Goal: Transaction & Acquisition: Purchase product/service

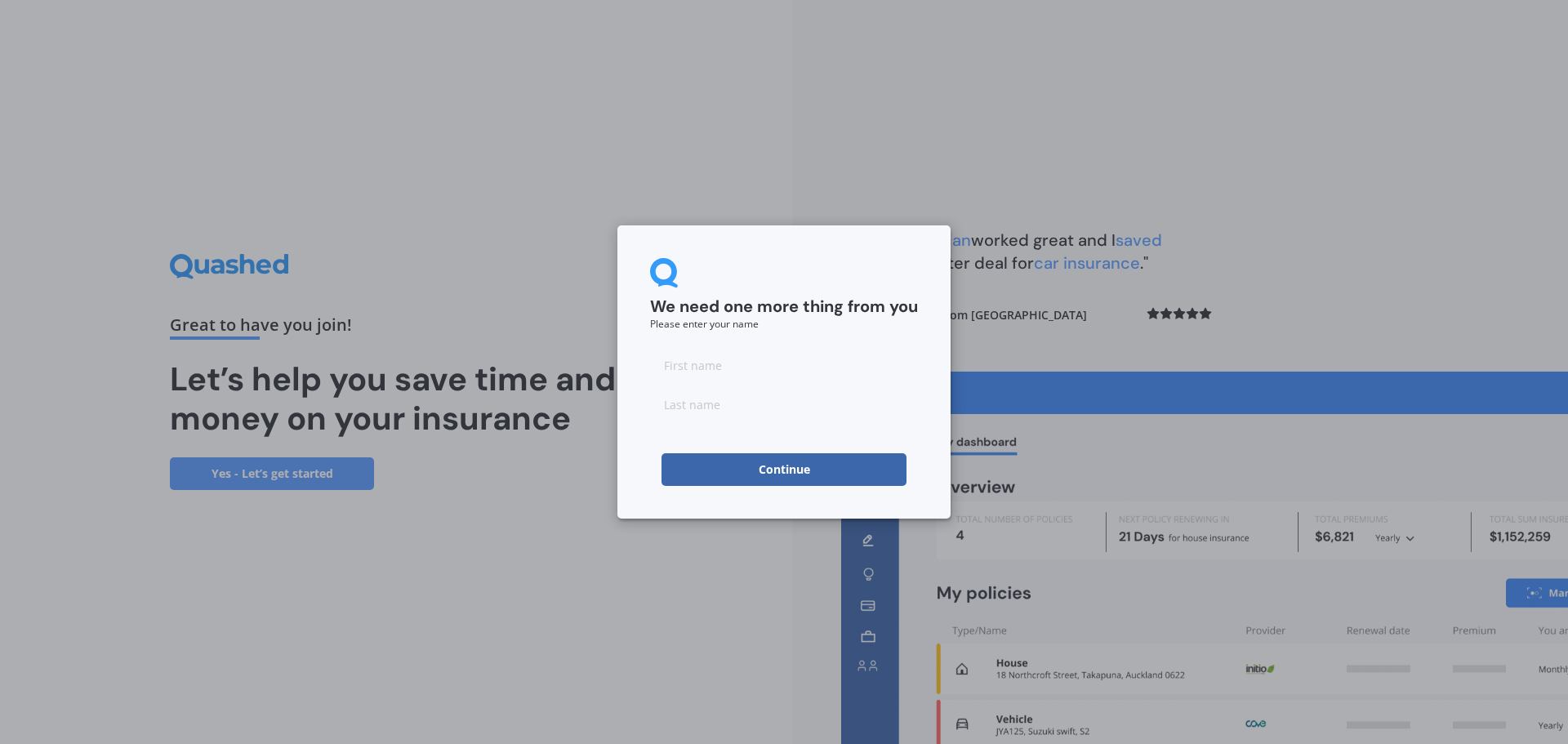
click at [711, 364] on input at bounding box center [784, 365] width 267 height 32
type input "[PERSON_NAME]"
click at [720, 404] on input at bounding box center [784, 404] width 267 height 32
type input "[PERSON_NAME]"
click at [795, 472] on button "Continue" at bounding box center [784, 469] width 245 height 32
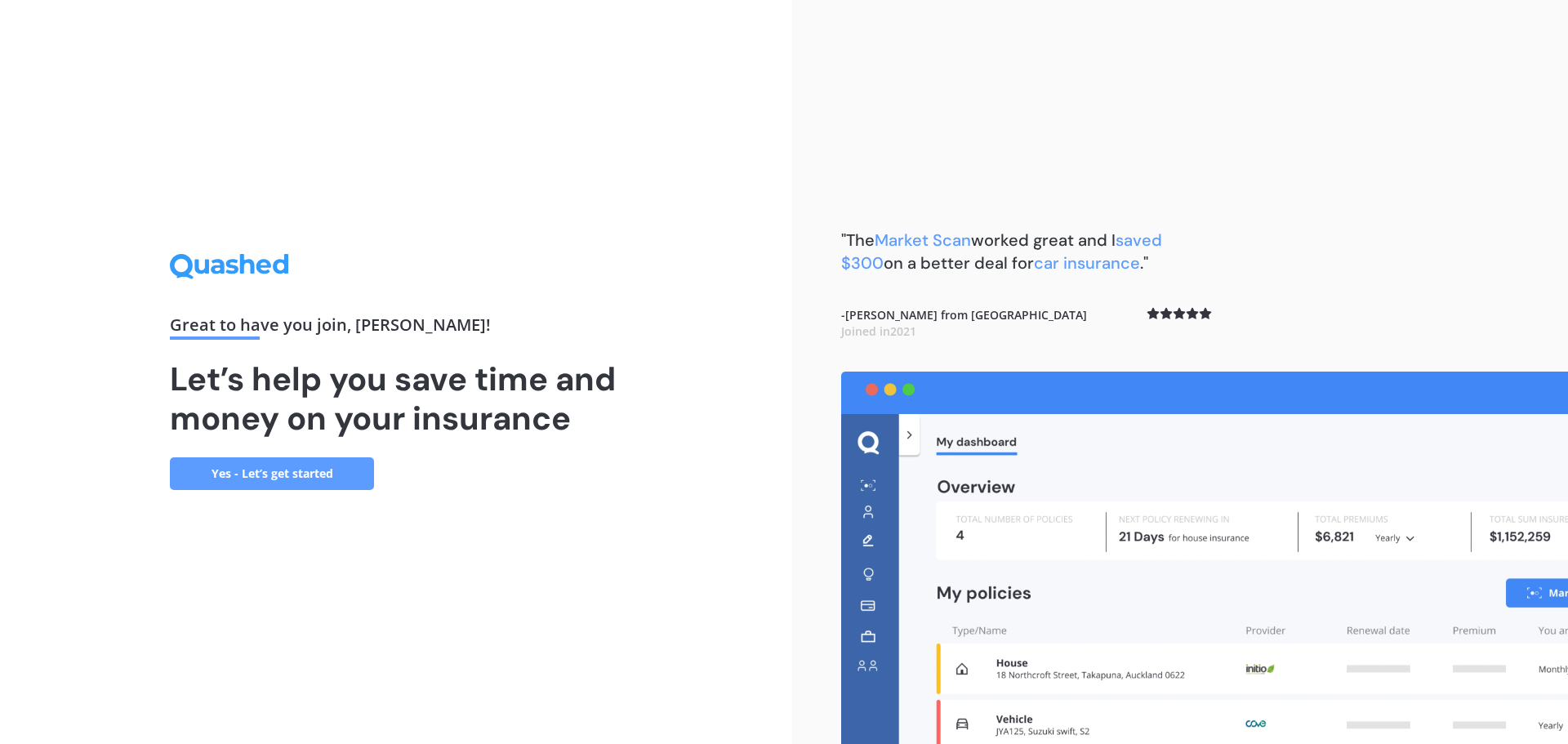
click at [350, 469] on link "Yes - Let’s get started" at bounding box center [272, 473] width 204 height 32
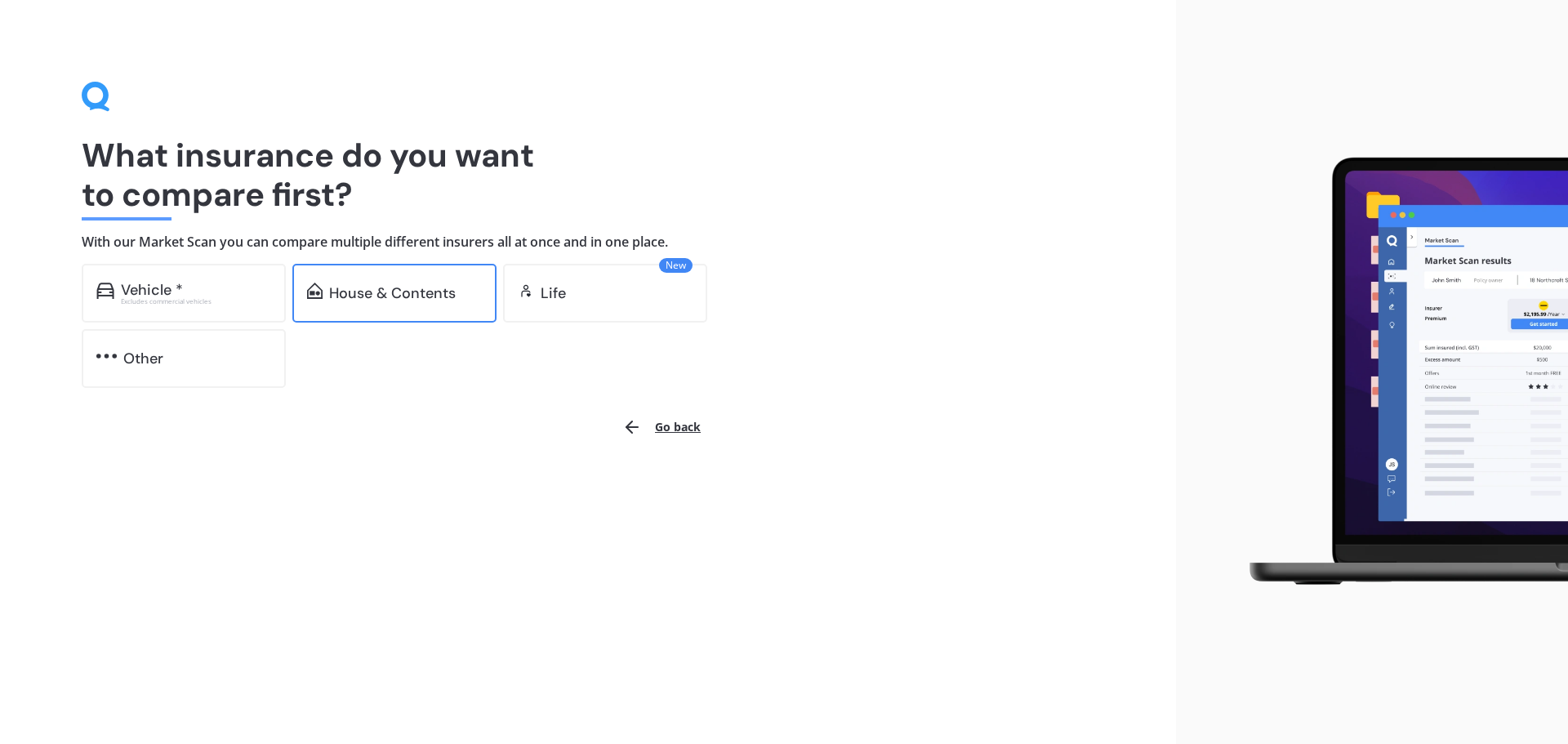
click at [456, 278] on div "House & Contents" at bounding box center [394, 293] width 204 height 59
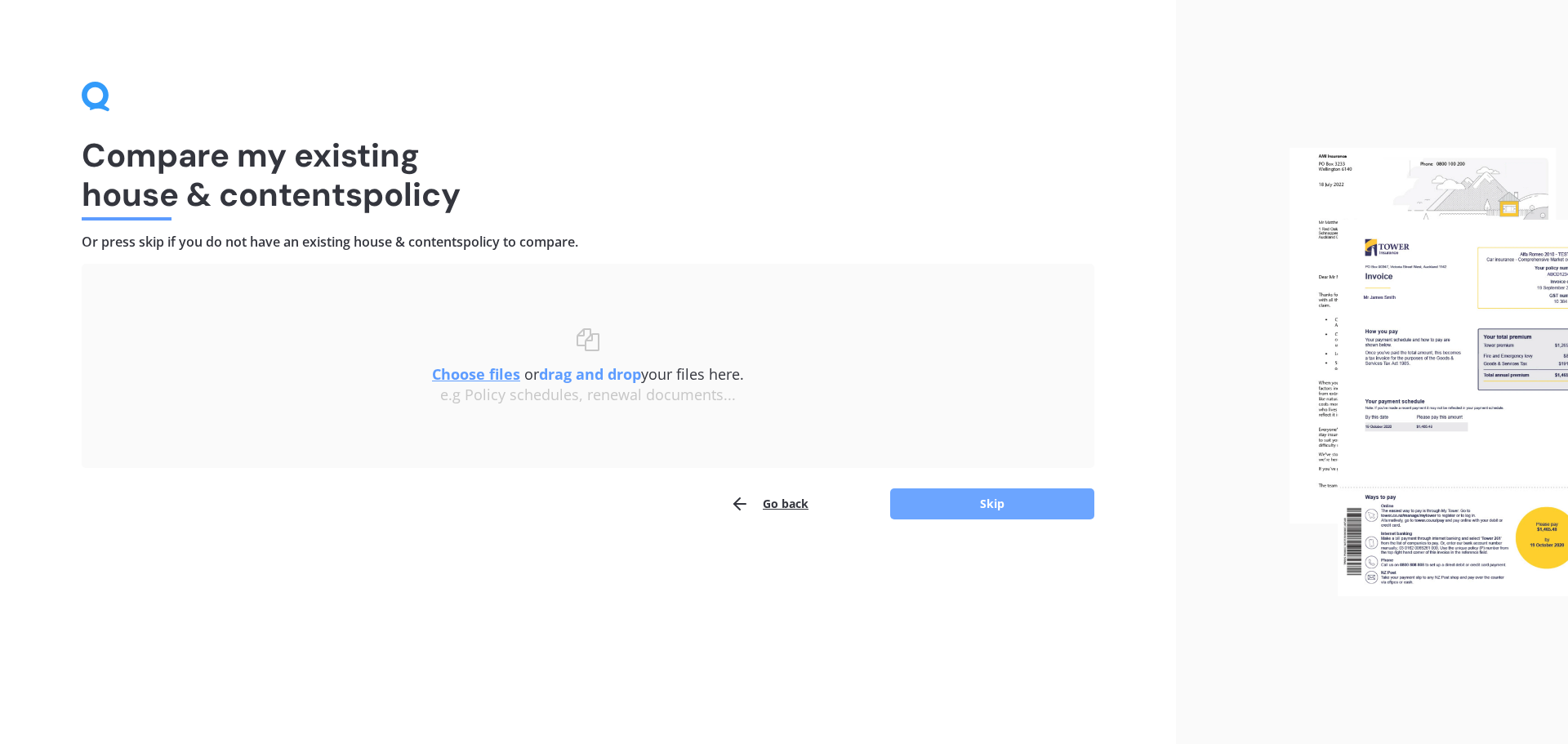
click at [919, 489] on button "Skip" at bounding box center [992, 503] width 204 height 31
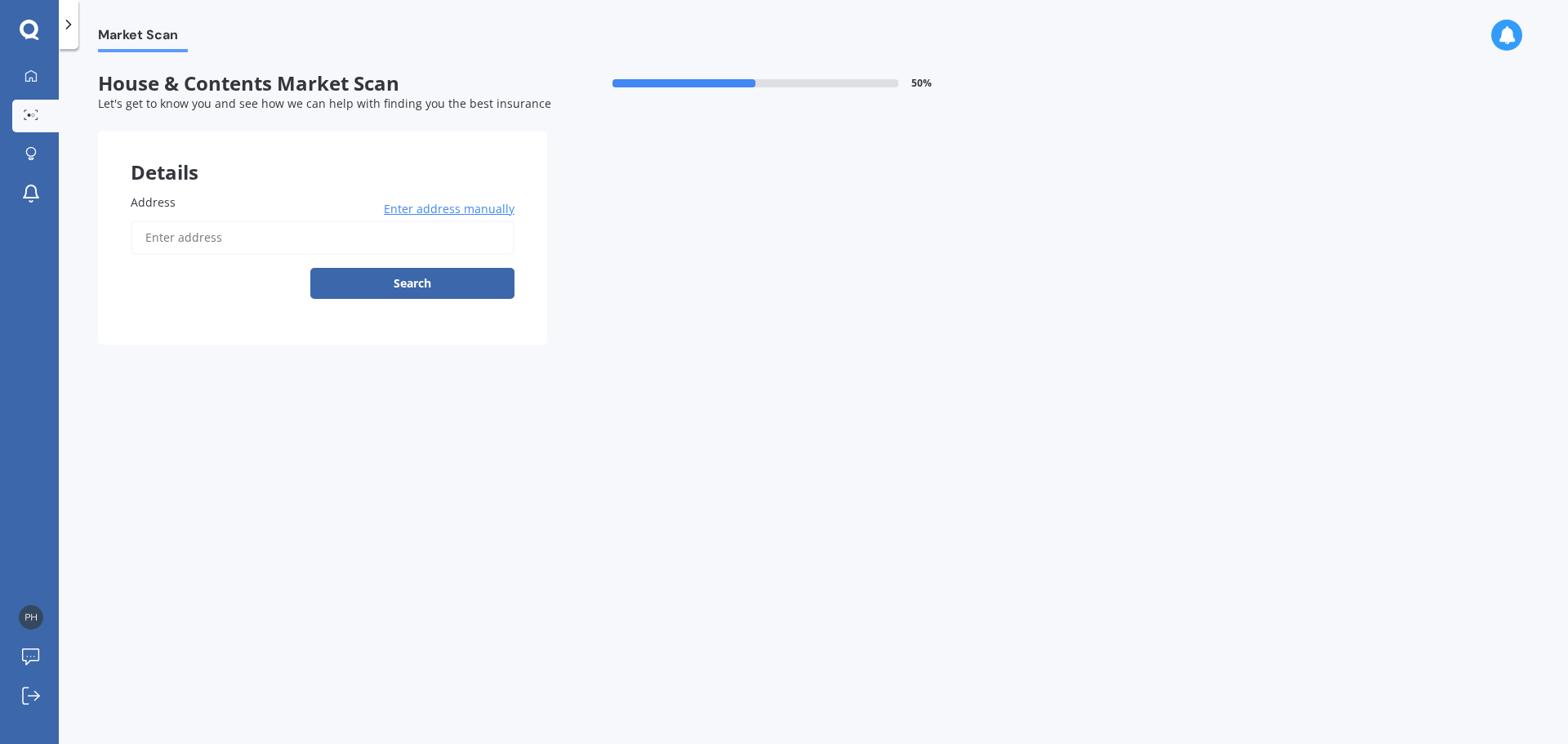
click at [213, 234] on input "Address" at bounding box center [322, 237] width 384 height 34
type input "[STREET_ADDRESS]"
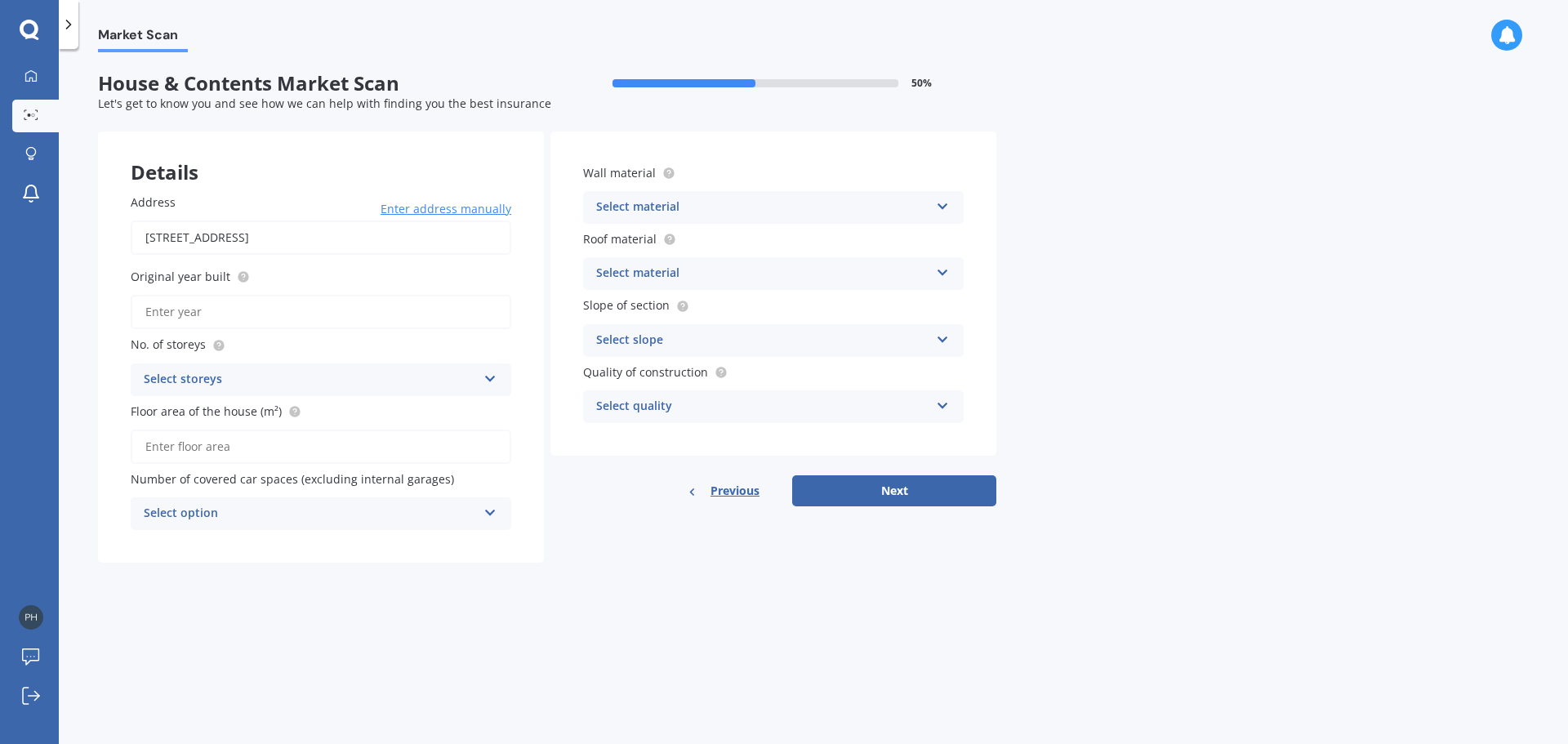
click at [307, 315] on input "Original year built" at bounding box center [320, 312] width 380 height 34
click at [241, 272] on circle at bounding box center [243, 277] width 10 height 10
click at [238, 274] on circle at bounding box center [243, 277] width 10 height 10
click at [242, 295] on input "Original year built" at bounding box center [320, 312] width 380 height 34
type input "1960"
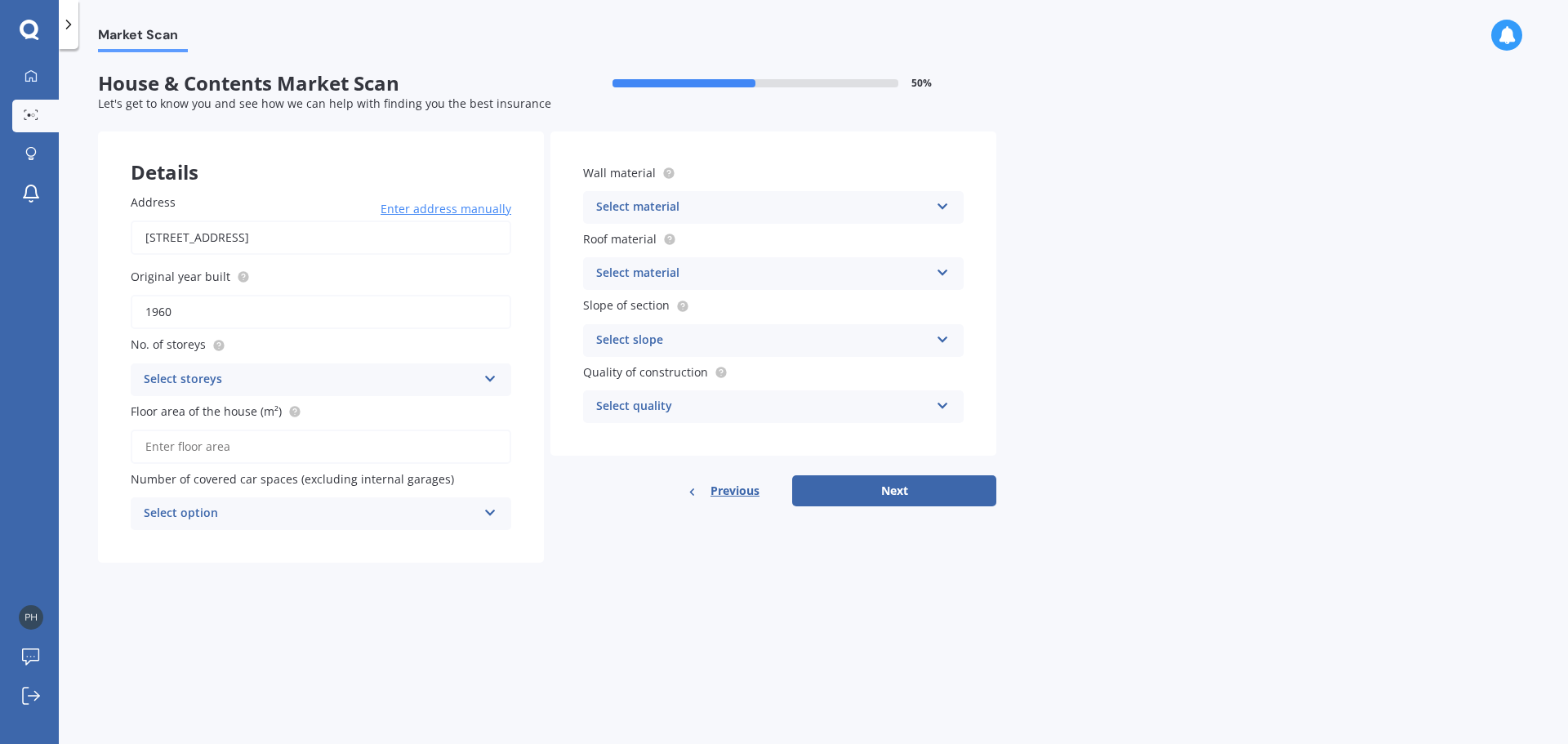
click at [273, 379] on div "Select storeys" at bounding box center [310, 379] width 333 height 20
click at [217, 413] on div "1" at bounding box center [320, 411] width 379 height 29
click at [208, 449] on input "Floor area of the house (m²)" at bounding box center [320, 447] width 380 height 34
click at [219, 450] on input "Floor area of the house (m²)" at bounding box center [320, 447] width 380 height 34
type input "141"
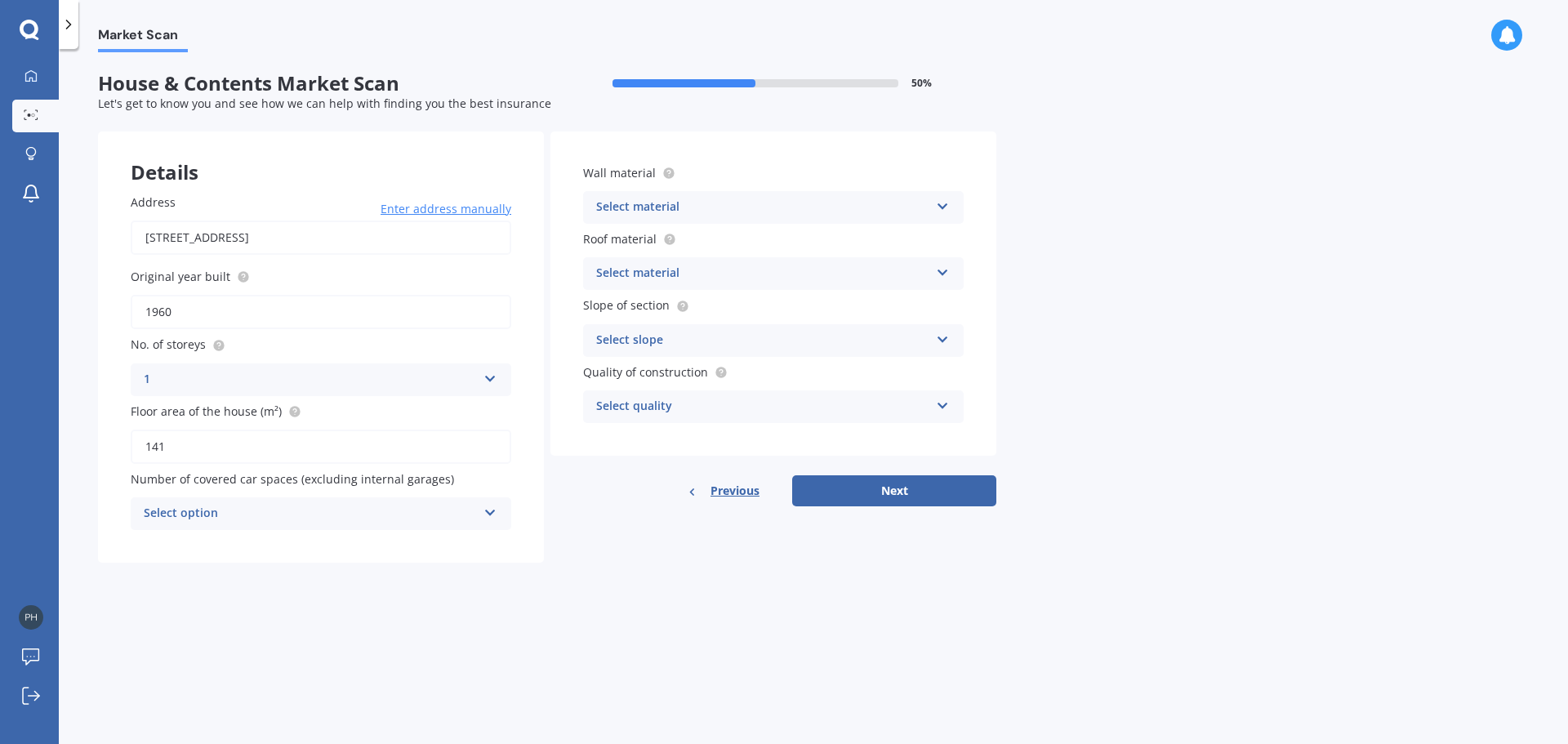
click at [248, 513] on div "Select option" at bounding box center [310, 513] width 333 height 20
click at [208, 634] on div "3" at bounding box center [320, 633] width 379 height 29
click at [578, 631] on div "Market Scan House & Contents Market Scan 50 % Let's get to know you and see how…" at bounding box center [813, 399] width 1509 height 694
click at [636, 206] on div "Select material" at bounding box center [763, 207] width 333 height 20
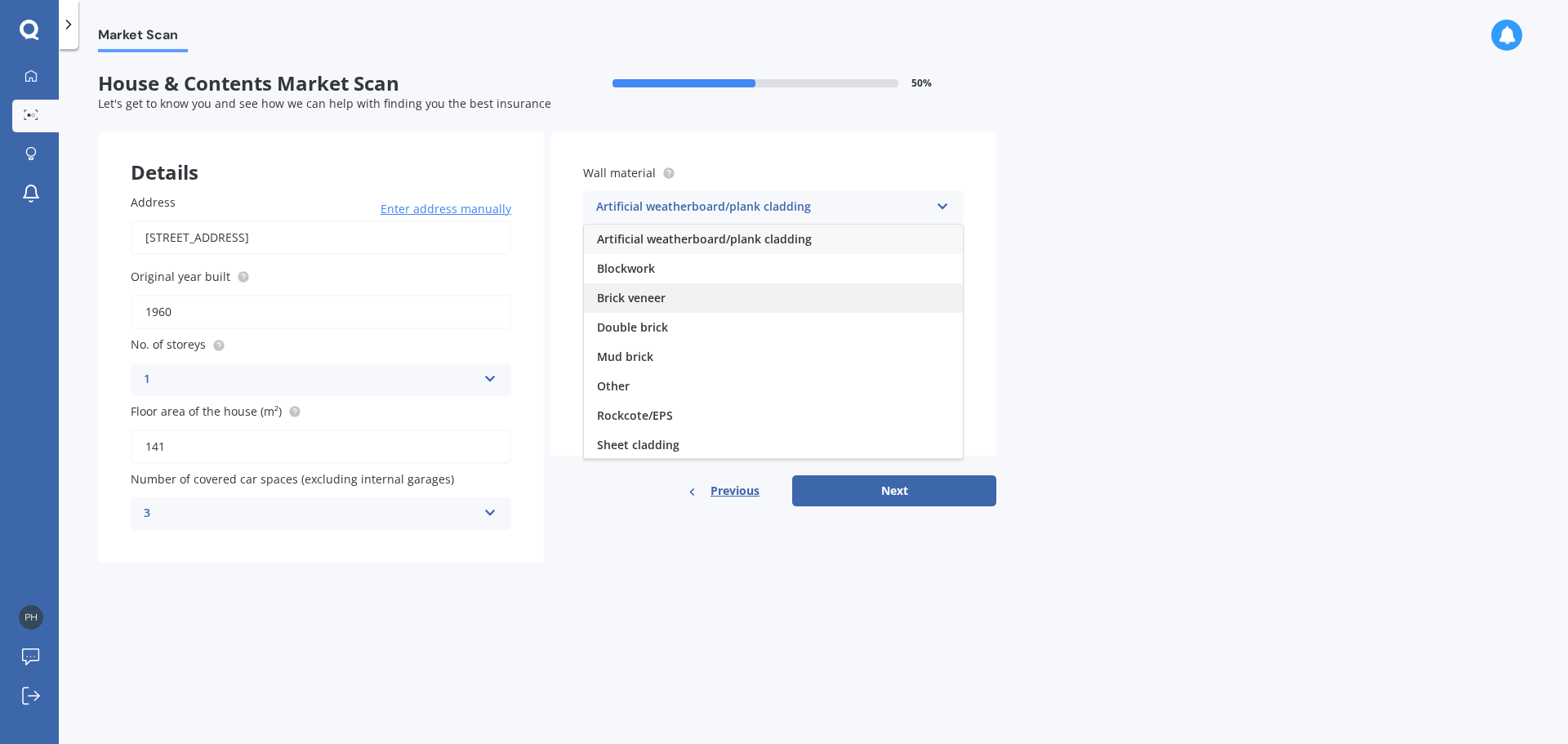
click at [677, 302] on div "Brick veneer" at bounding box center [772, 298] width 379 height 29
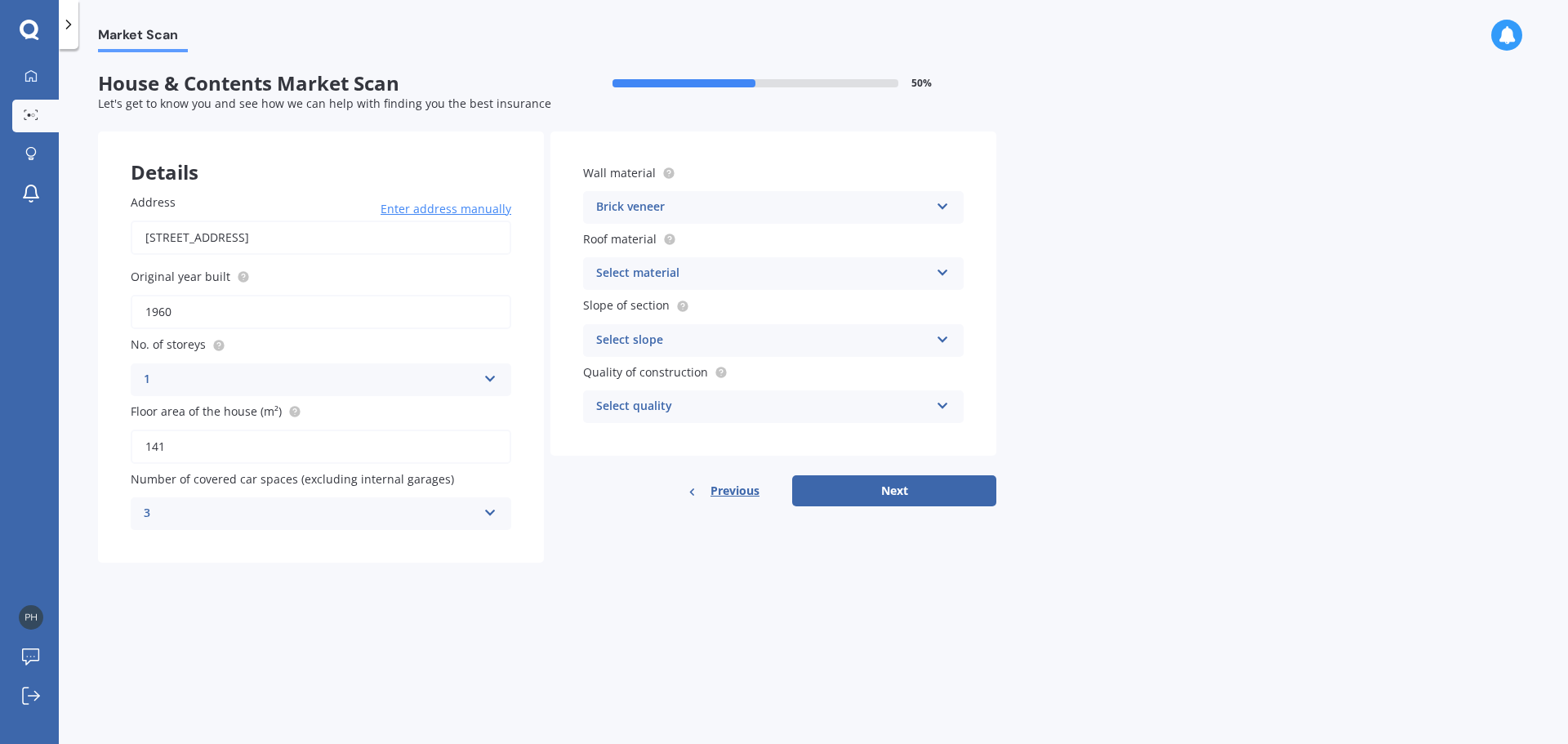
click at [674, 272] on div "Select material" at bounding box center [763, 273] width 333 height 20
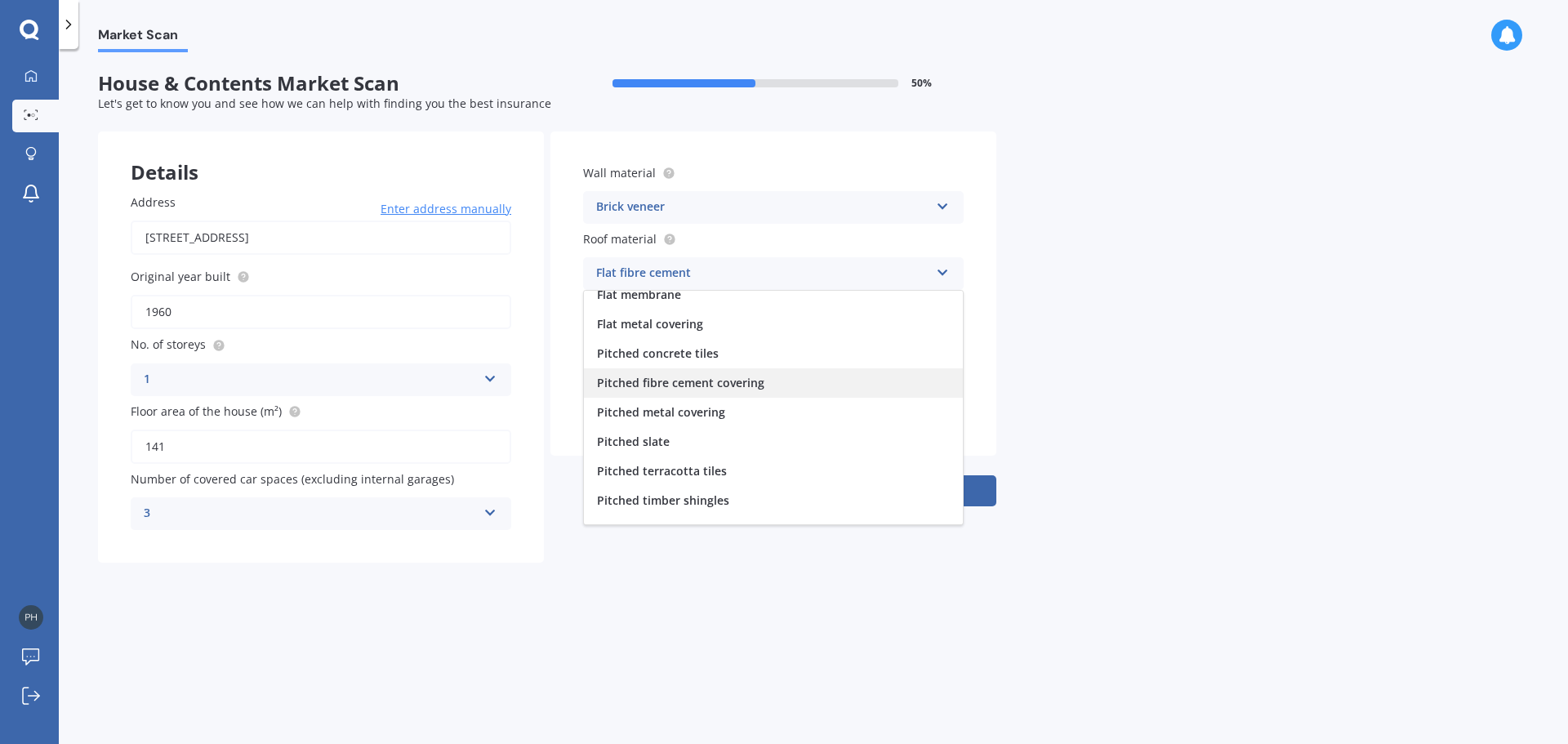
scroll to position [61, 0]
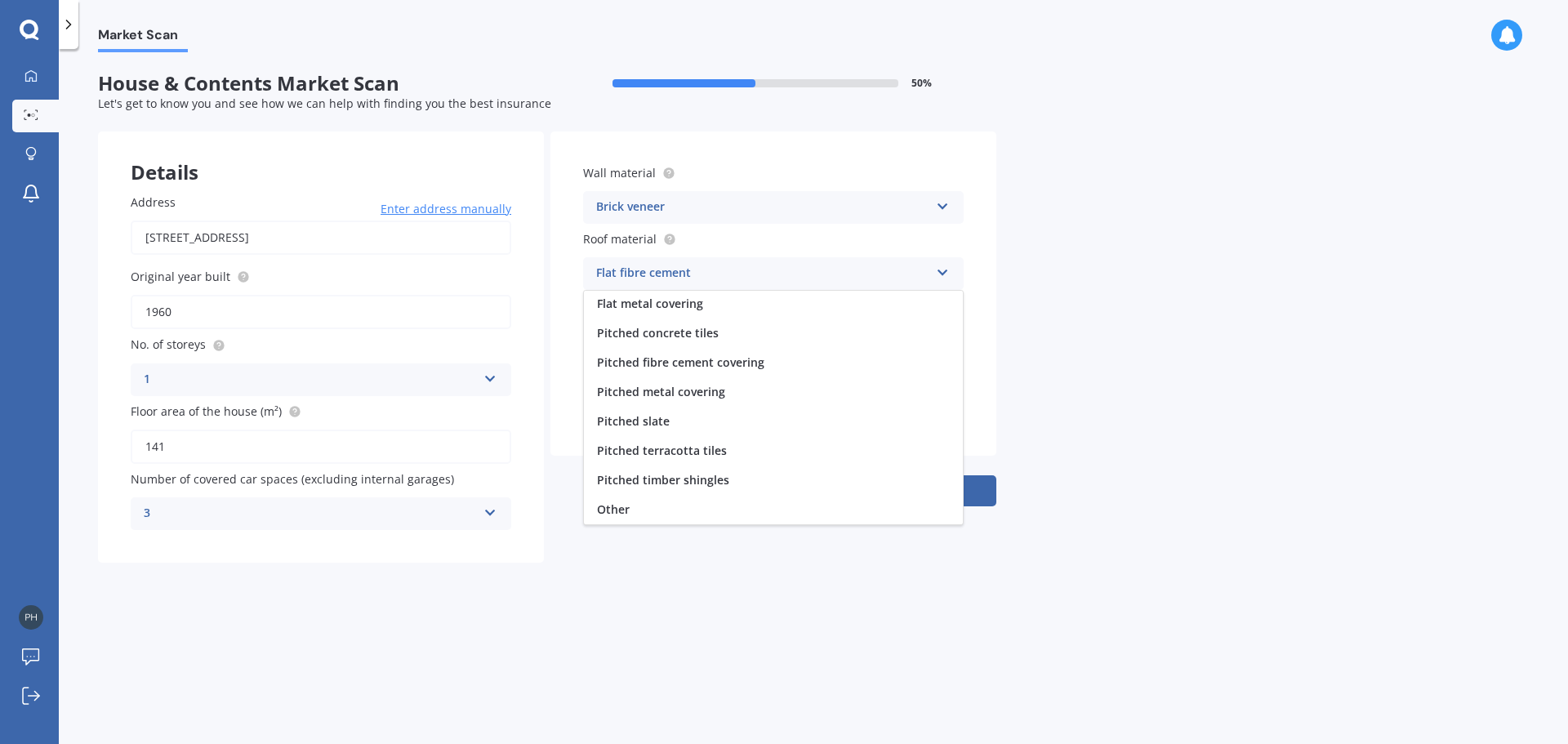
click at [663, 199] on div "Brick veneer" at bounding box center [763, 207] width 333 height 20
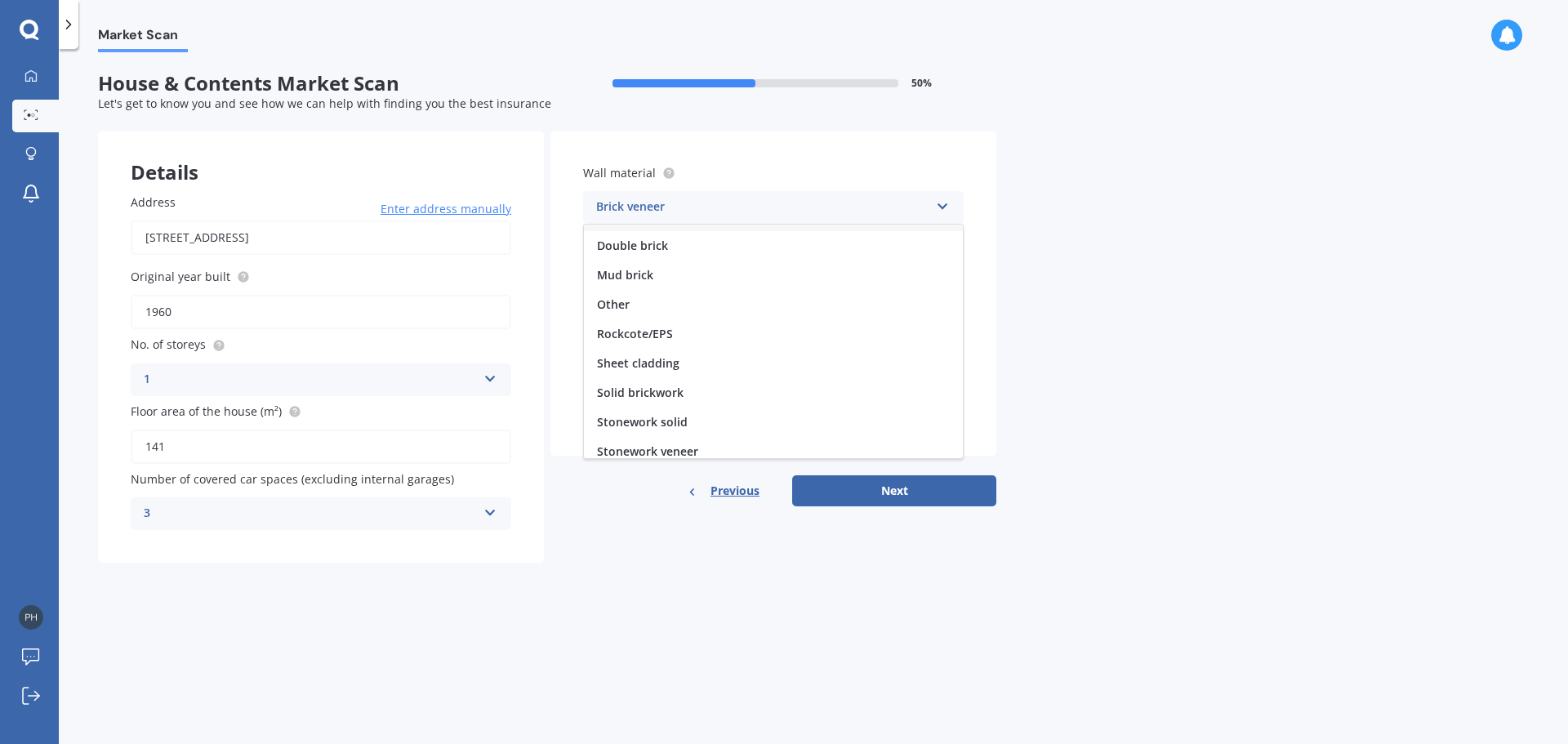
scroll to position [149, 0]
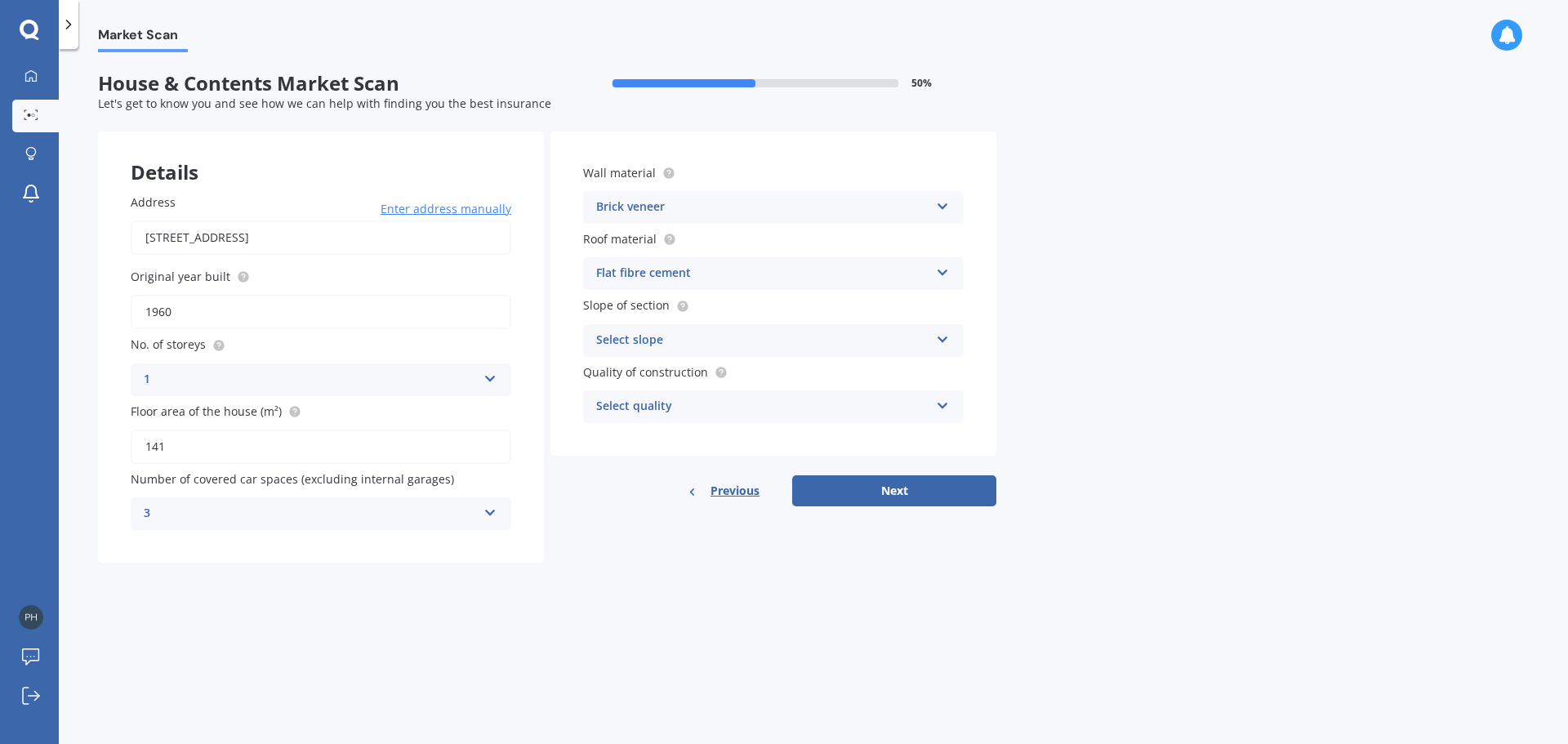
click at [1455, 326] on div "Market Scan House & Contents Market Scan 50 % Let's get to know you and see how…" at bounding box center [813, 399] width 1509 height 694
click at [717, 278] on div "Flat fibre cement" at bounding box center [763, 273] width 333 height 20
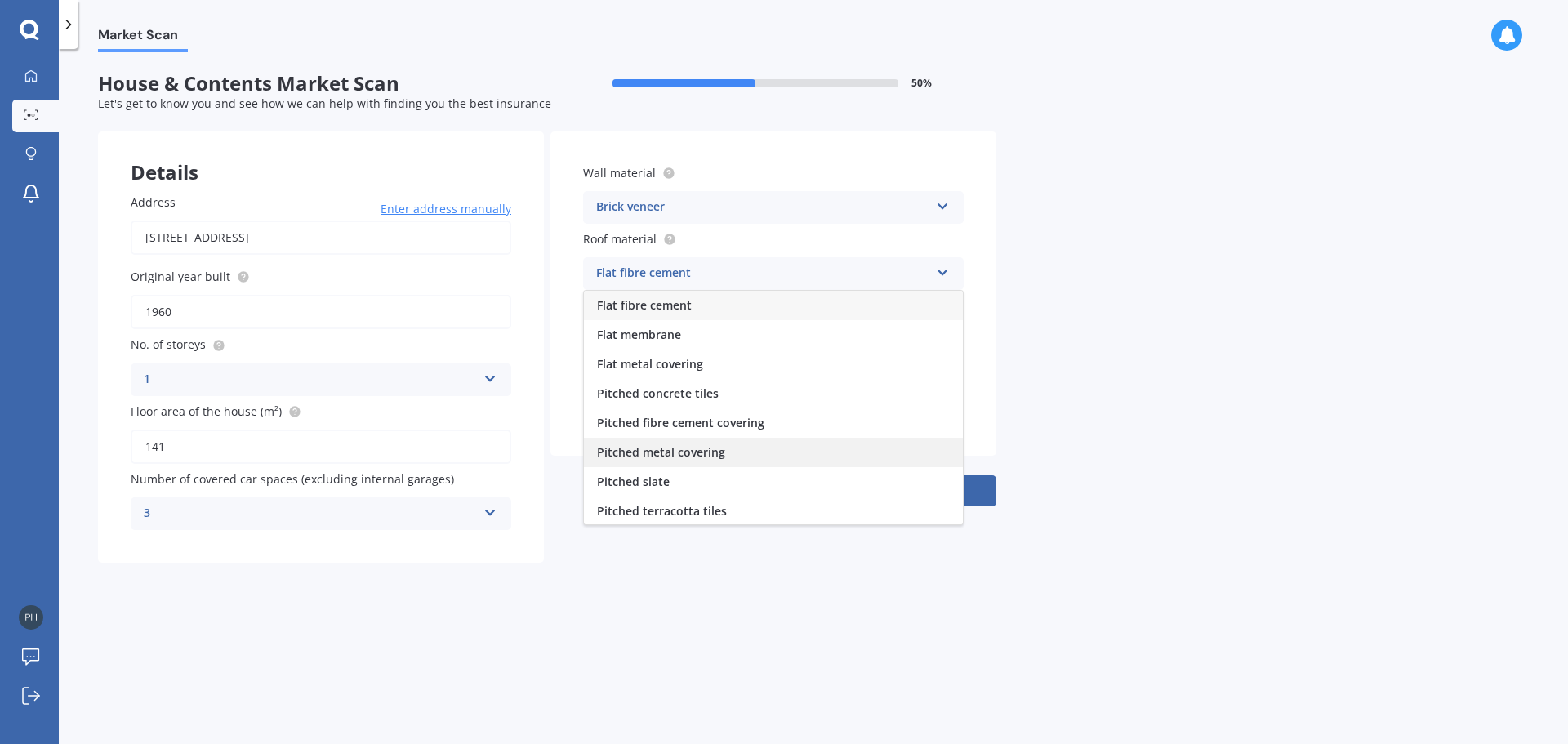
click at [733, 438] on div "Pitched metal covering" at bounding box center [772, 452] width 379 height 29
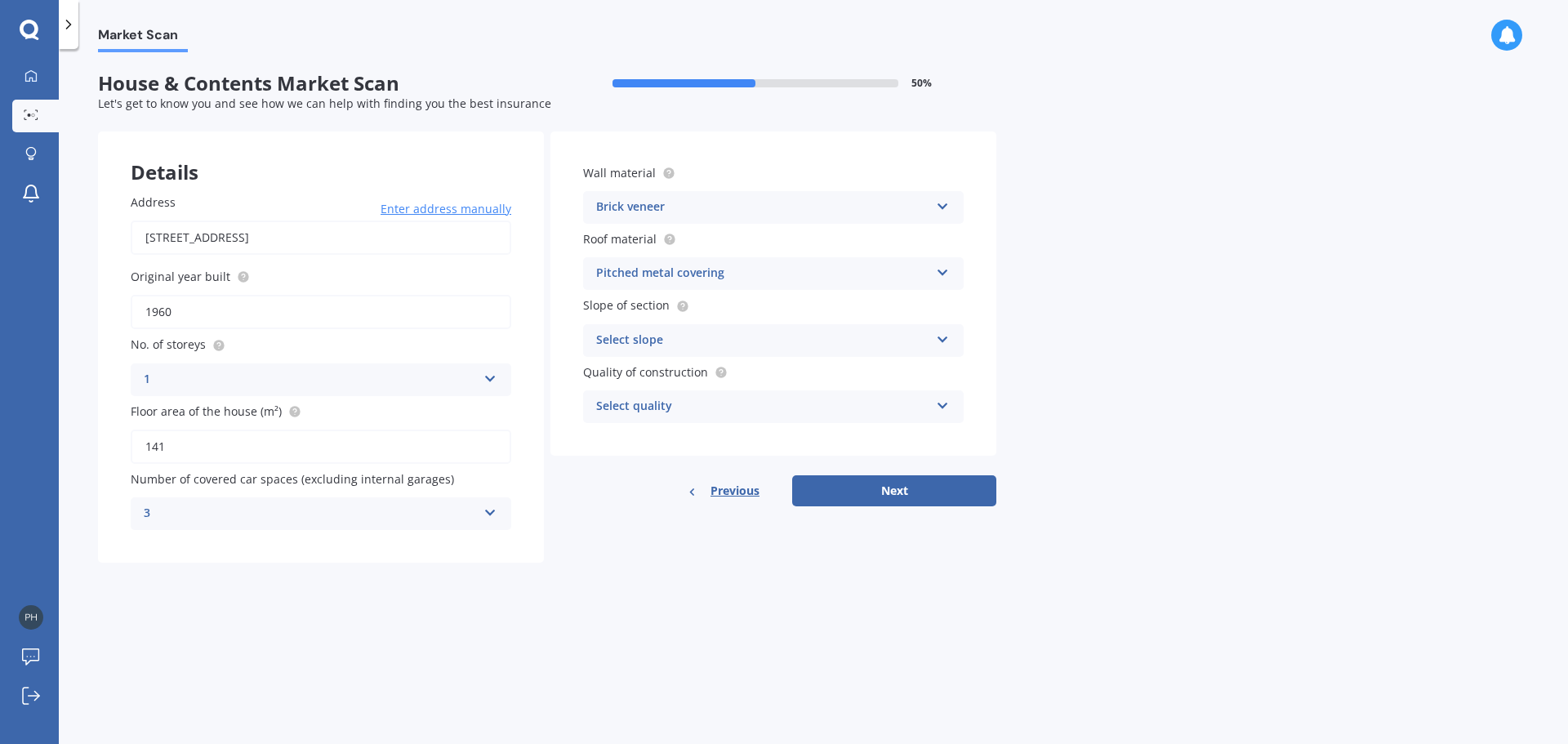
click at [716, 341] on div "Select slope" at bounding box center [763, 340] width 333 height 20
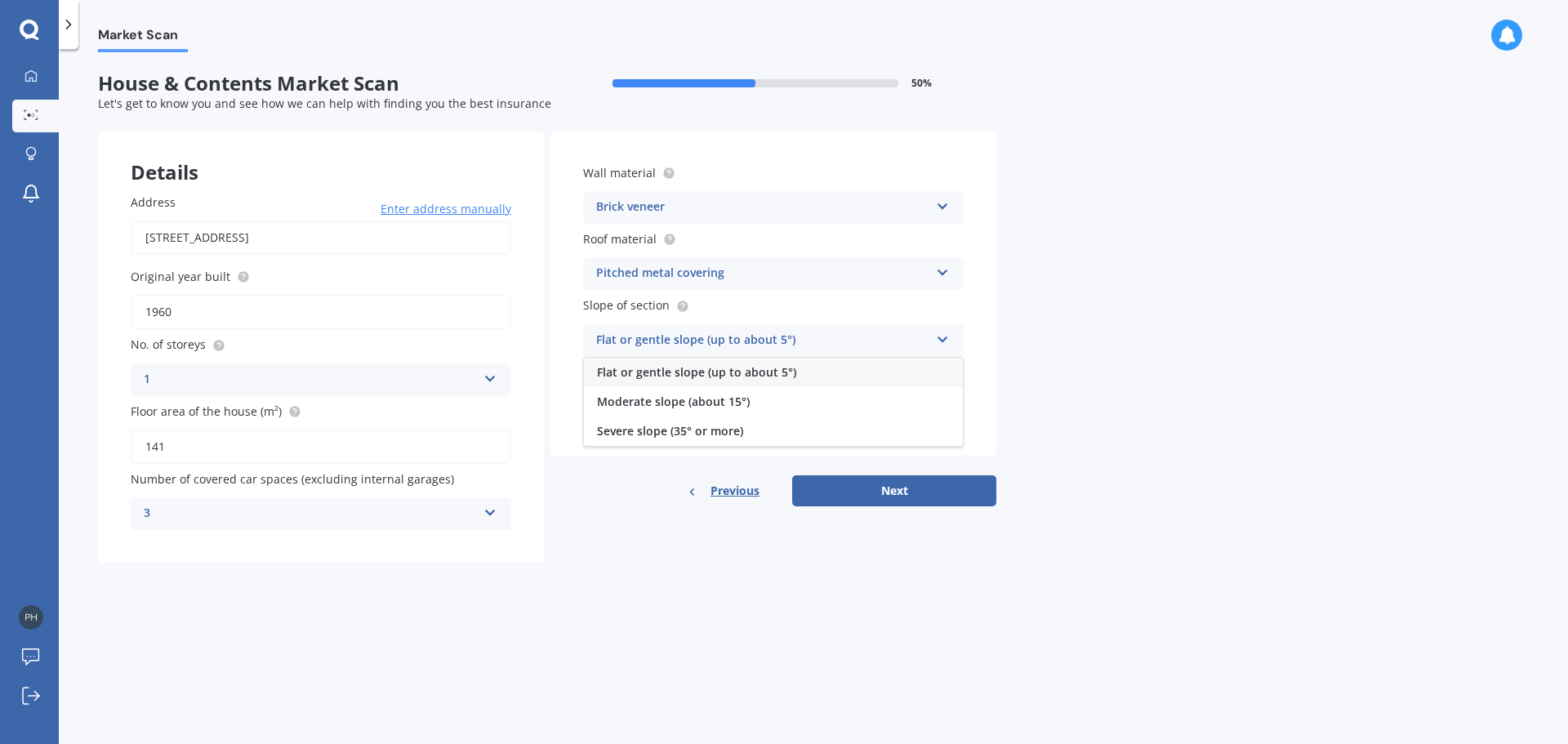
click at [1105, 402] on div "Market Scan House & Contents Market Scan 50 % Let's get to know you and see how…" at bounding box center [813, 399] width 1509 height 694
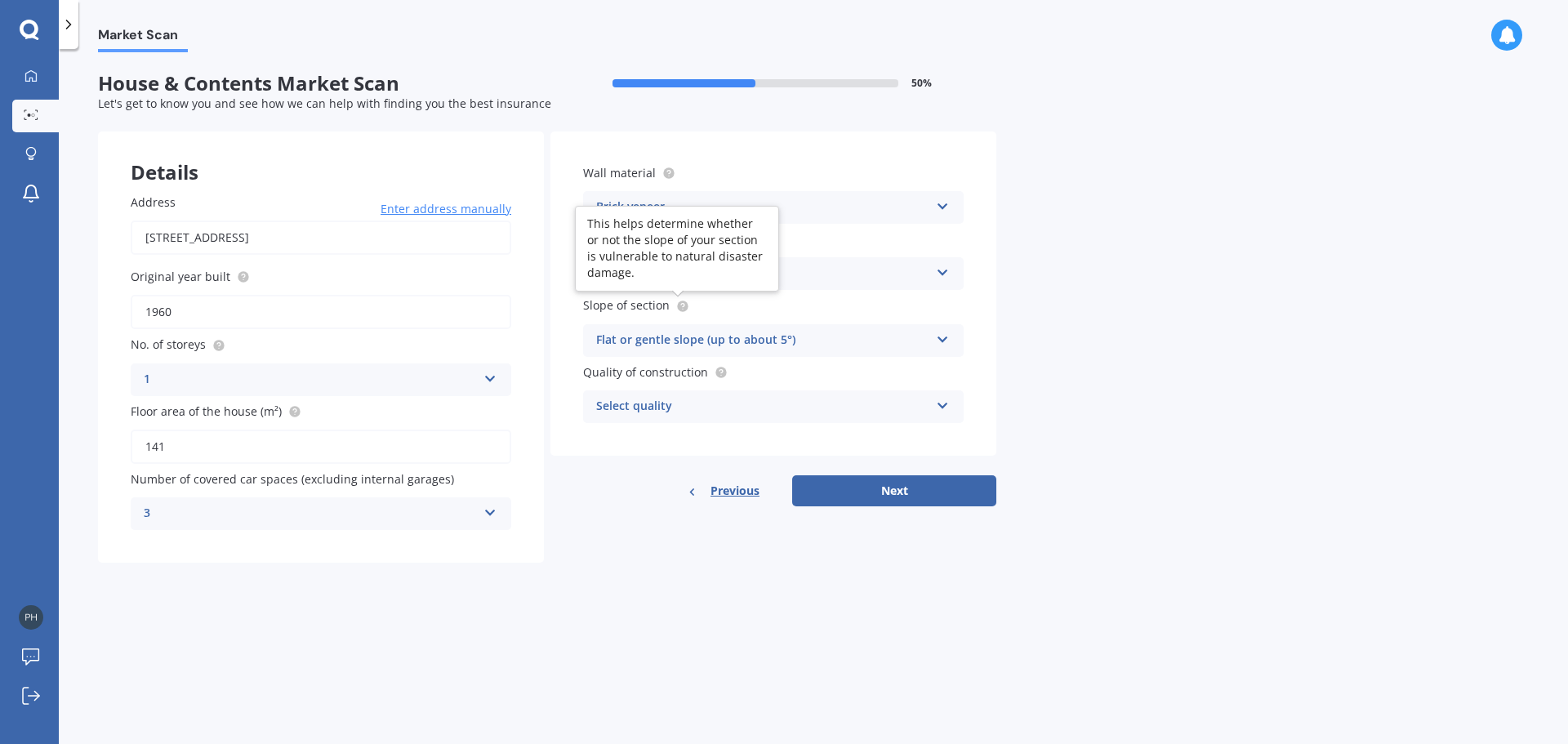
click at [684, 310] on circle at bounding box center [682, 306] width 10 height 10
click at [774, 319] on div "Slope of section Flat or gentle slope (up to about 5°) Flat or gentle slope (up…" at bounding box center [772, 326] width 380 height 60
click at [759, 337] on div "Flat or gentle slope (up to about 5°)" at bounding box center [763, 340] width 333 height 20
click at [768, 319] on div "Slope of section Flat or gentle slope (up to about 5°) Flat or gentle slope (up…" at bounding box center [772, 326] width 380 height 60
click at [762, 411] on div "Select quality" at bounding box center [763, 406] width 333 height 20
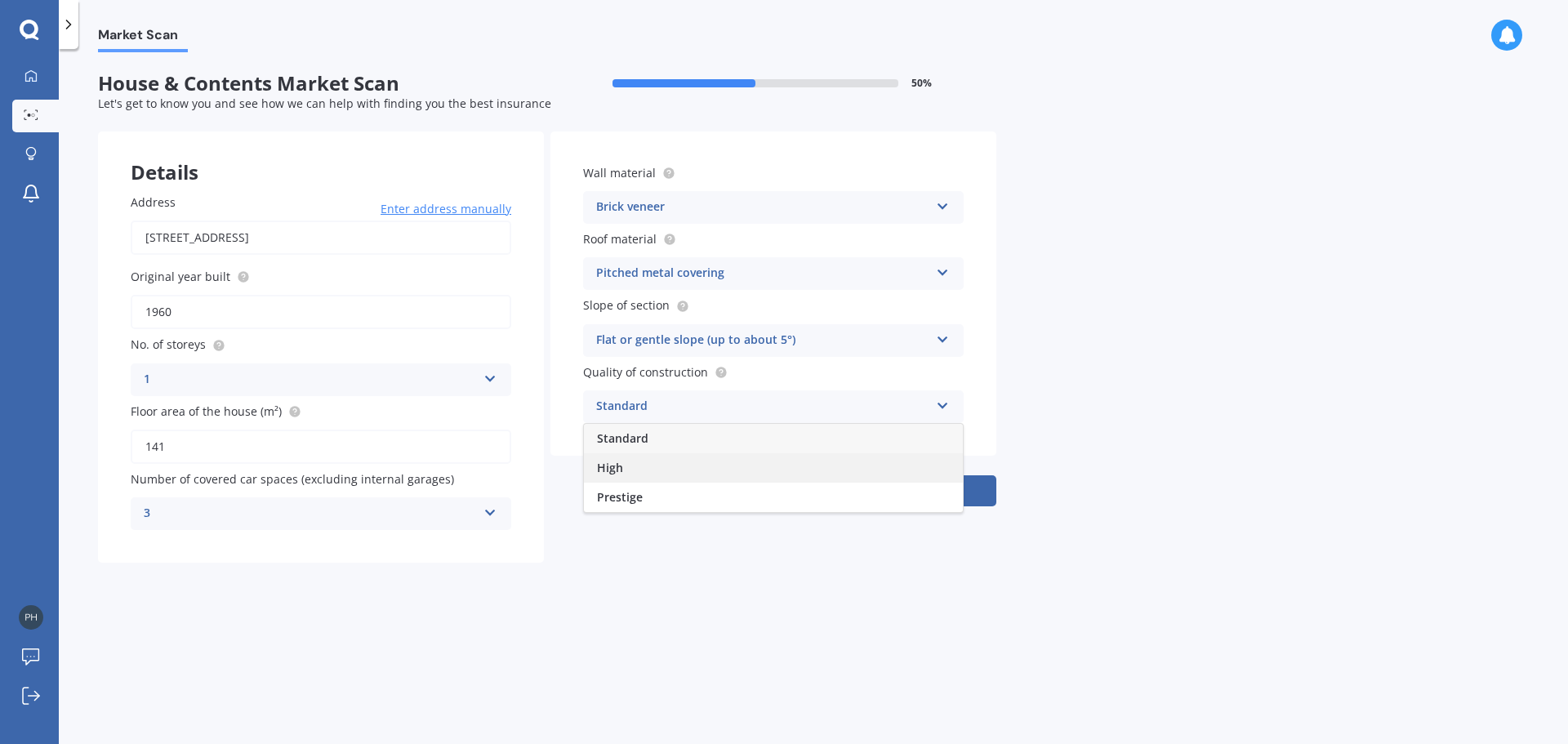
click at [723, 471] on div "High" at bounding box center [772, 467] width 379 height 29
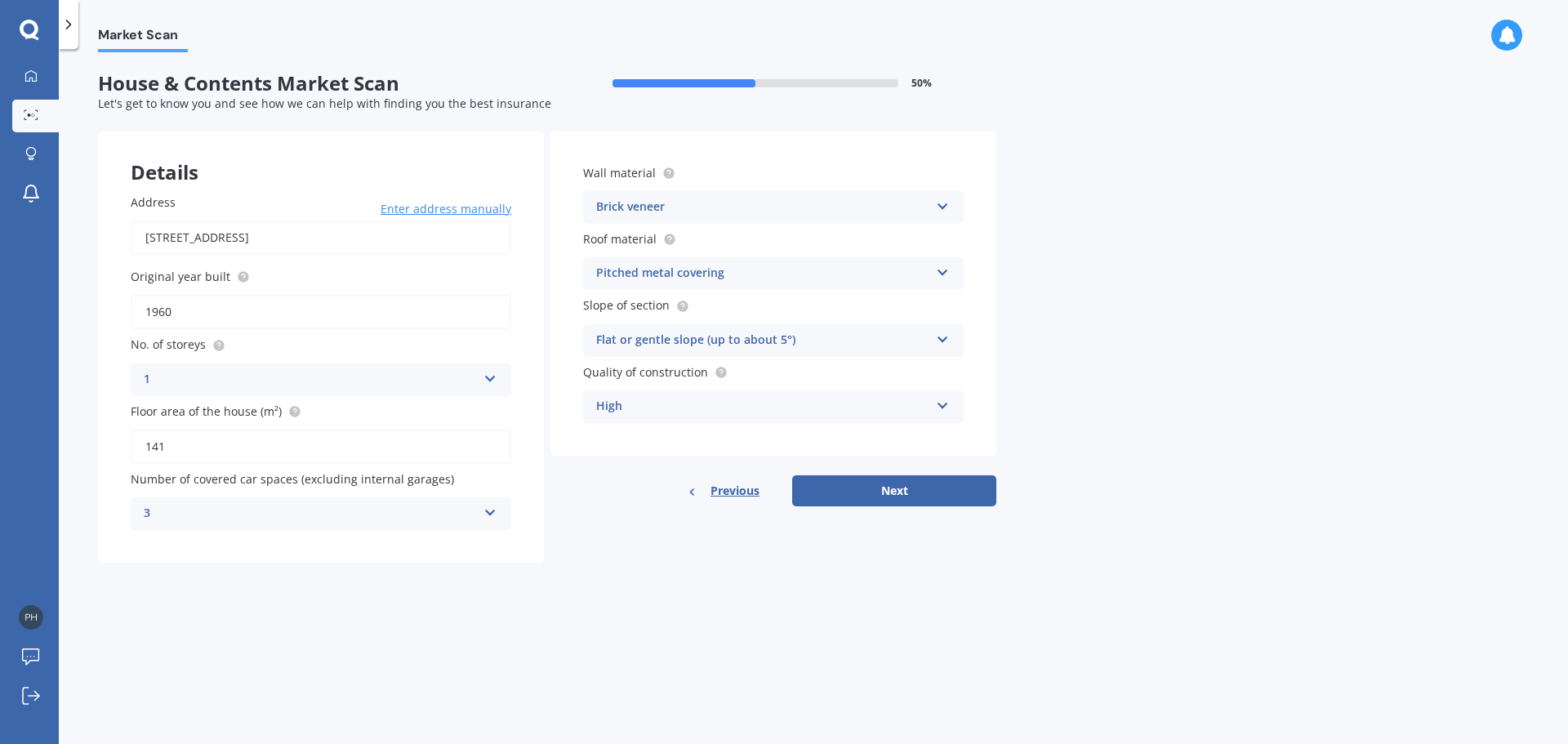
click at [796, 411] on div "High" at bounding box center [763, 406] width 333 height 20
click at [727, 372] on label "Quality of construction" at bounding box center [770, 372] width 374 height 17
click at [725, 372] on label "Quality of construction" at bounding box center [770, 372] width 374 height 17
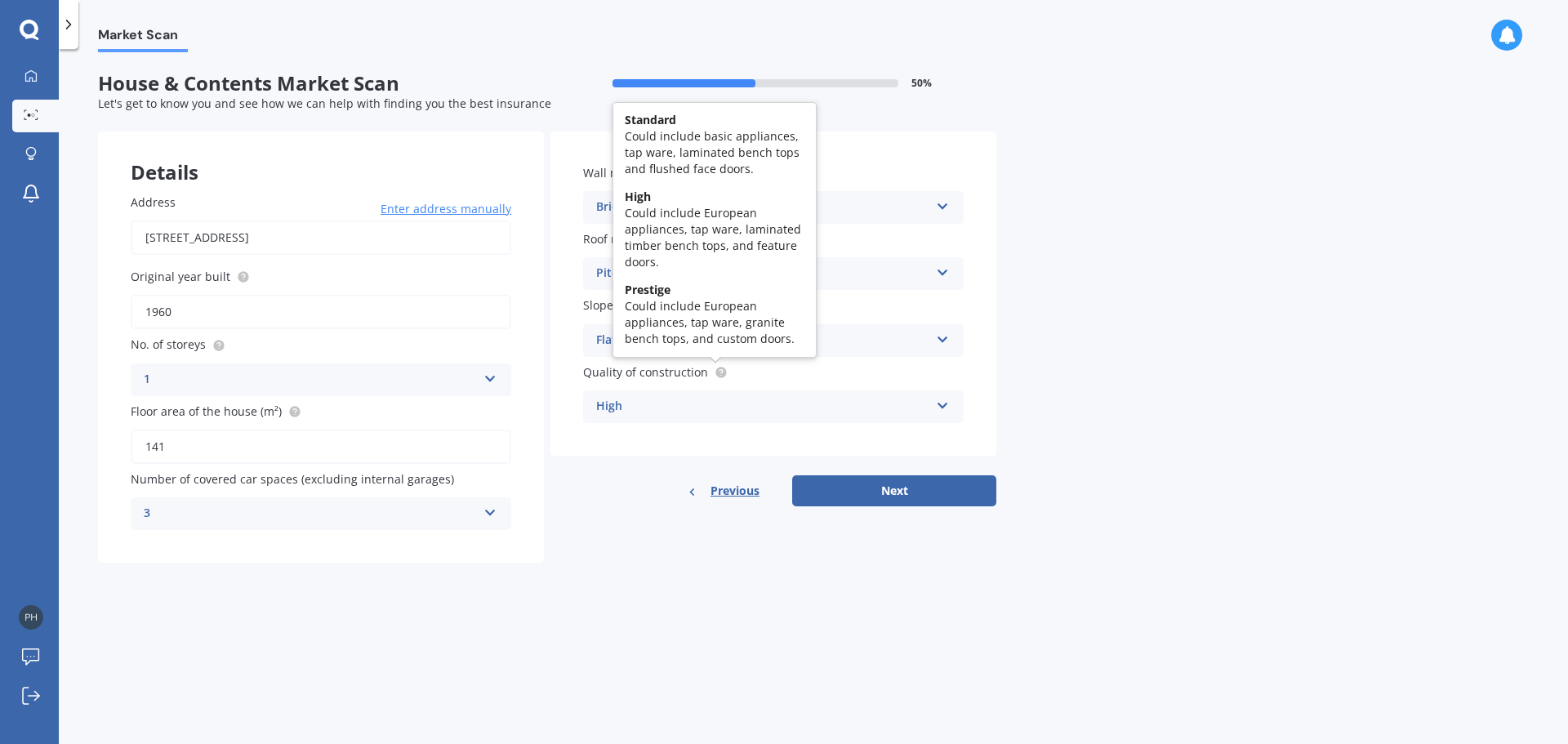
click at [723, 372] on circle at bounding box center [720, 372] width 10 height 10
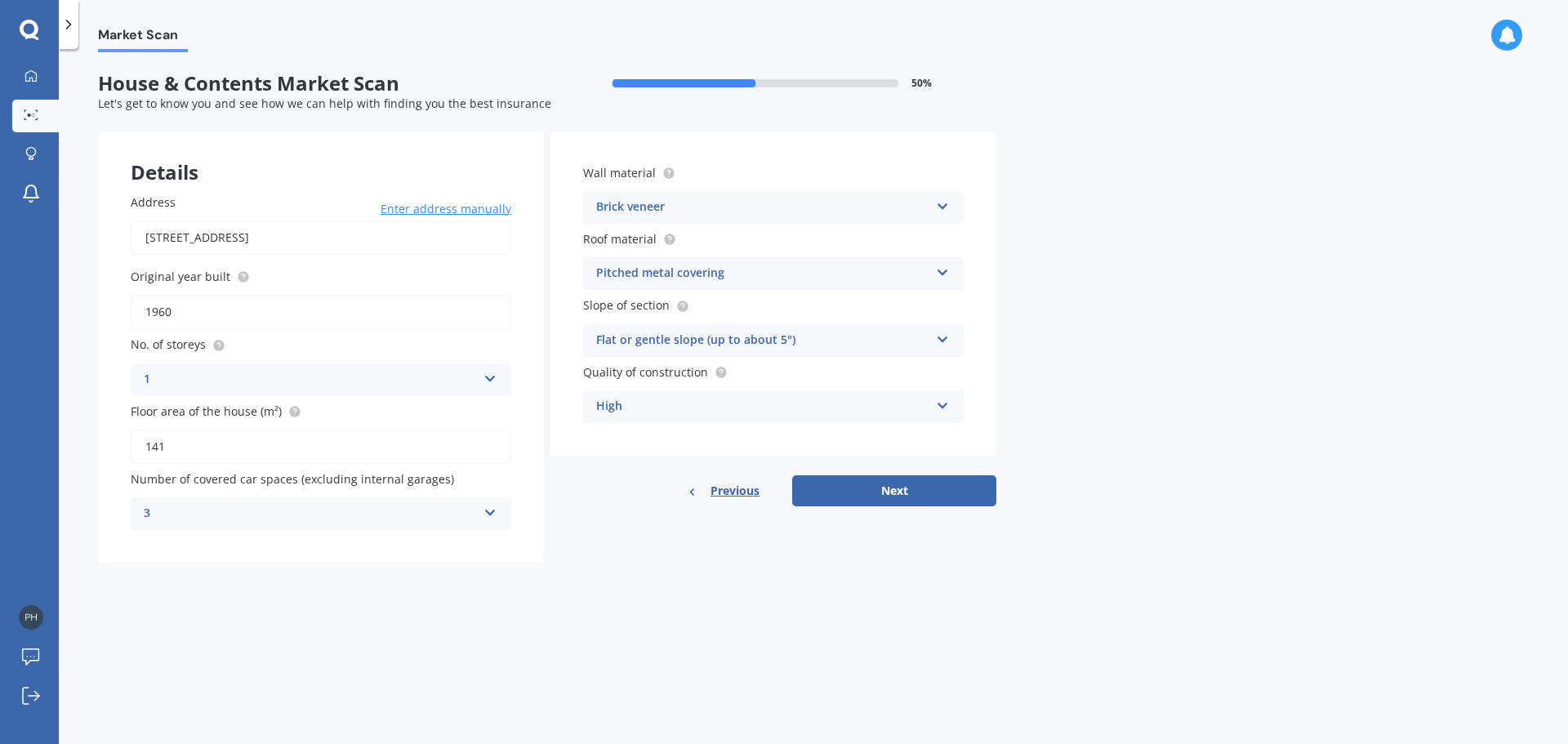
click at [747, 398] on div "High" at bounding box center [763, 406] width 333 height 20
click at [1132, 452] on div "Market Scan House & Contents Market Scan 50 % Let's get to know you and see how…" at bounding box center [813, 399] width 1509 height 694
click at [887, 485] on button "Next" at bounding box center [894, 490] width 204 height 31
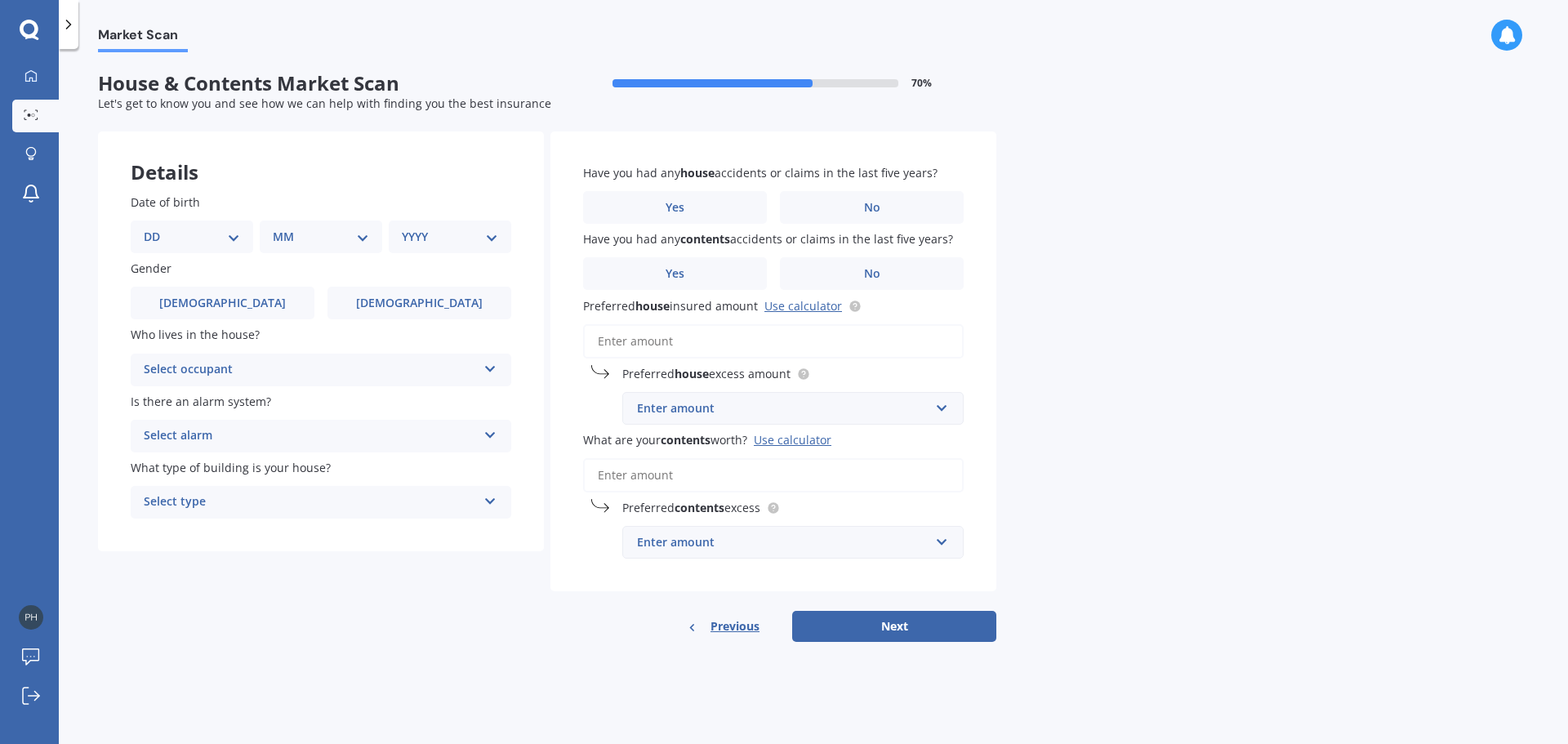
click at [182, 237] on select "DD 01 02 03 04 05 06 07 08 09 10 11 12 13 14 15 16 17 18 19 20 21 22 23 24 25 2…" at bounding box center [191, 237] width 97 height 18
select select "28"
click at [156, 228] on select "DD 01 02 03 04 05 06 07 08 09 10 11 12 13 14 15 16 17 18 19 20 21 22 23 24 25 2…" at bounding box center [191, 237] width 97 height 18
click at [318, 227] on div "MM 01 02 03 04 05 06 07 08 09 10 11 12" at bounding box center [325, 237] width 116 height 32
click at [321, 243] on select "MM 01 02 03 04 05 06 07 08 09 10 11 12" at bounding box center [324, 237] width 90 height 18
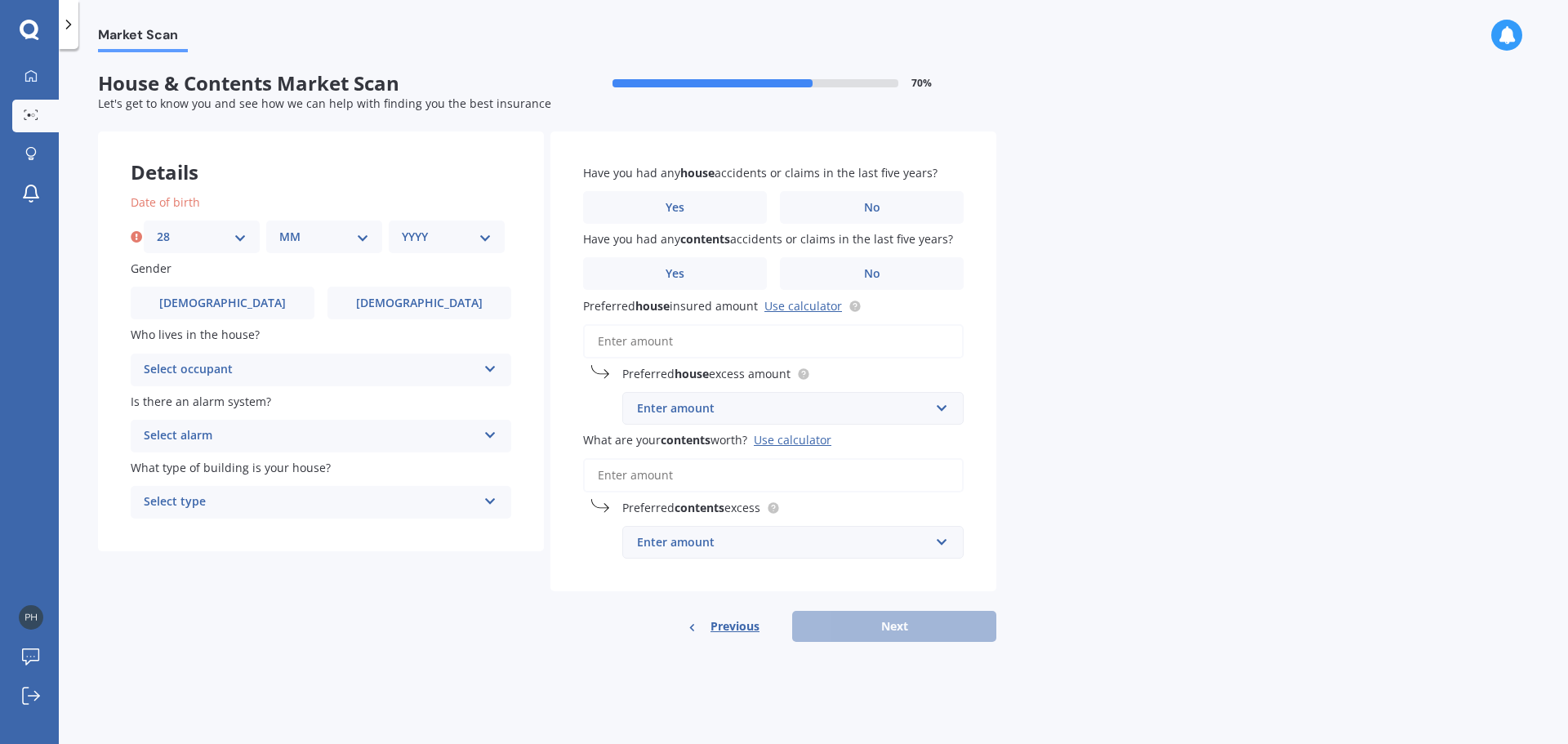
select select "07"
click at [279, 228] on select "MM 01 02 03 04 05 06 07 08 09 10 11 12" at bounding box center [324, 237] width 90 height 18
click at [438, 230] on select "YYYY 2009 2008 2007 2006 2005 2004 2003 2002 2001 2000 1999 1998 1997 1996 1995…" at bounding box center [446, 237] width 90 height 18
select select "1979"
click at [402, 228] on select "YYYY 2009 2008 2007 2006 2005 2004 2003 2002 2001 2000 1999 1998 1997 1996 1995…" at bounding box center [446, 237] width 90 height 18
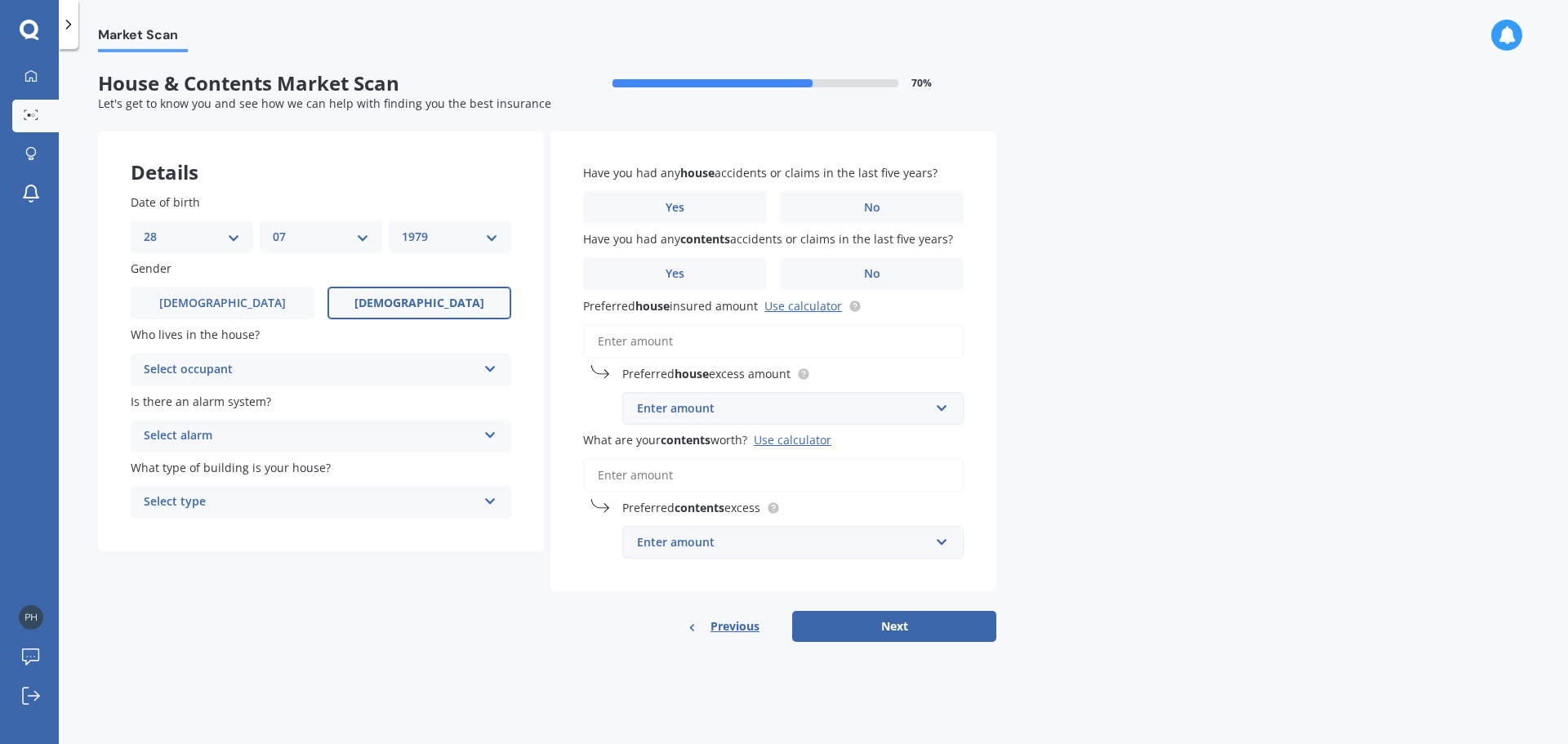
click at [386, 311] on label "[DEMOGRAPHIC_DATA]" at bounding box center [419, 302] width 184 height 32
click at [0, 0] on input "[DEMOGRAPHIC_DATA]" at bounding box center [0, 0] width 0 height 0
click at [312, 361] on div "Select occupant" at bounding box center [310, 369] width 333 height 20
click at [248, 401] on div "Owner" at bounding box center [320, 401] width 379 height 29
click at [268, 431] on div "Select alarm" at bounding box center [310, 436] width 333 height 20
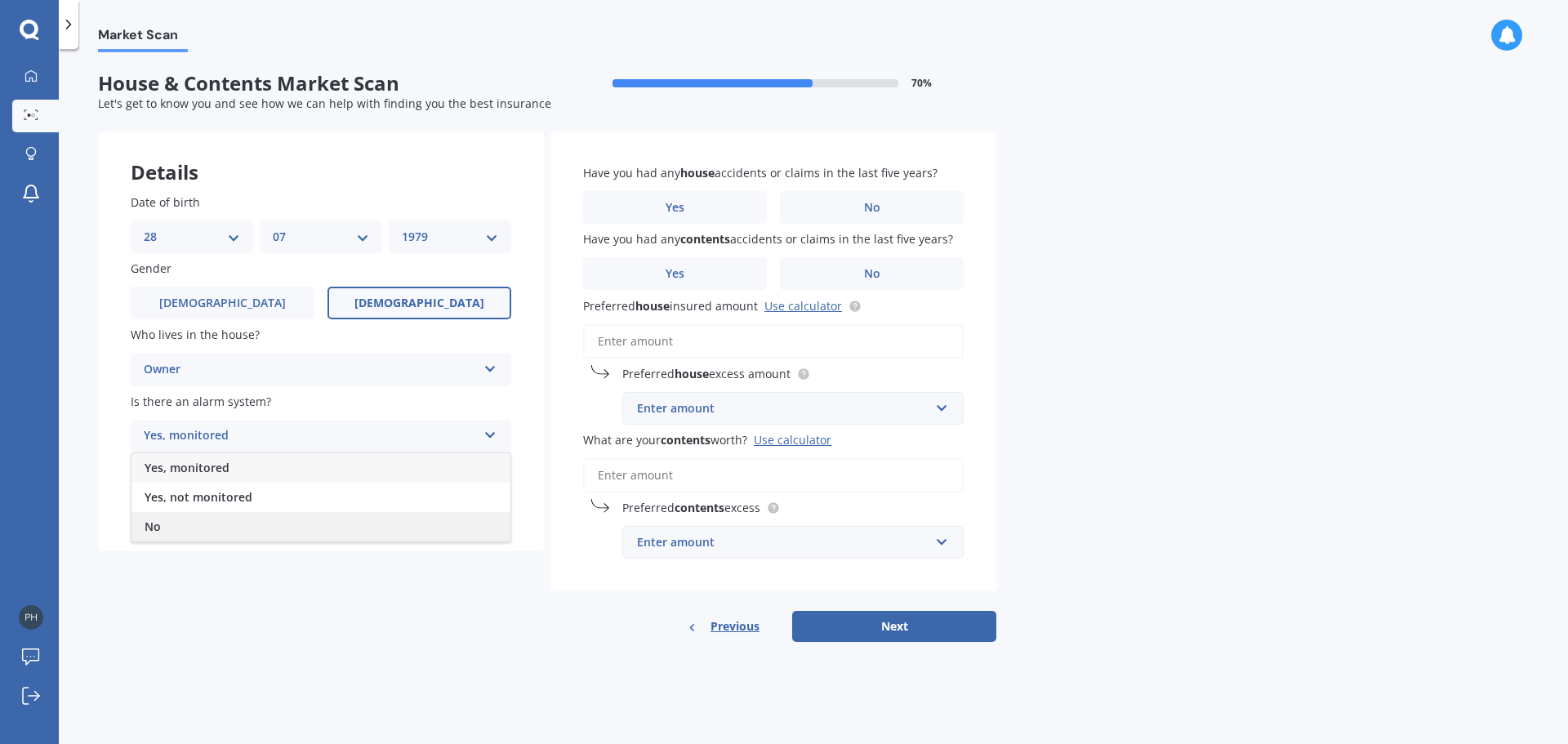
click at [261, 532] on div "No" at bounding box center [320, 526] width 379 height 29
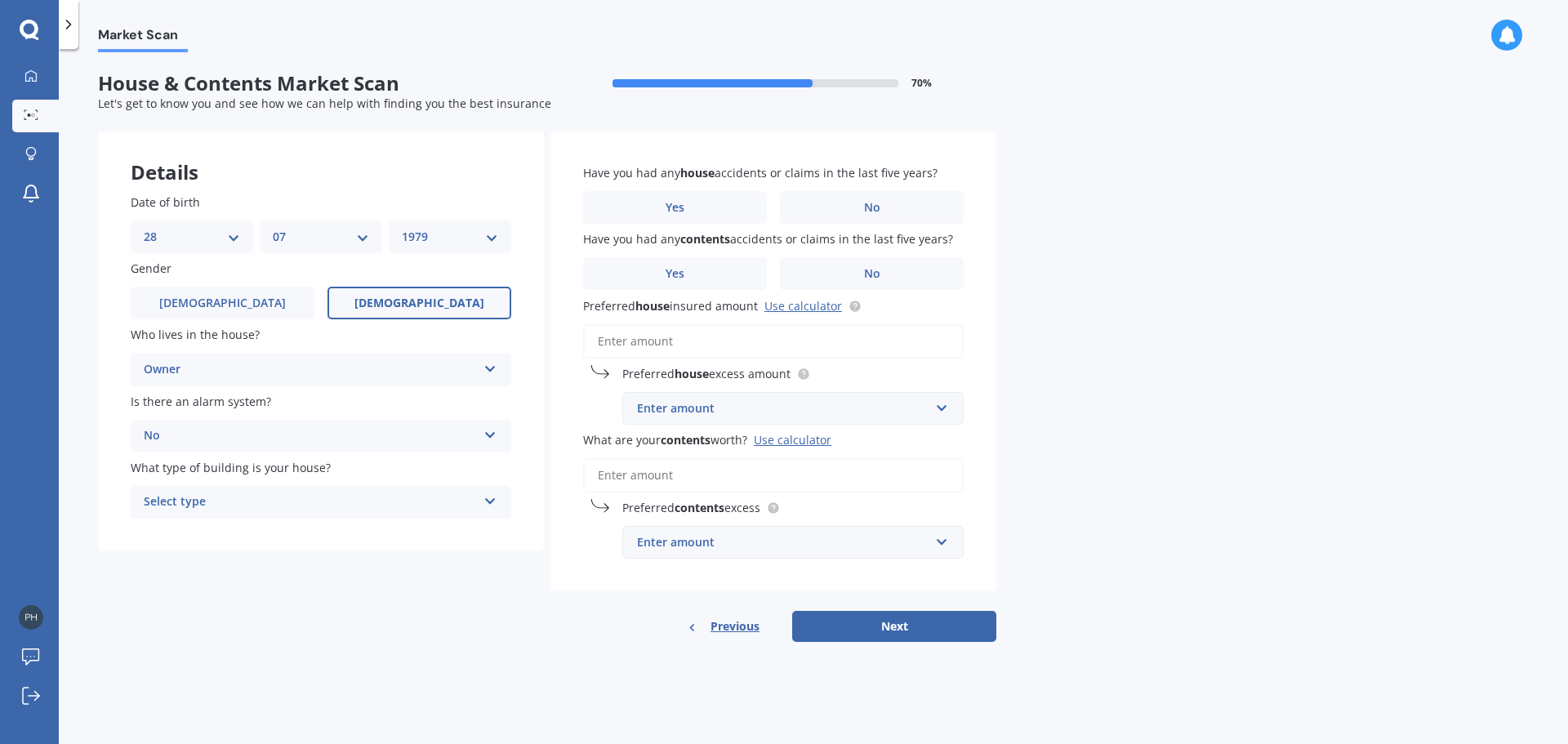
click at [244, 505] on div "Select type" at bounding box center [310, 501] width 333 height 20
click at [257, 539] on div "Freestanding" at bounding box center [320, 534] width 379 height 29
click at [867, 196] on label "No" at bounding box center [872, 208] width 184 height 32
click at [0, 0] on input "No" at bounding box center [0, 0] width 0 height 0
click at [854, 277] on label "No" at bounding box center [872, 273] width 184 height 32
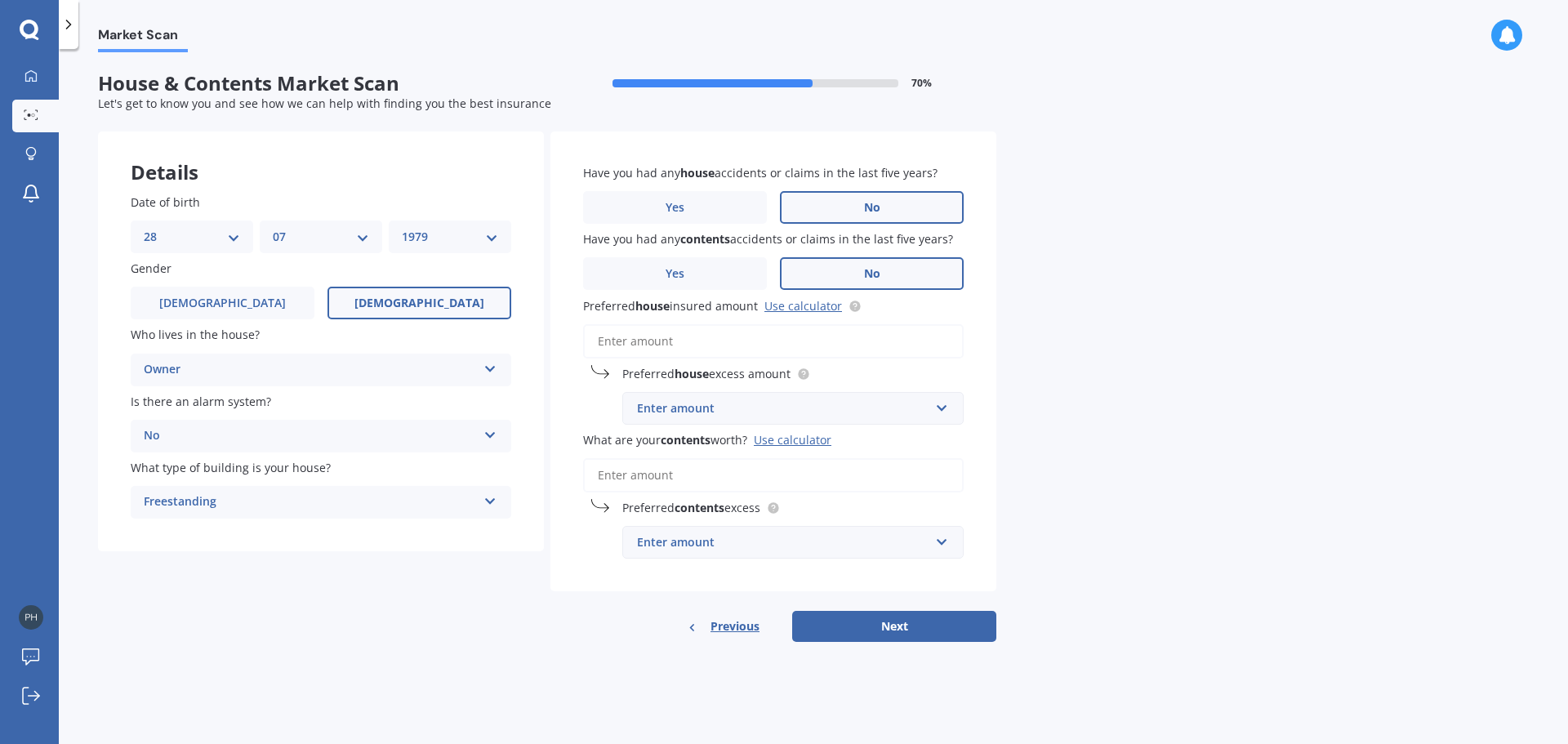
click at [0, 0] on input "No" at bounding box center [0, 0] width 0 height 0
click at [778, 407] on div "Enter amount" at bounding box center [783, 407] width 292 height 18
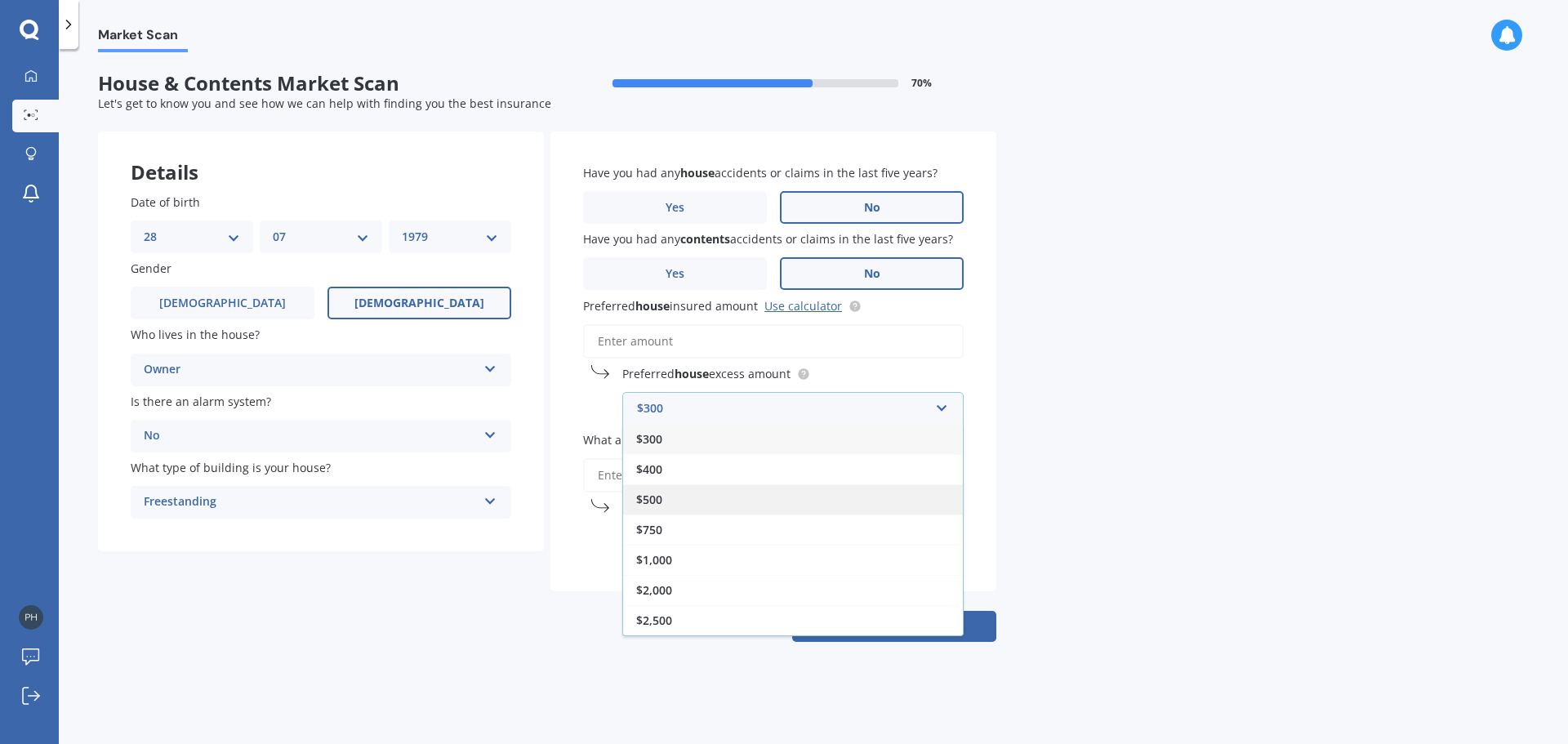
click at [711, 495] on div "$500" at bounding box center [793, 499] width 340 height 30
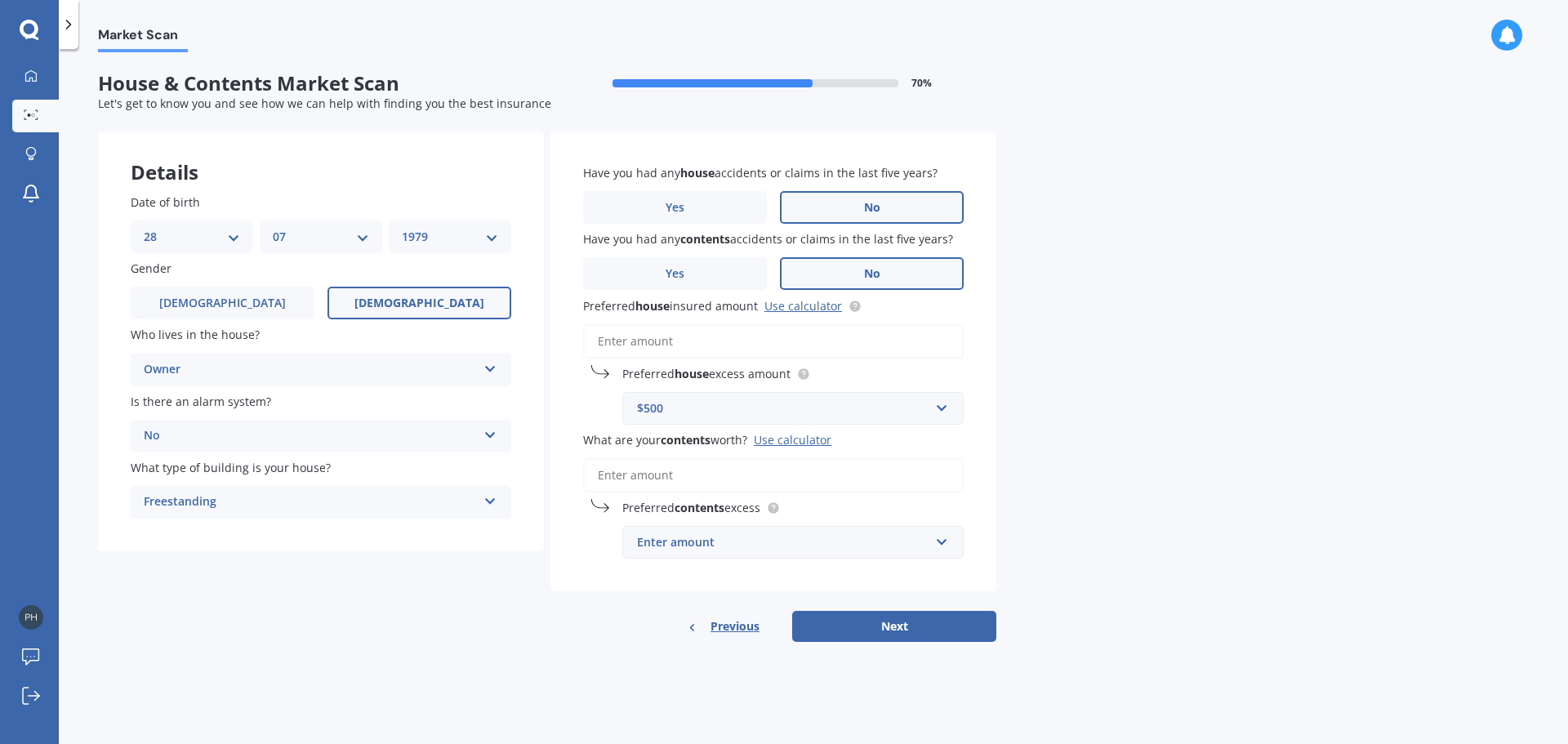
click at [731, 618] on span "Previous" at bounding box center [734, 626] width 49 height 25
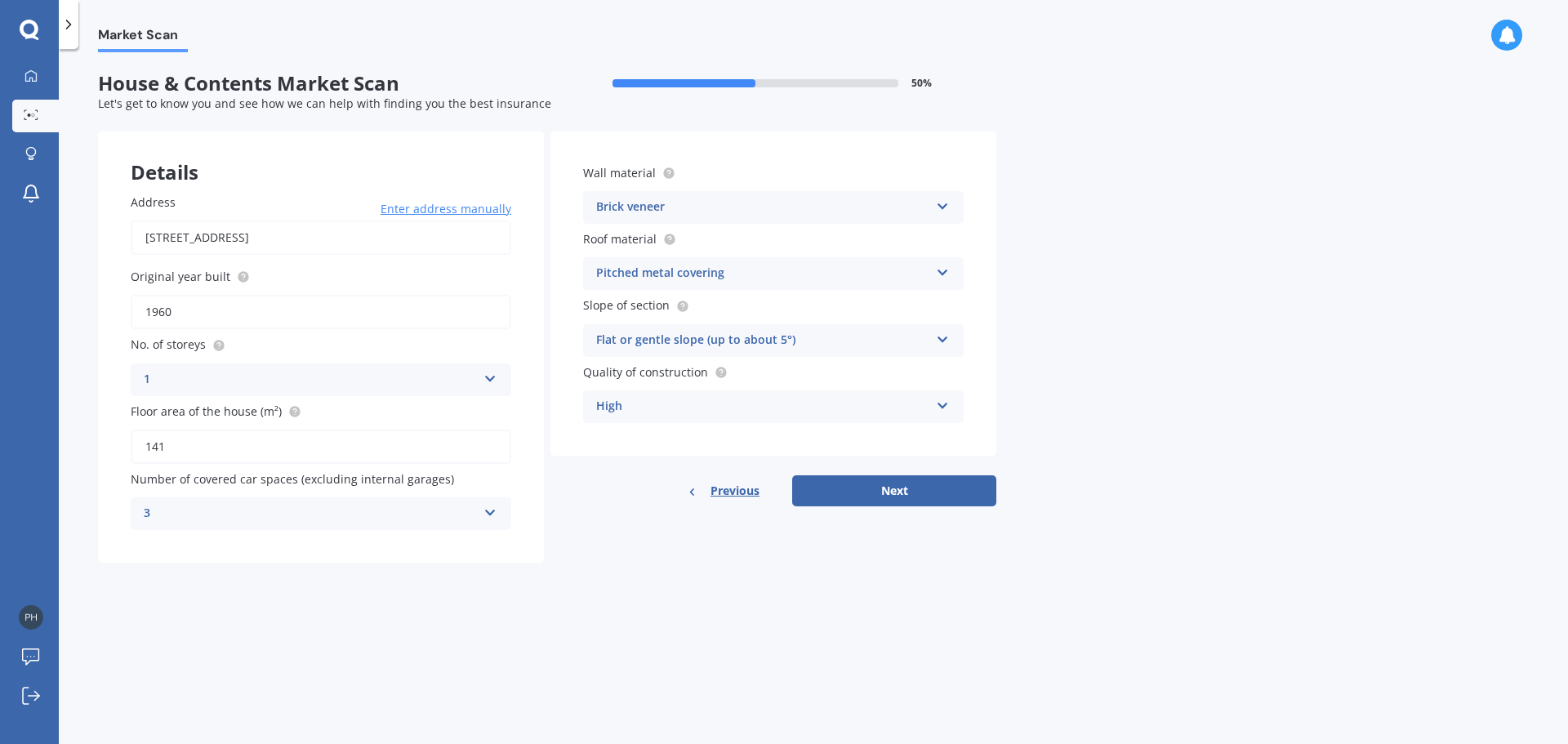
click at [749, 340] on div "Flat or gentle slope (up to about 5°)" at bounding box center [763, 340] width 333 height 20
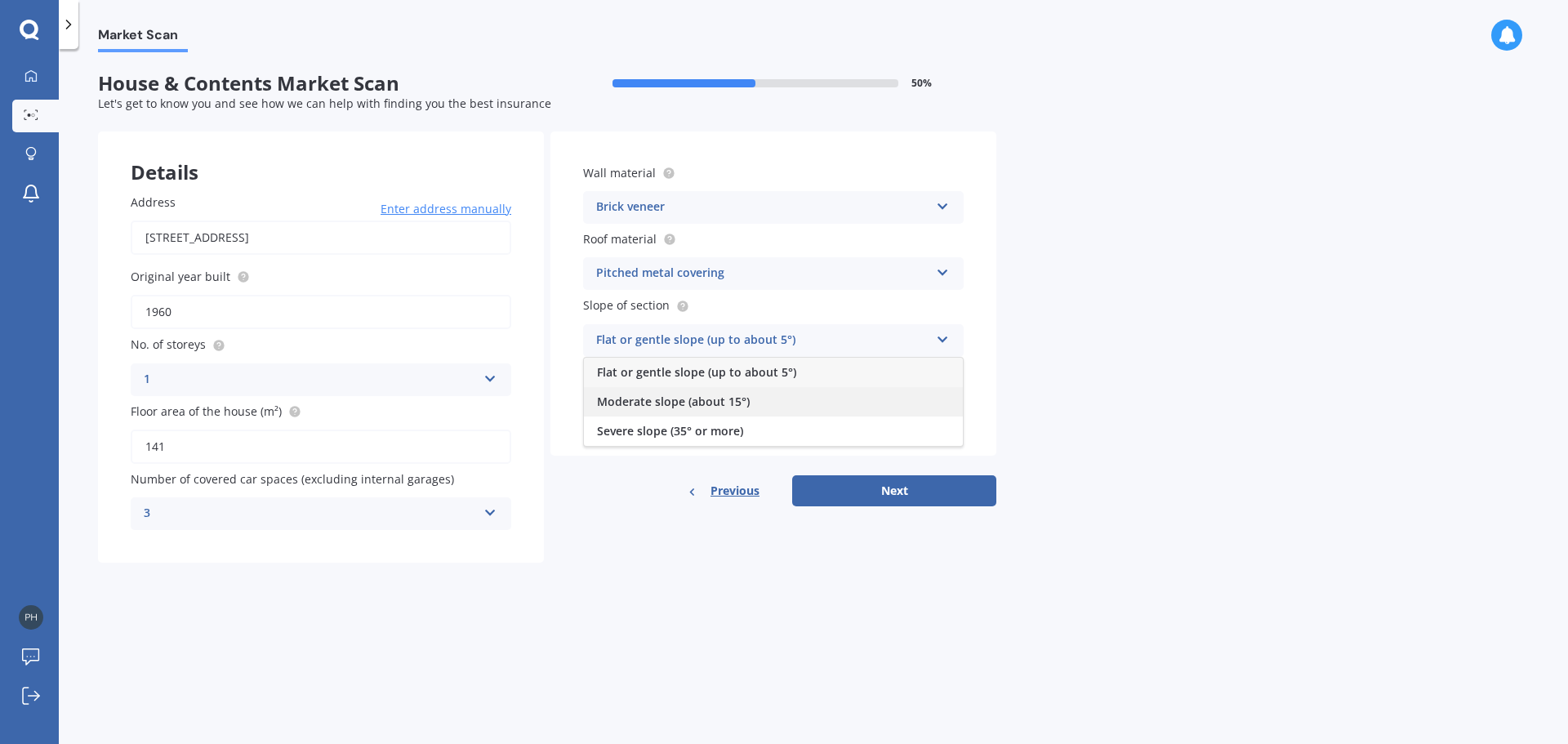
click at [758, 407] on div "Moderate slope (about 15°)" at bounding box center [772, 401] width 379 height 29
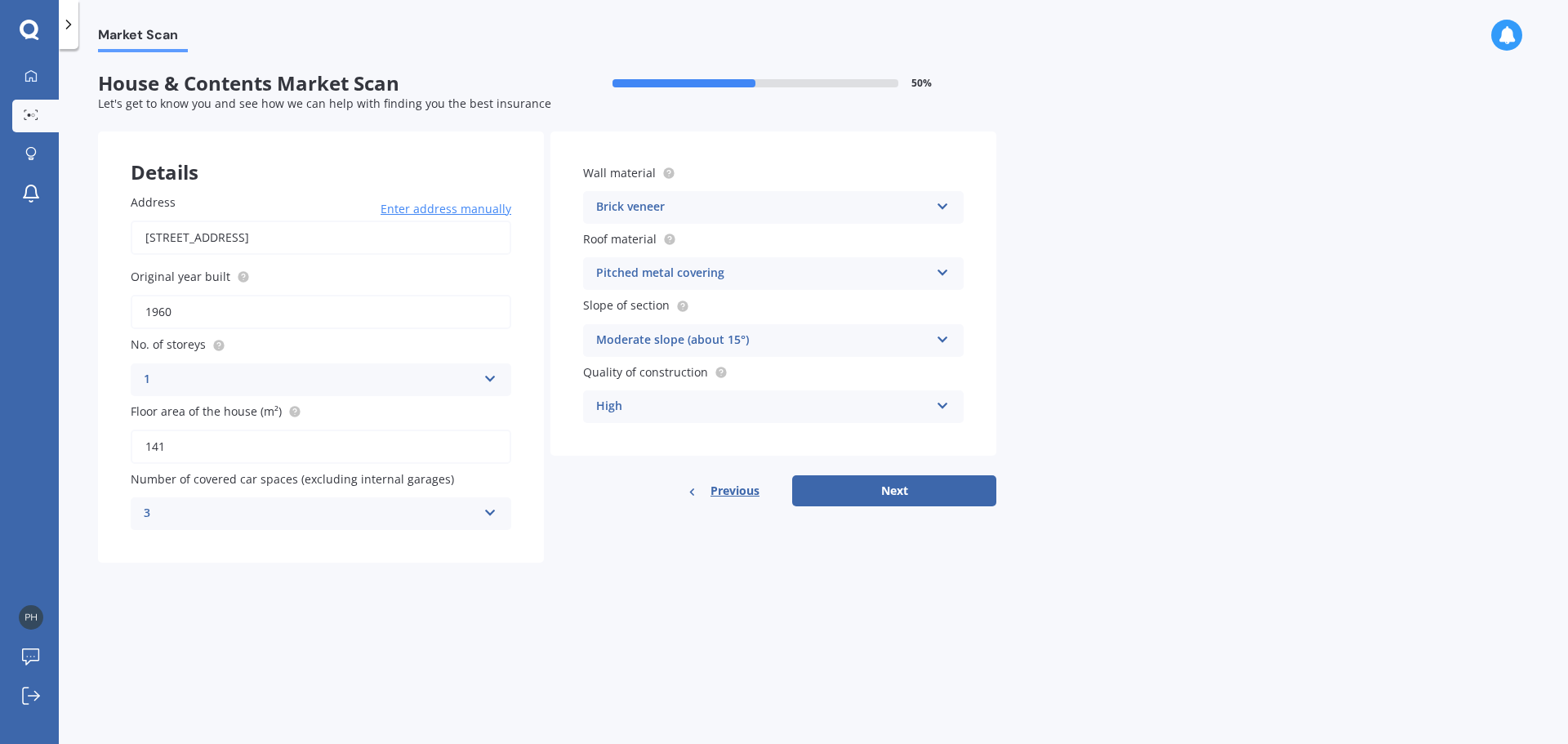
click at [777, 331] on div "Moderate slope (about 15°)" at bounding box center [763, 340] width 333 height 20
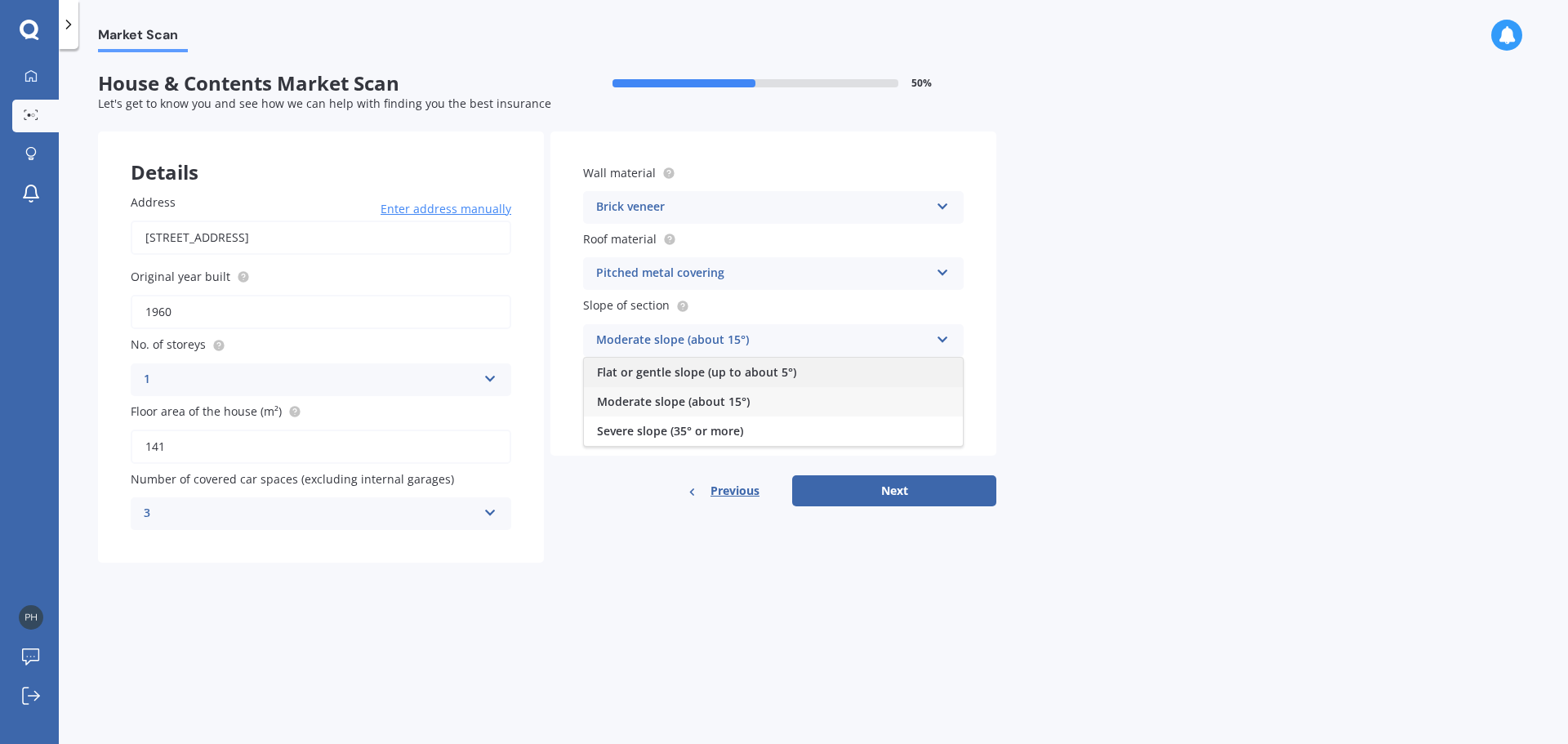
click at [719, 377] on span "Flat or gentle slope (up to about 5°)" at bounding box center [696, 372] width 199 height 15
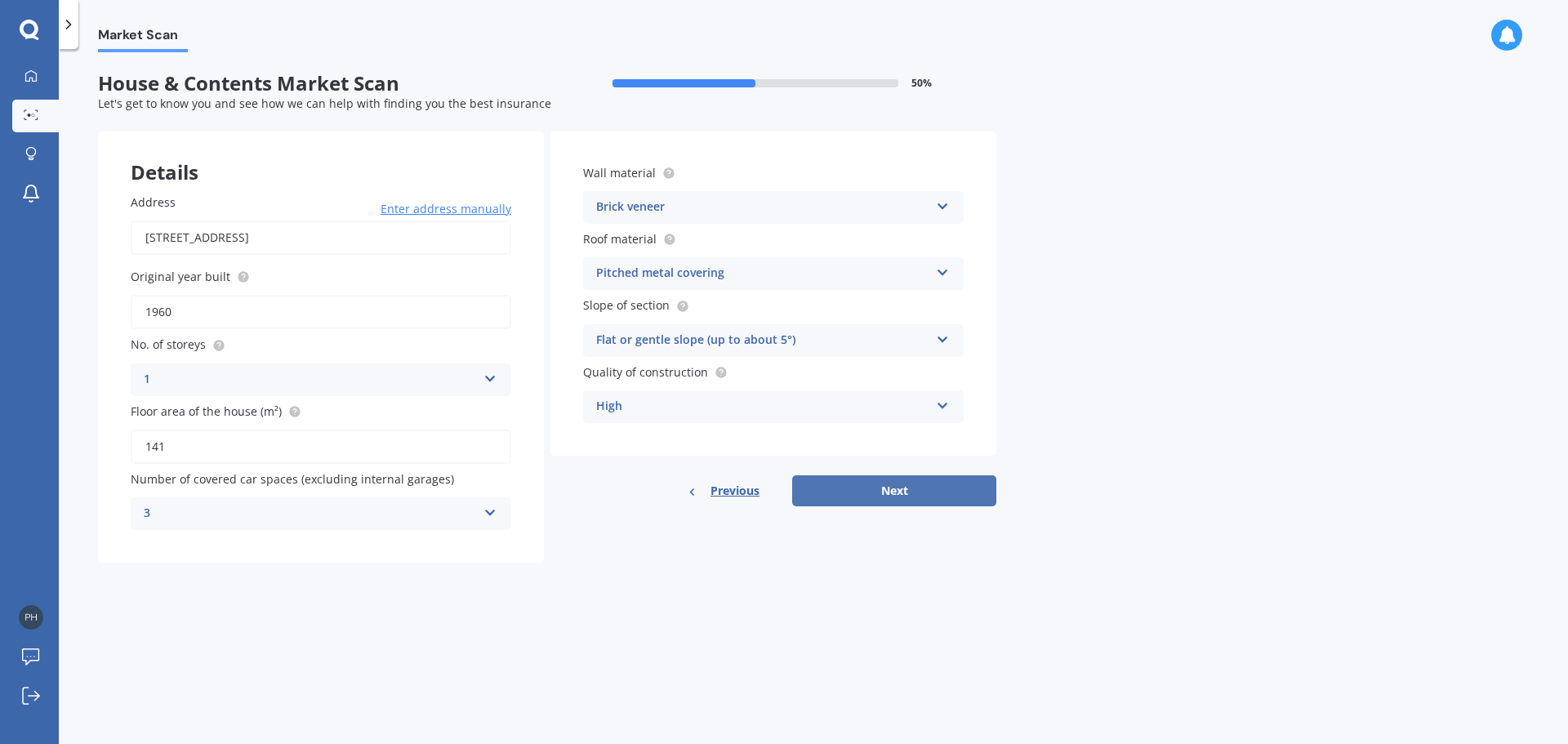
click at [931, 497] on button "Next" at bounding box center [894, 490] width 204 height 31
select select "28"
select select "07"
select select "1979"
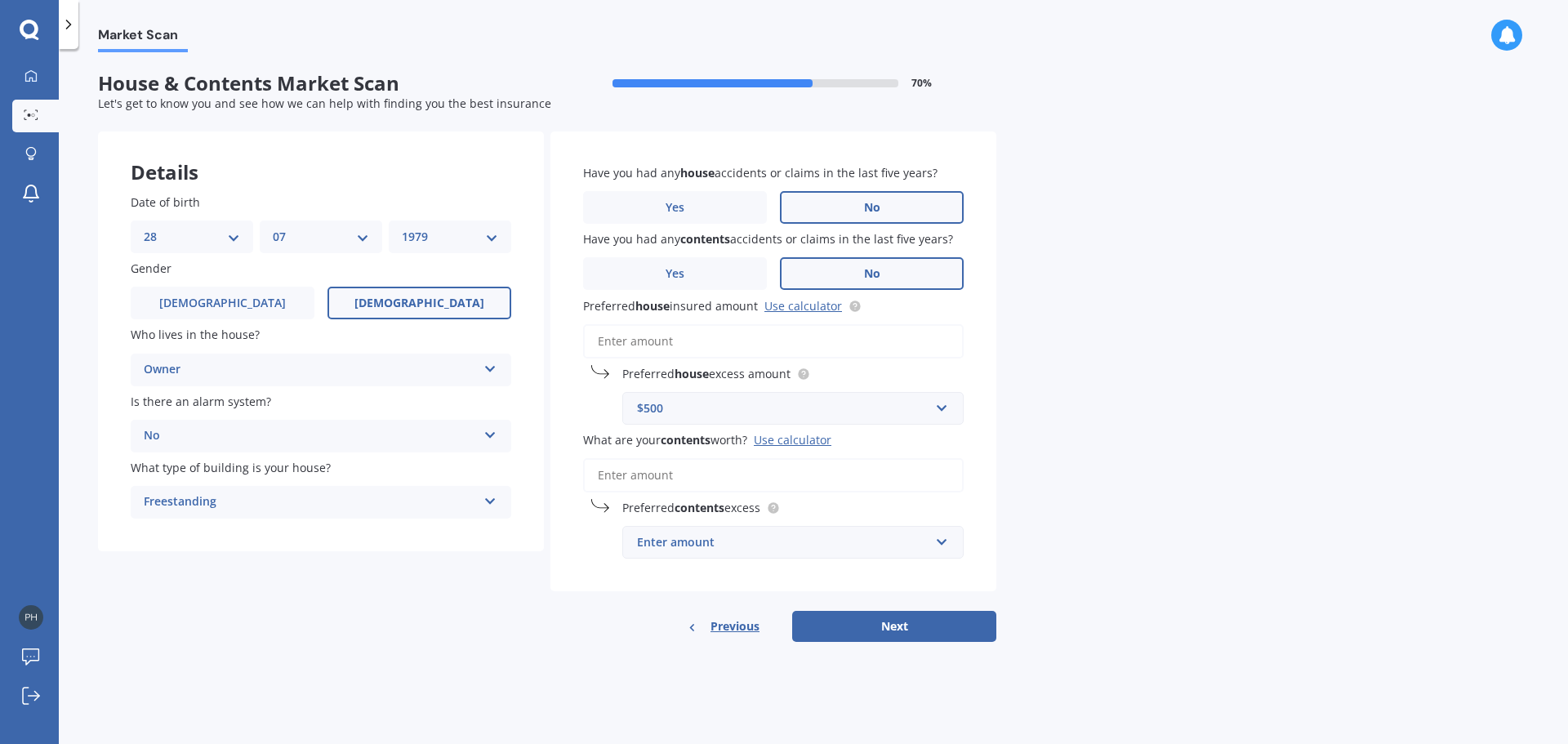
click at [698, 477] on input "What are your contents worth? Use calculator" at bounding box center [772, 475] width 380 height 34
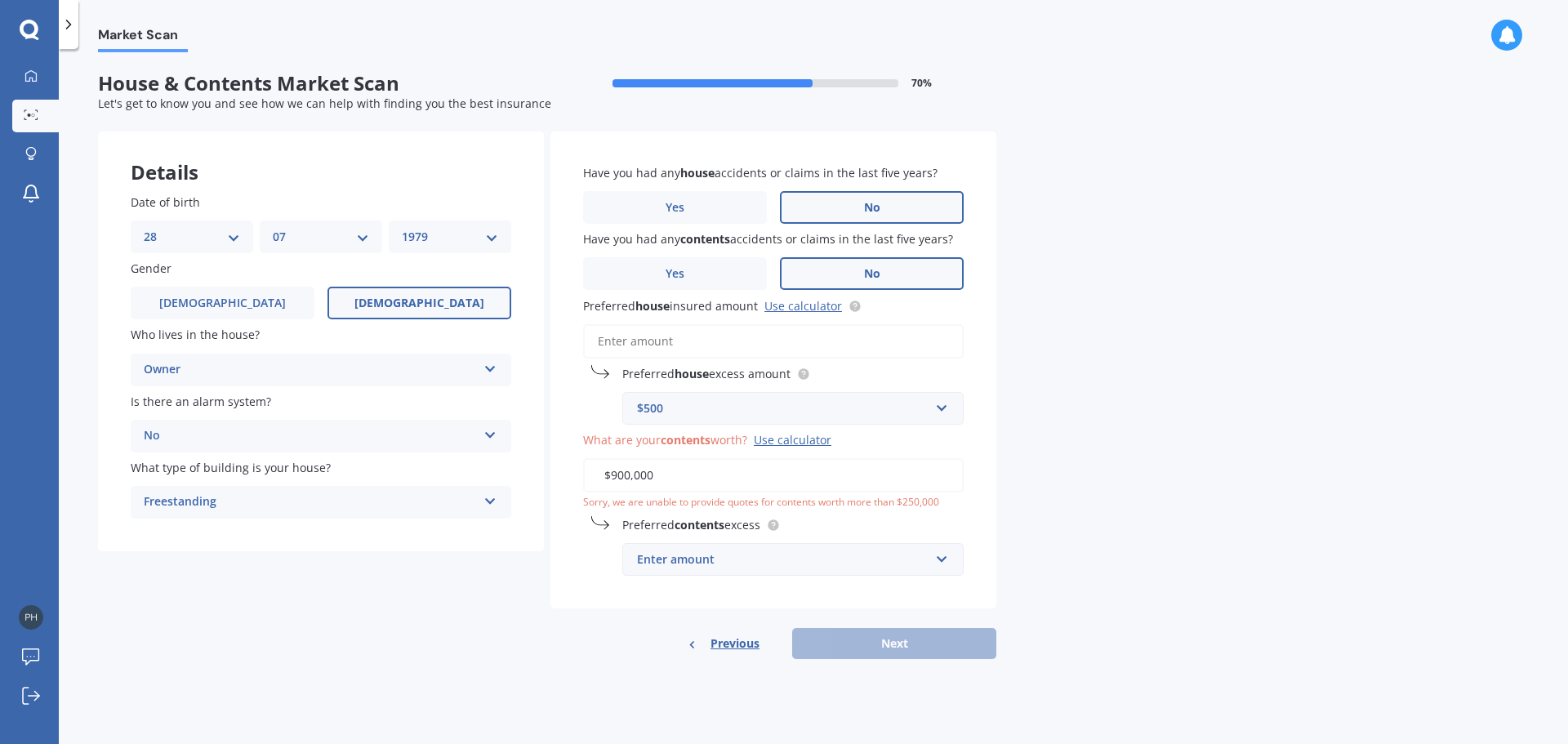
drag, startPoint x: 708, startPoint y: 476, endPoint x: 533, endPoint y: 464, distance: 175.4
click at [533, 464] on div "Details Date of birth DD 01 02 03 04 05 06 07 08 09 10 11 12 13 14 15 16 17 18 …" at bounding box center [547, 395] width 898 height 527
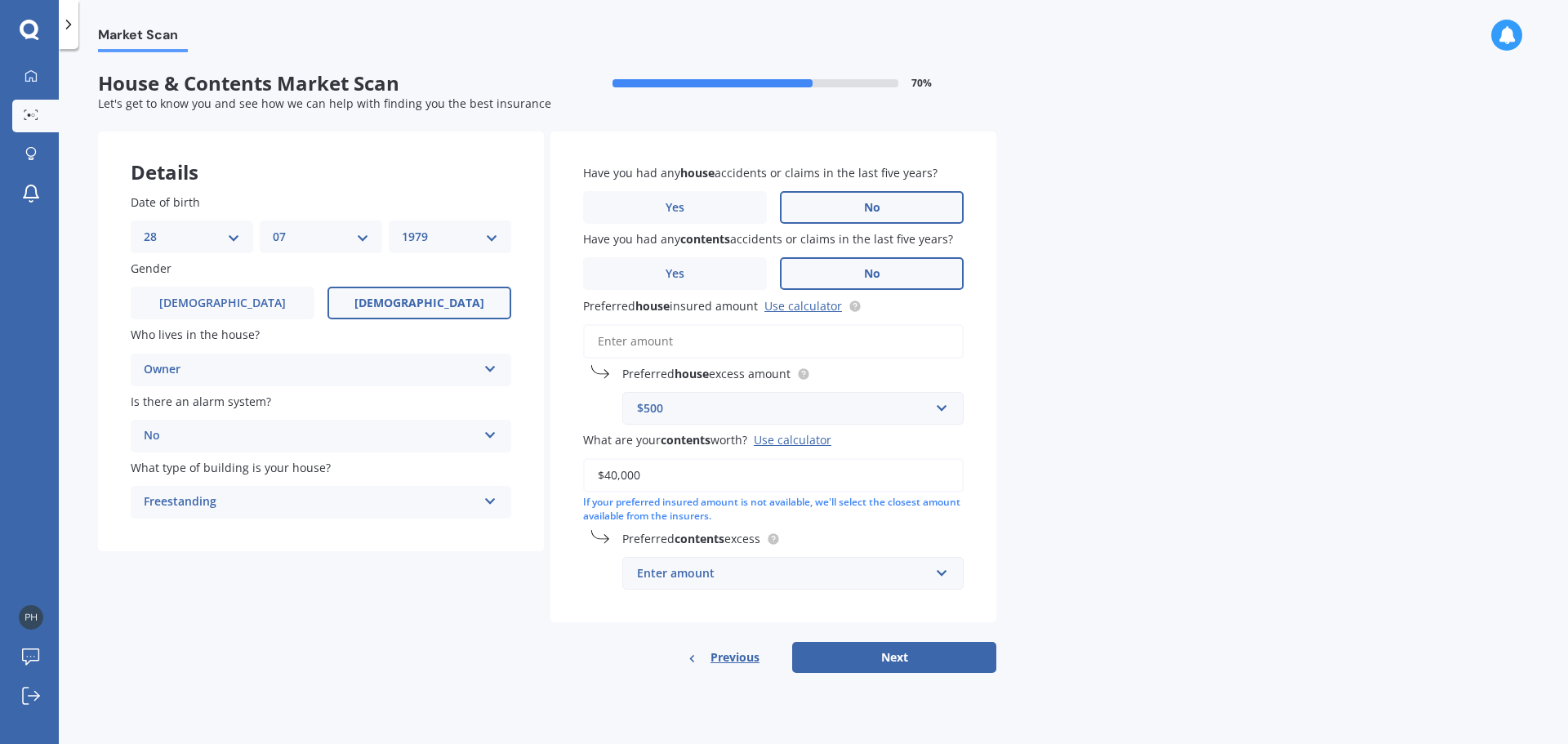
type input "$40,000"
click at [834, 588] on input "text" at bounding box center [787, 573] width 326 height 31
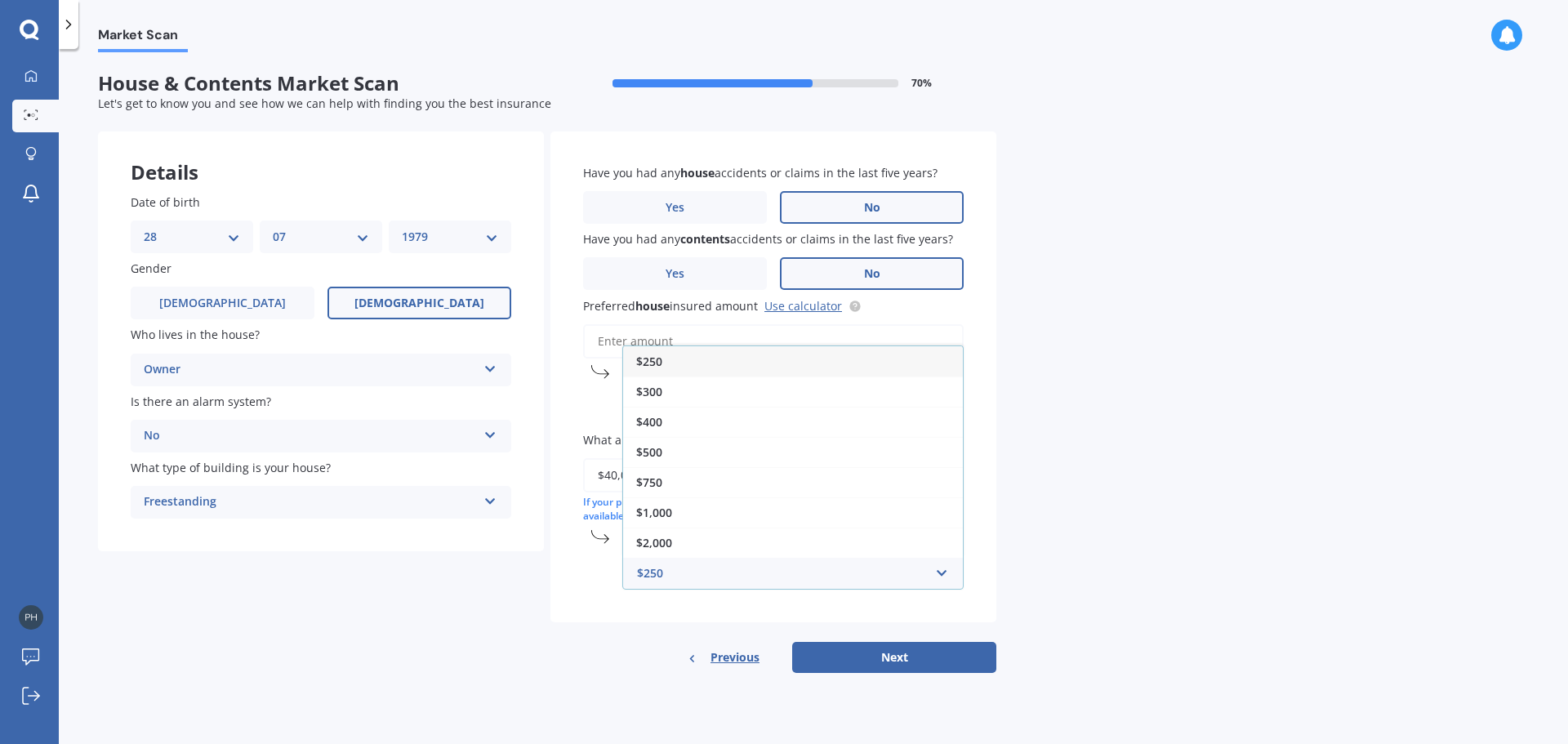
click at [686, 365] on div "$250" at bounding box center [793, 360] width 340 height 30
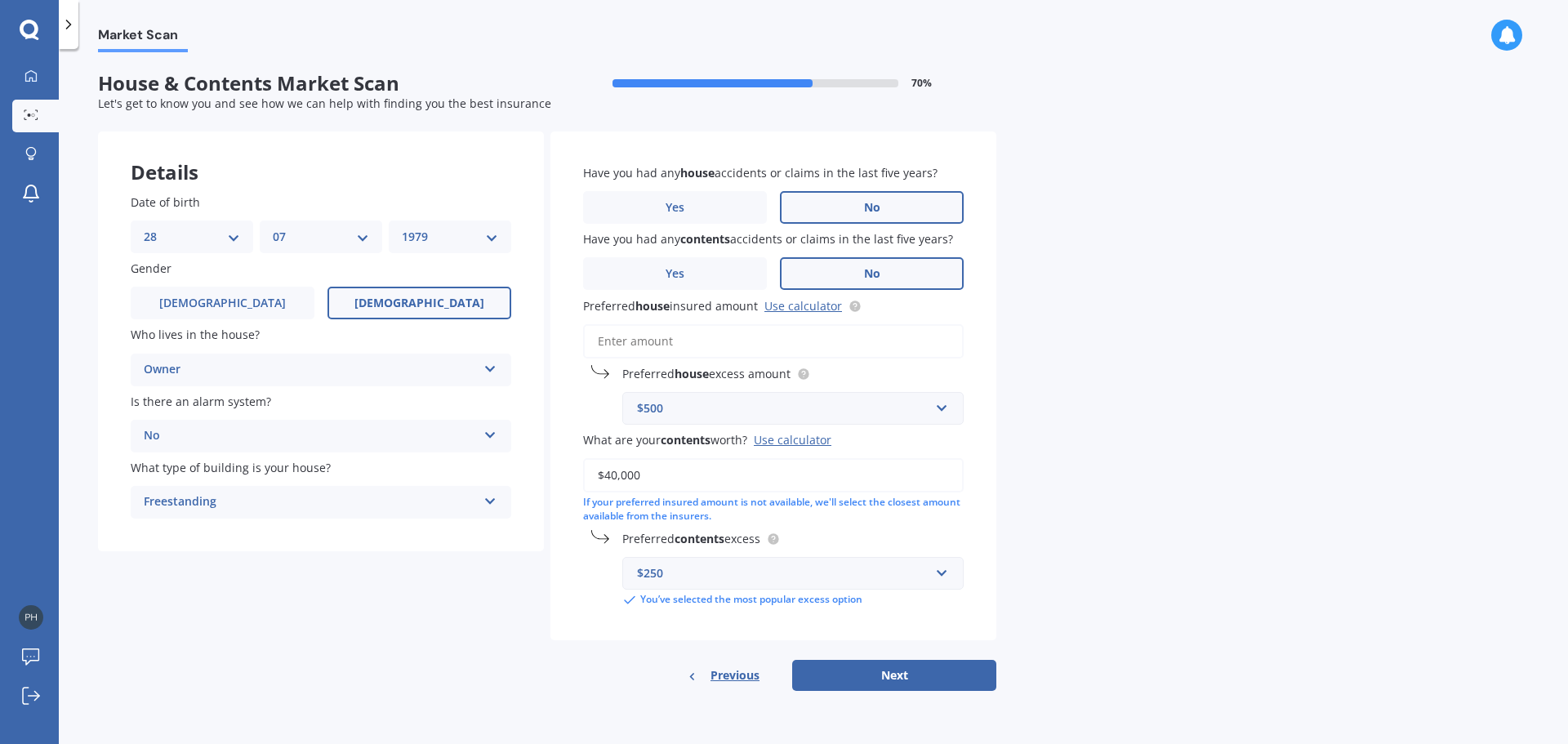
click at [678, 343] on input "Preferred house insured amount Use calculator" at bounding box center [772, 341] width 380 height 34
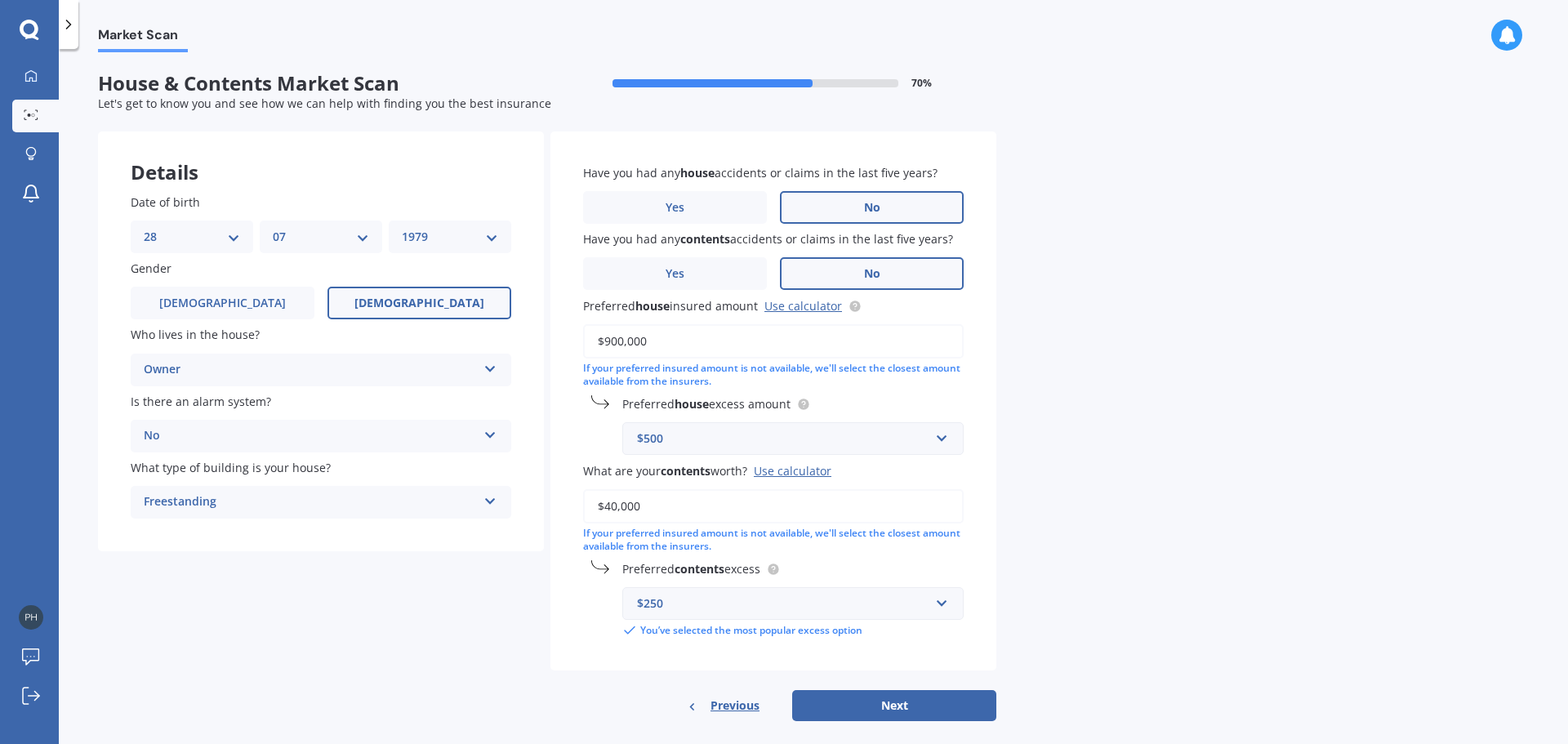
type input "$900,000"
click at [1080, 525] on div "Market Scan House & Contents Market Scan 70 % Let's get to know you and see how…" at bounding box center [813, 399] width 1509 height 694
click at [945, 712] on button "Next" at bounding box center [894, 705] width 204 height 31
select select "28"
select select "07"
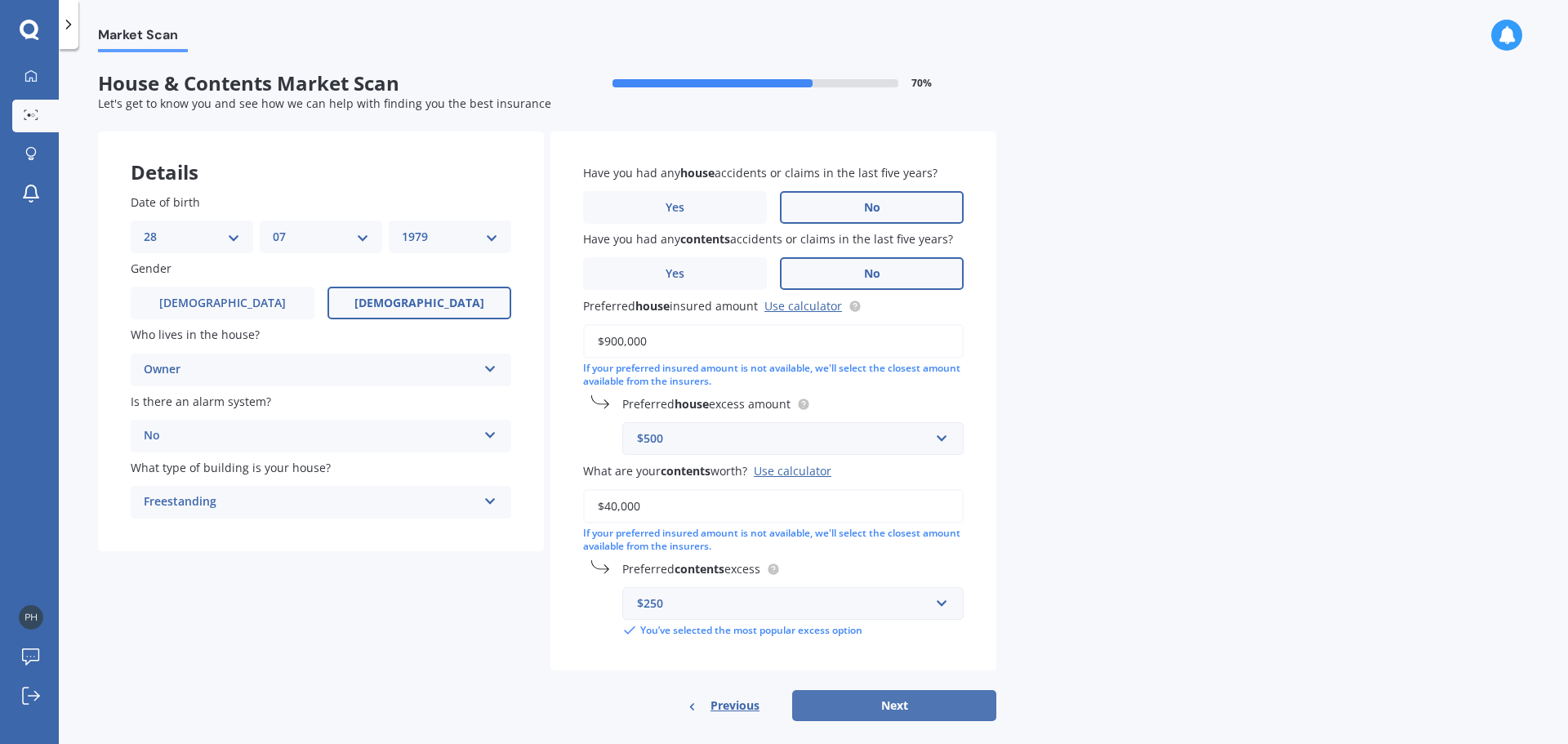
select select "1979"
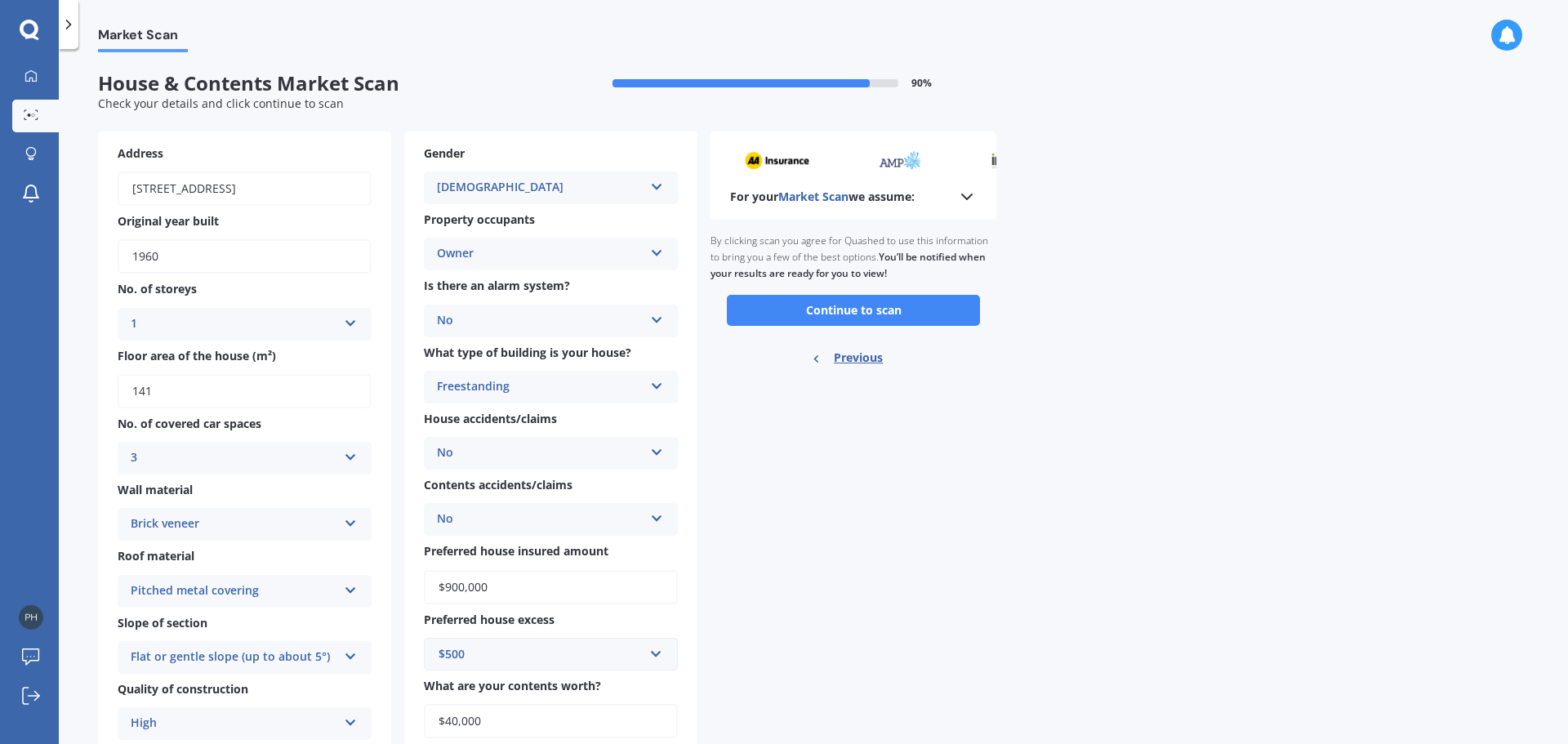
click at [873, 539] on div "For your Market Scan we assume: Ready to go By clicking scan you agree for Quas…" at bounding box center [853, 476] width 285 height 688
click at [866, 302] on button "Continue to scan" at bounding box center [853, 310] width 253 height 31
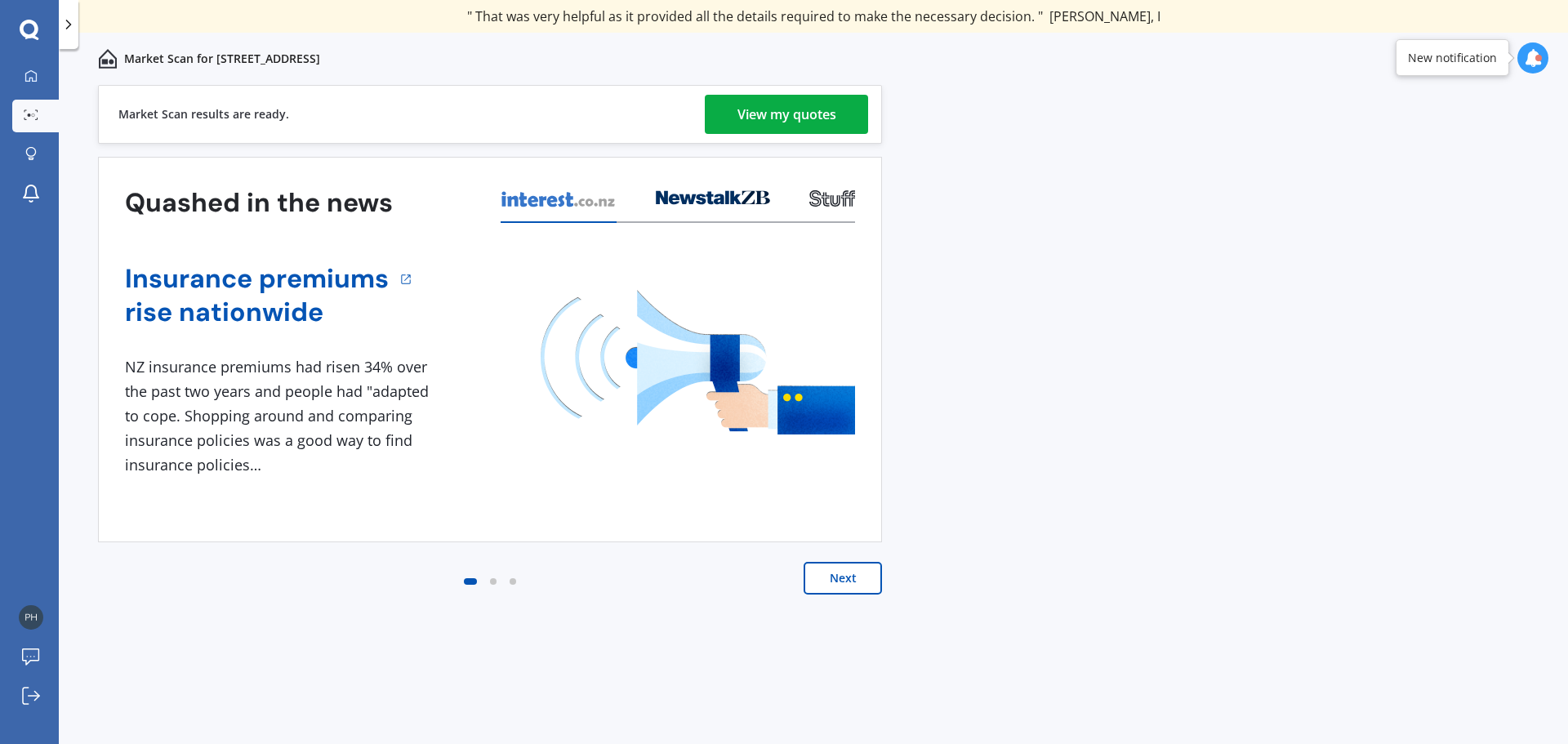
click at [806, 113] on div "View my quotes" at bounding box center [787, 114] width 99 height 39
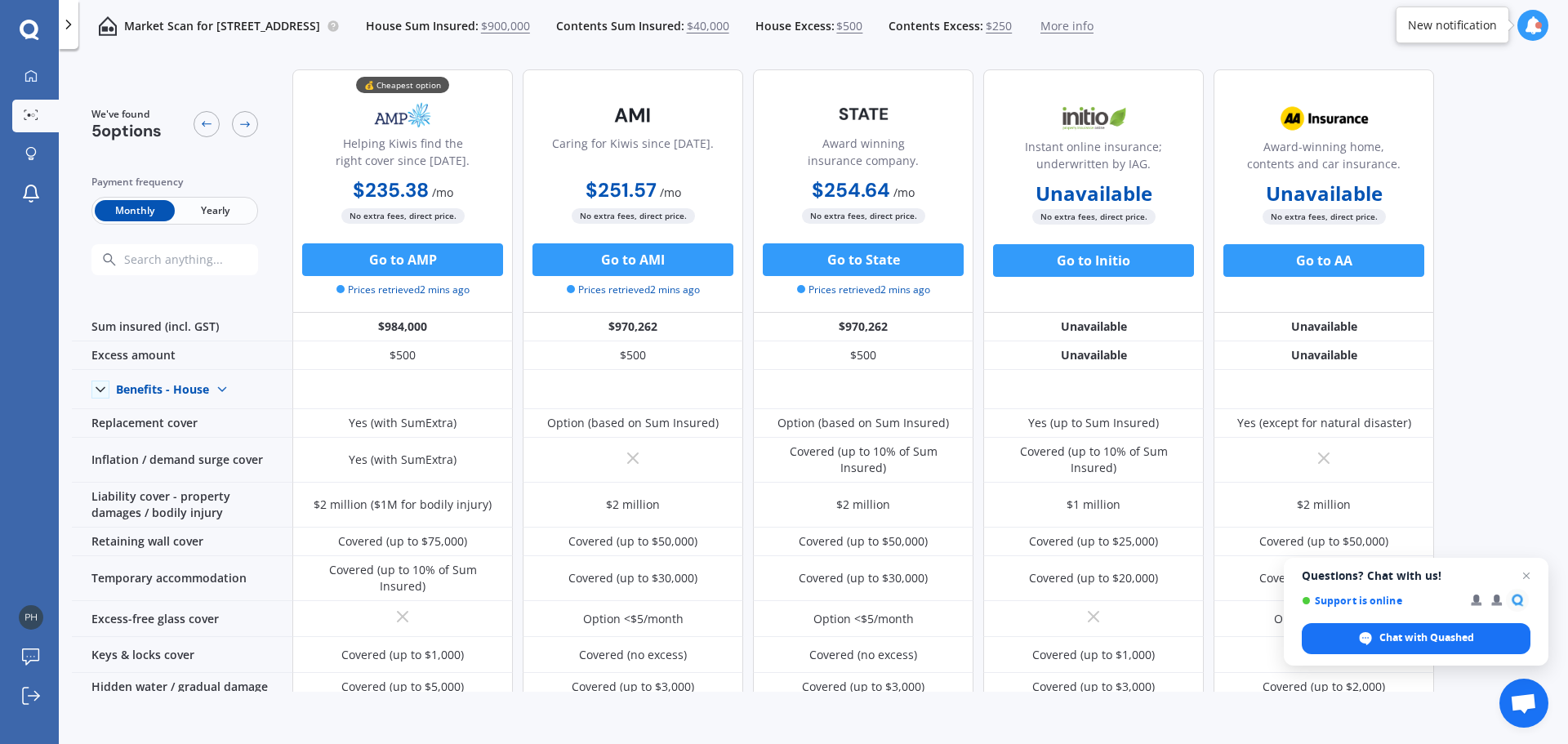
click at [231, 212] on span "Yearly" at bounding box center [214, 210] width 80 height 21
click at [150, 210] on span "Monthly" at bounding box center [135, 210] width 80 height 21
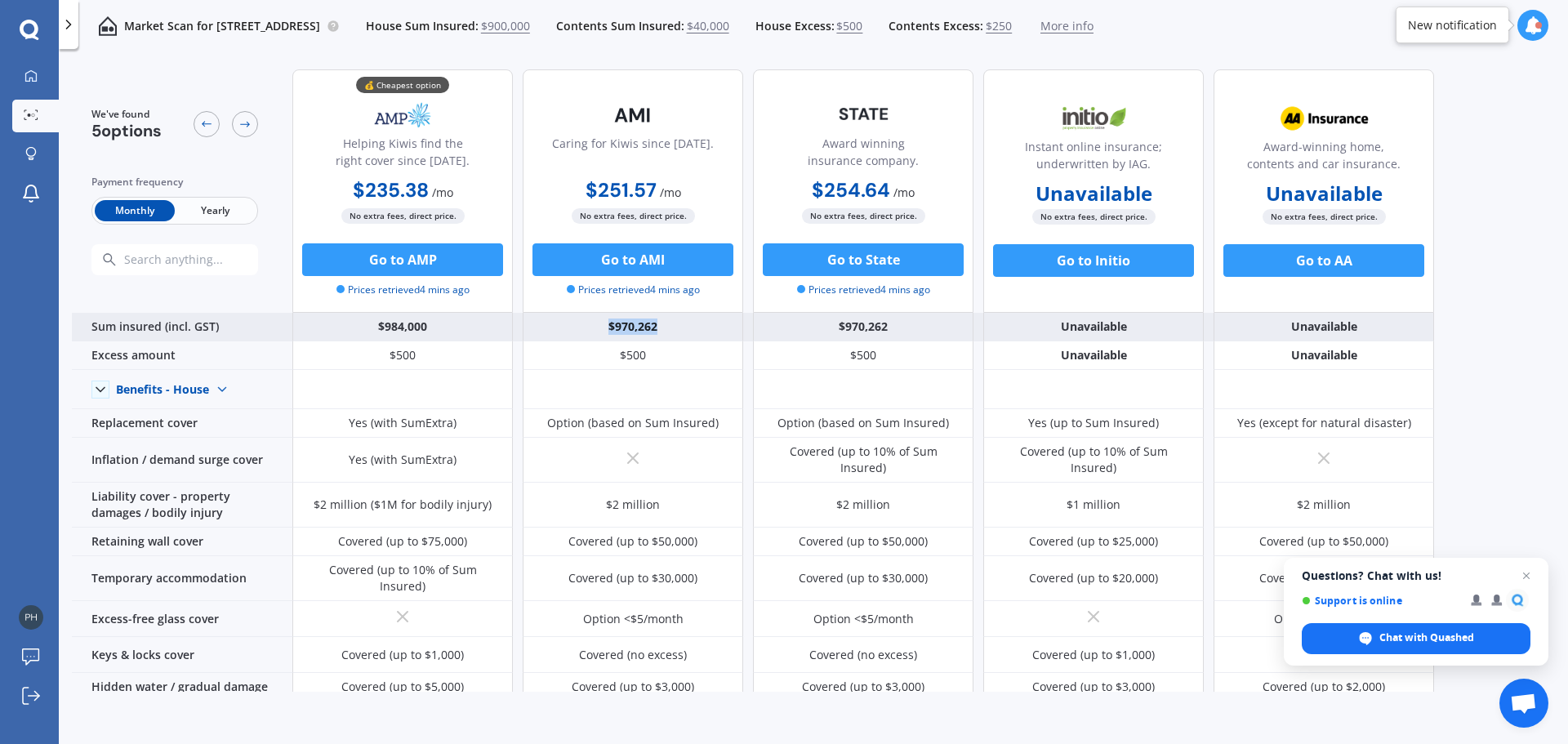
drag, startPoint x: 670, startPoint y: 331, endPoint x: 599, endPoint y: 322, distance: 71.6
click at [599, 322] on div "$970,262" at bounding box center [633, 326] width 220 height 28
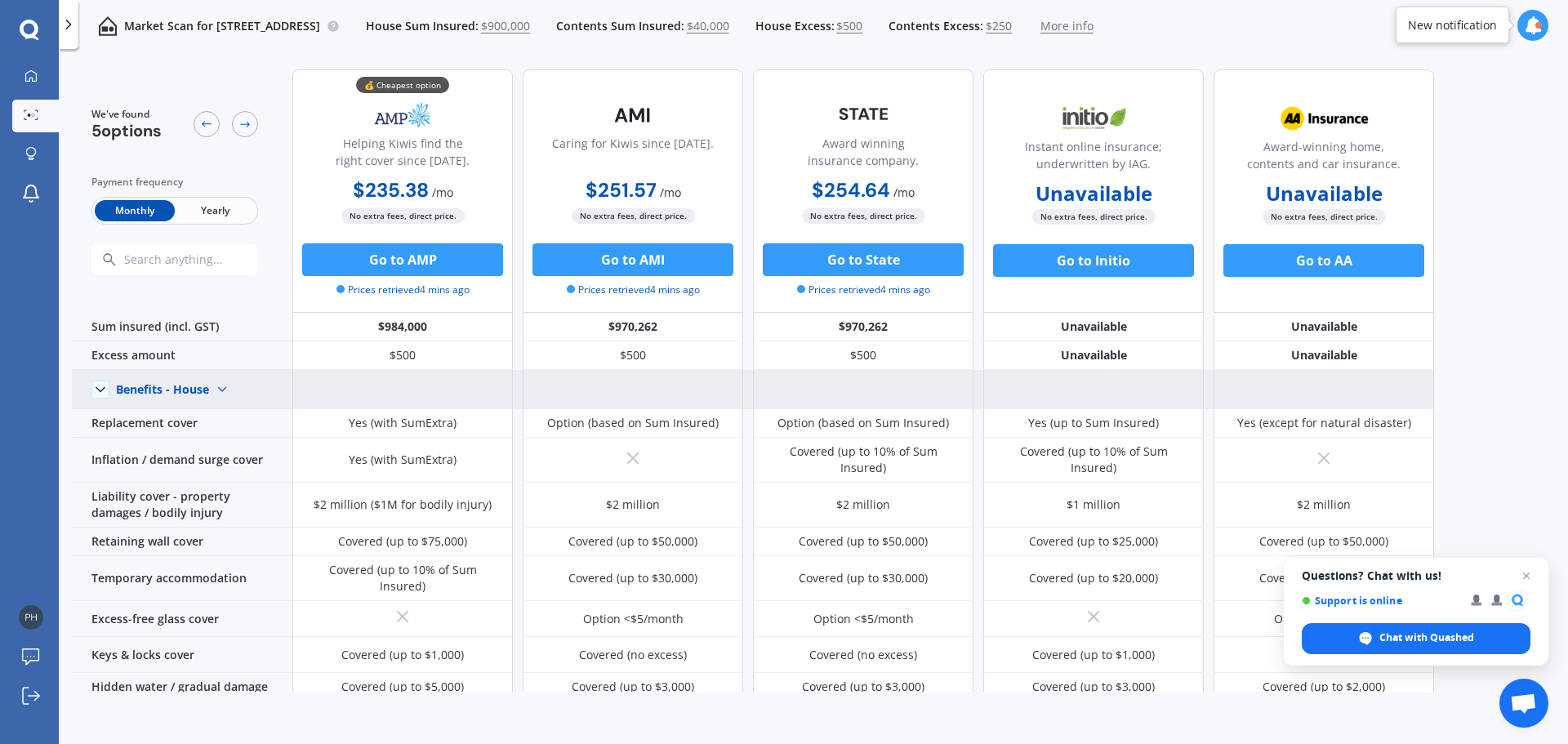
click at [101, 380] on span at bounding box center [100, 389] width 18 height 18
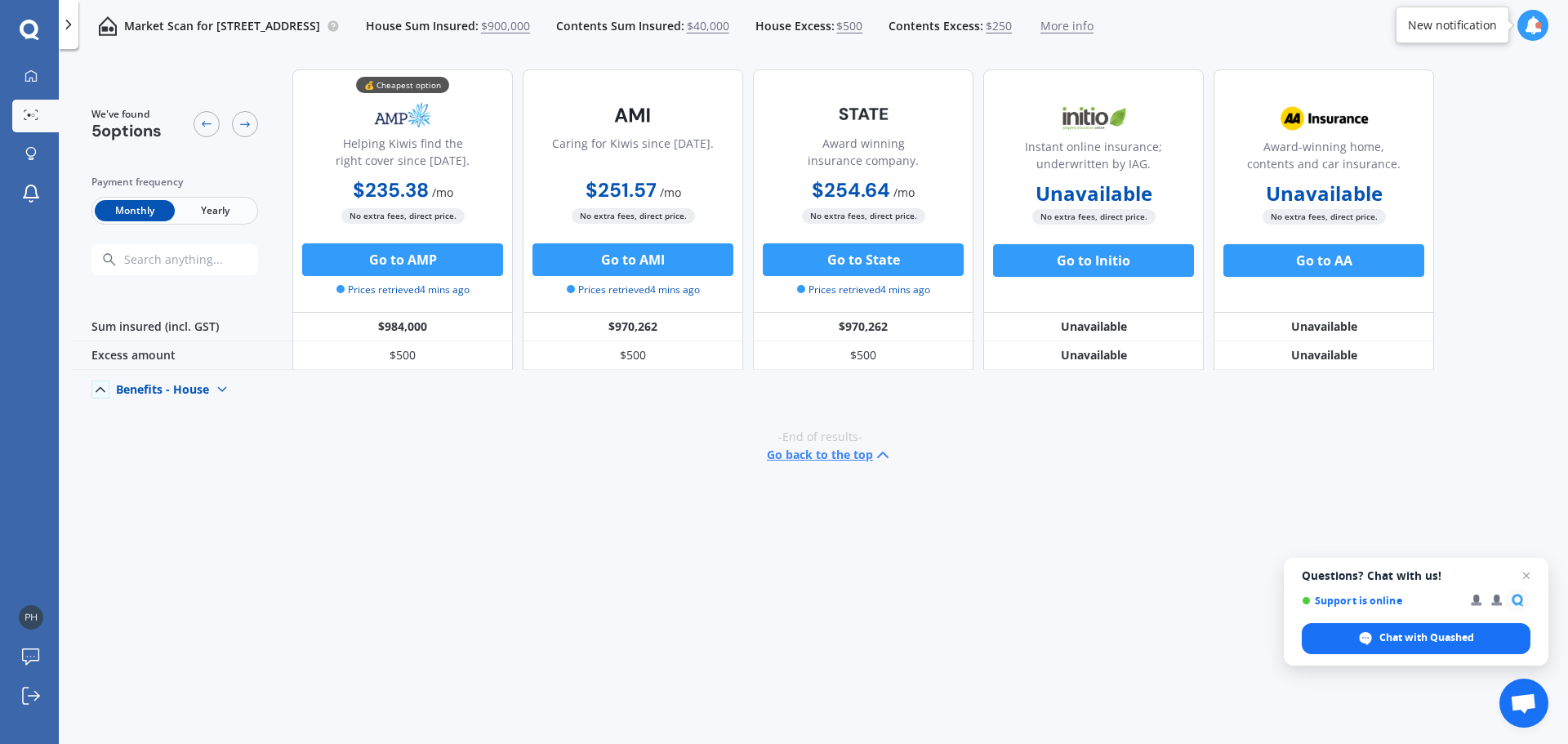
click at [94, 385] on icon at bounding box center [100, 389] width 16 height 16
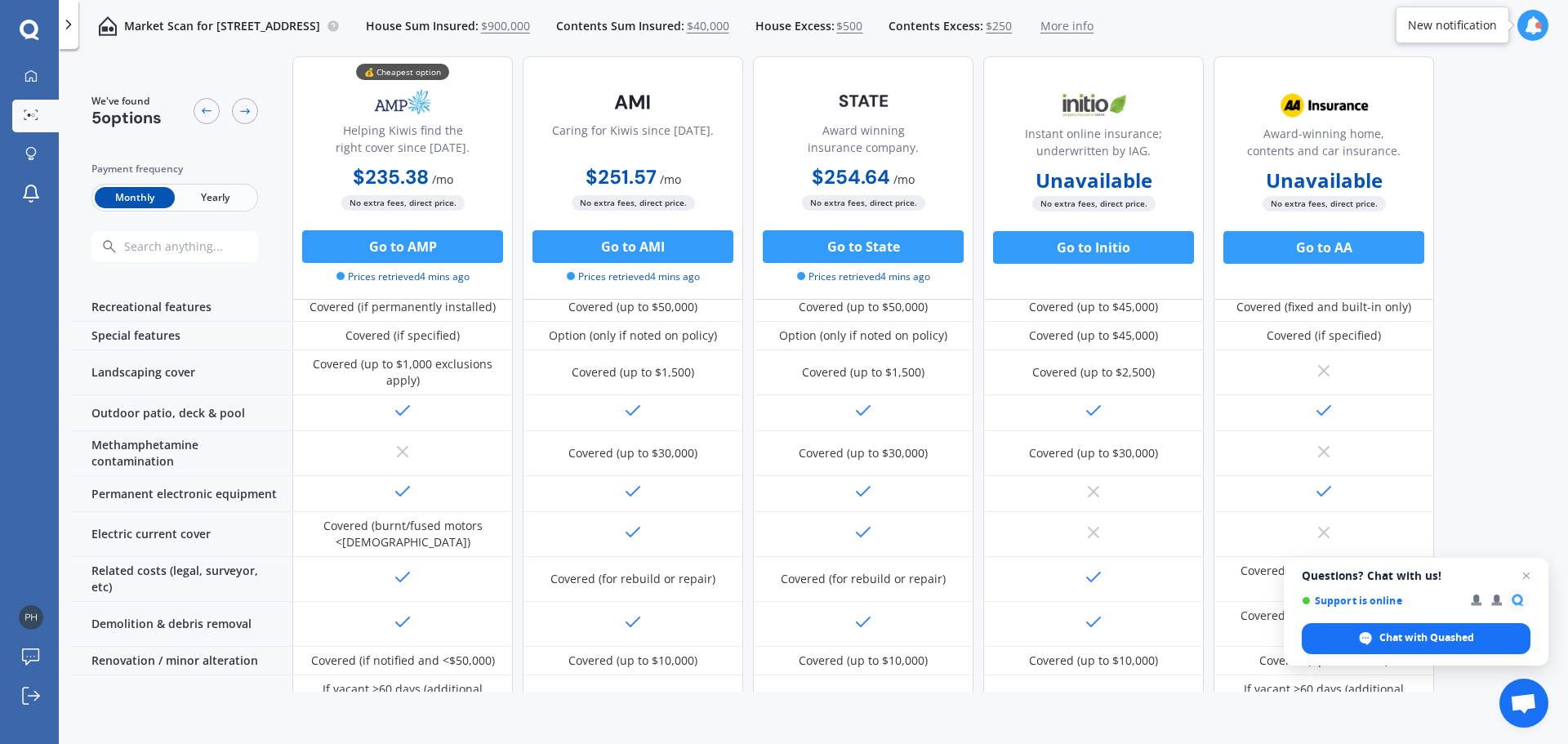
scroll to position [609, 0]
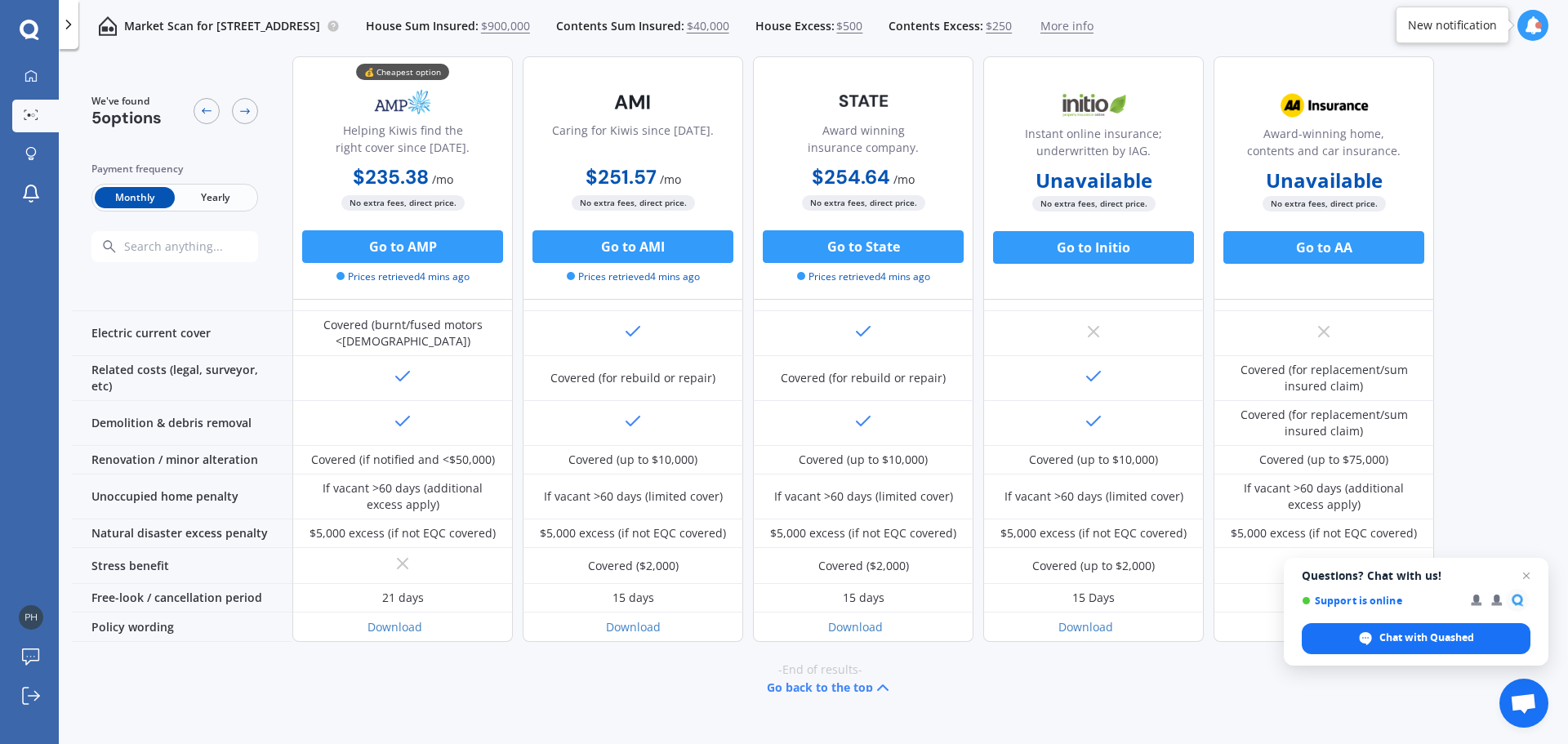
click at [1093, 31] on span "More info" at bounding box center [1066, 26] width 53 height 16
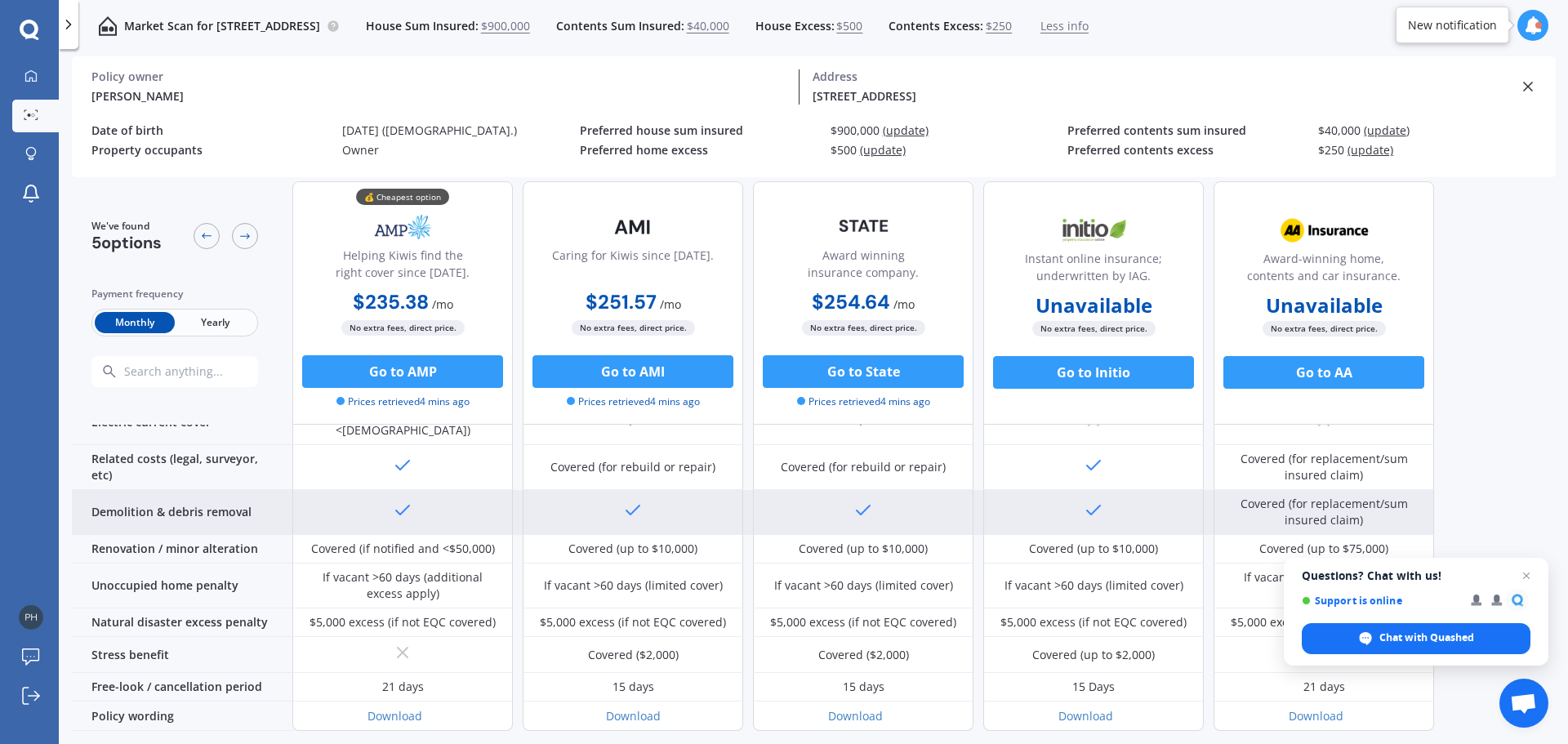
scroll to position [678, 0]
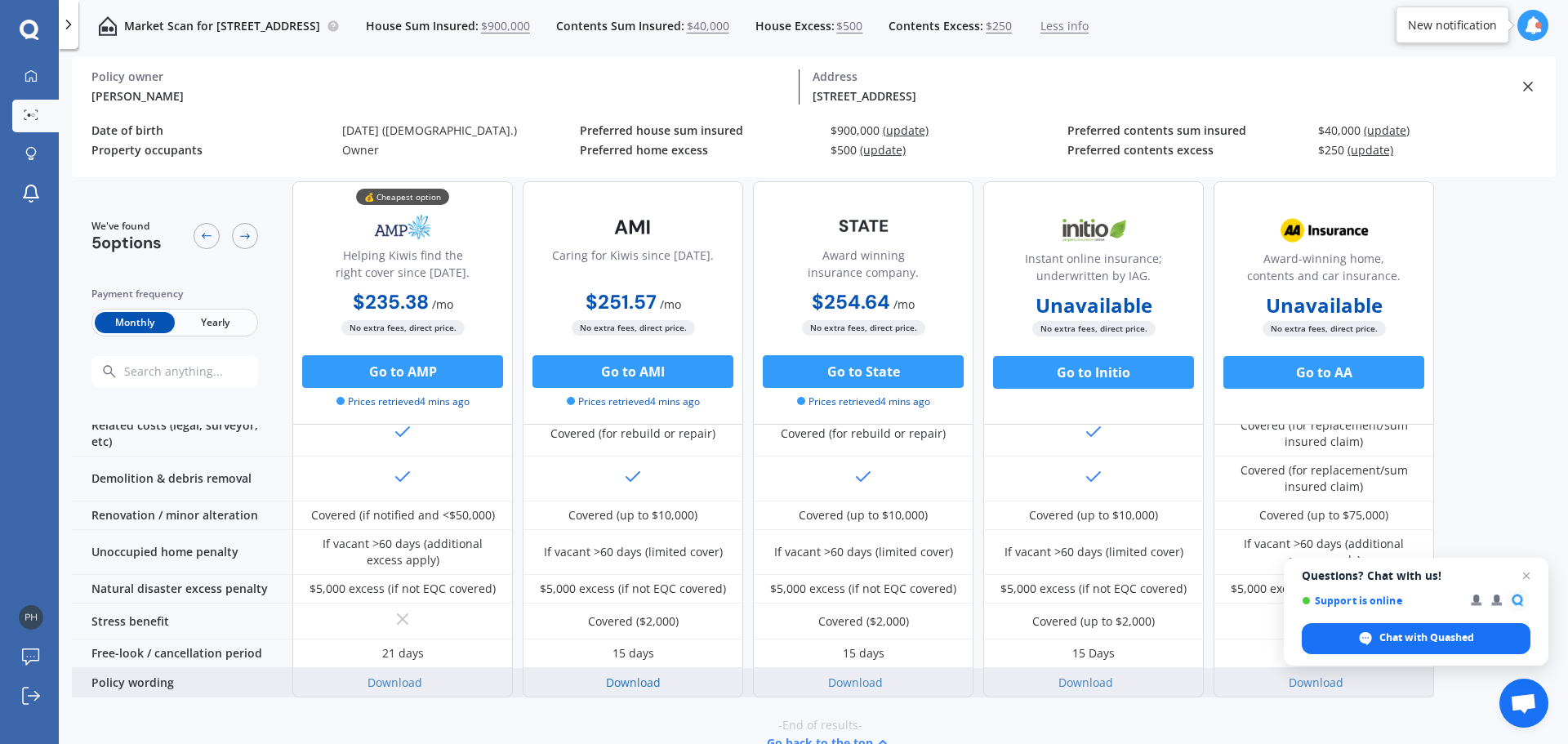
click at [640, 674] on link "Download" at bounding box center [633, 682] width 55 height 15
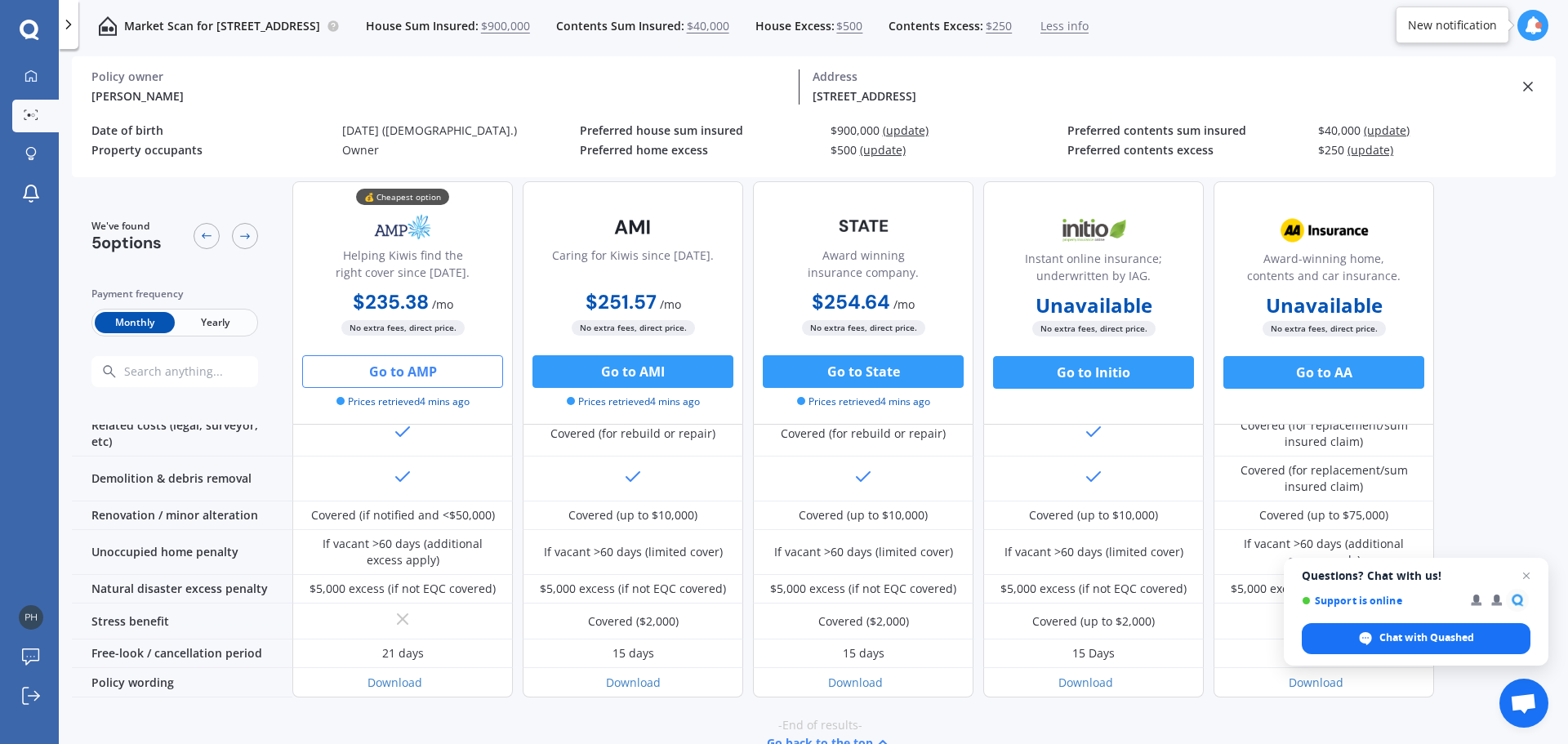
click at [396, 360] on button "Go to AMP" at bounding box center [402, 372] width 201 height 32
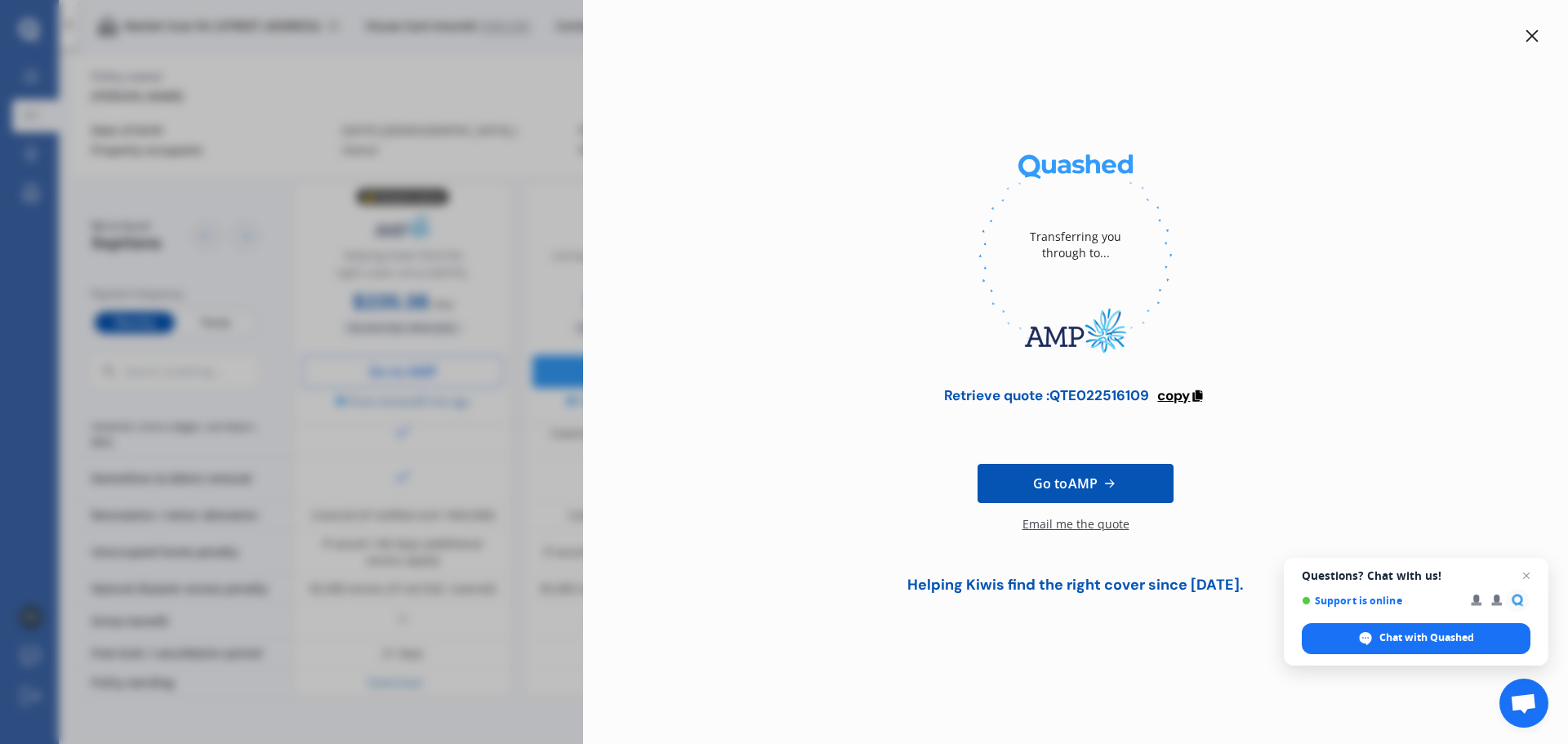
drag, startPoint x: 1149, startPoint y: 394, endPoint x: 1206, endPoint y: 402, distance: 57.6
click at [1148, 393] on div "Retrieve quote : QTE022516109" at bounding box center [1047, 395] width 205 height 16
click at [1193, 392] on icon at bounding box center [1196, 393] width 14 height 11
click at [529, 291] on div "Transferring you through to... Retrieve quote : QTE022516109 copied Reminder : …" at bounding box center [784, 372] width 1568 height 744
click at [1060, 525] on div "Email me the quote" at bounding box center [1075, 532] width 107 height 32
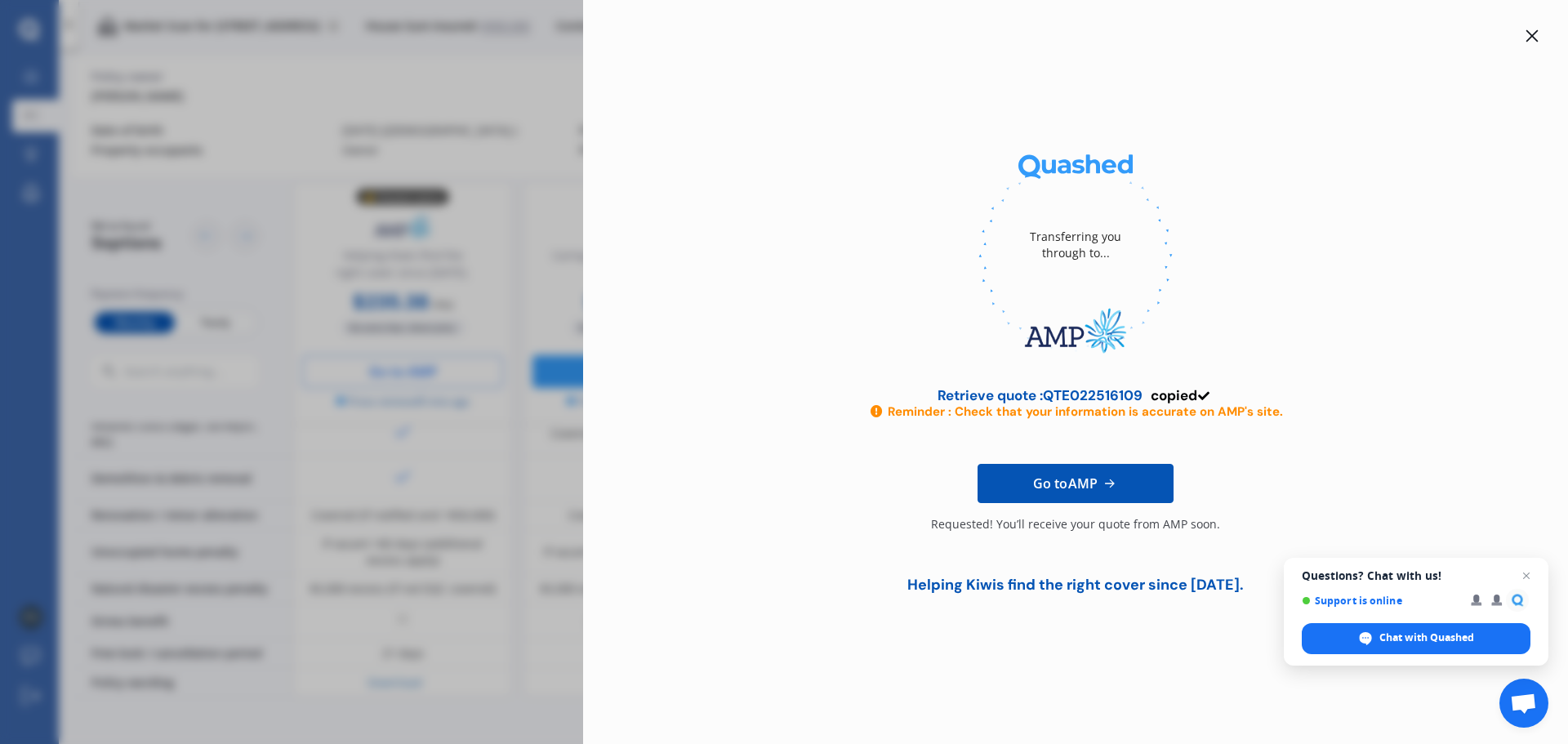
click at [1536, 36] on icon at bounding box center [1531, 35] width 13 height 13
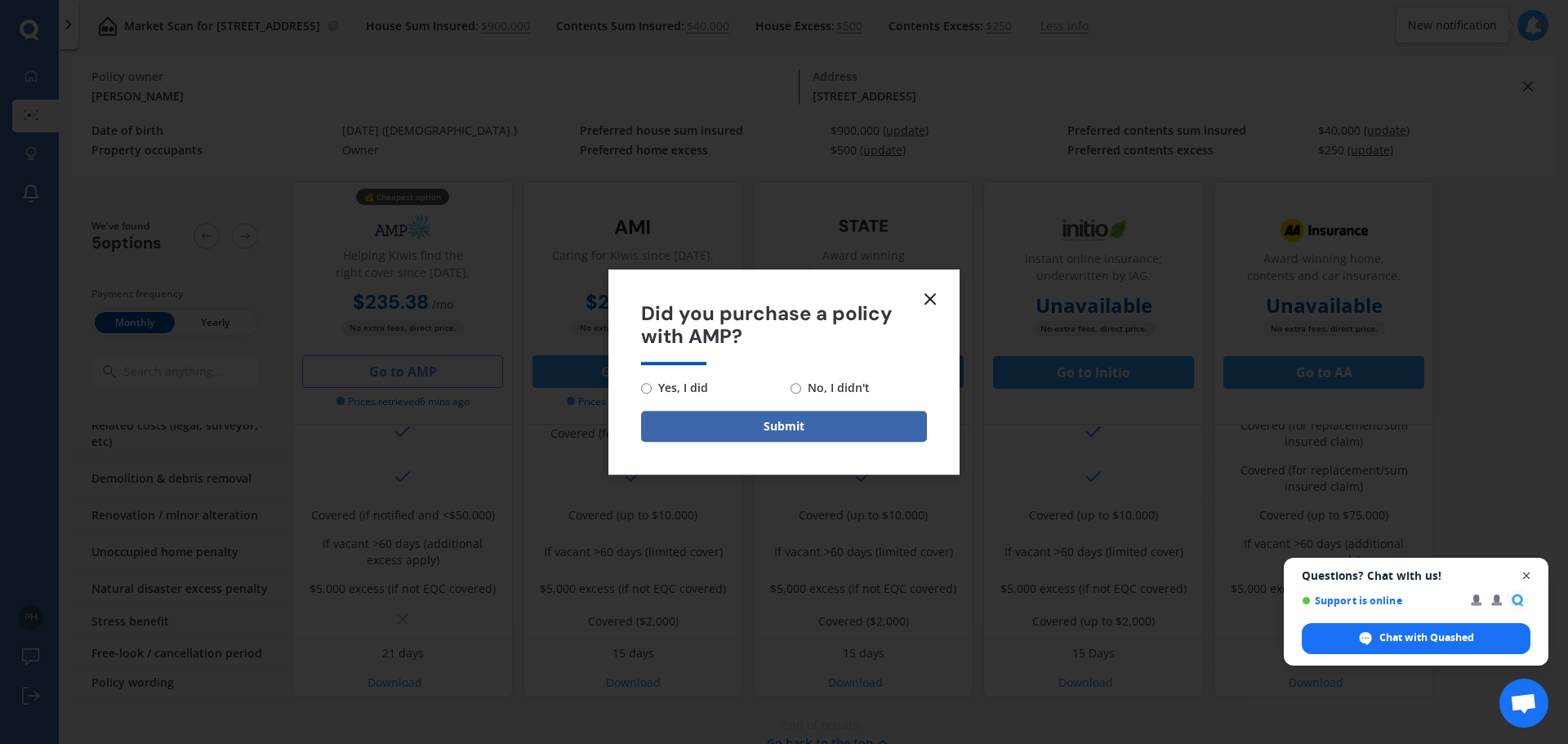
click at [1524, 574] on span "Close chat" at bounding box center [1526, 576] width 21 height 21
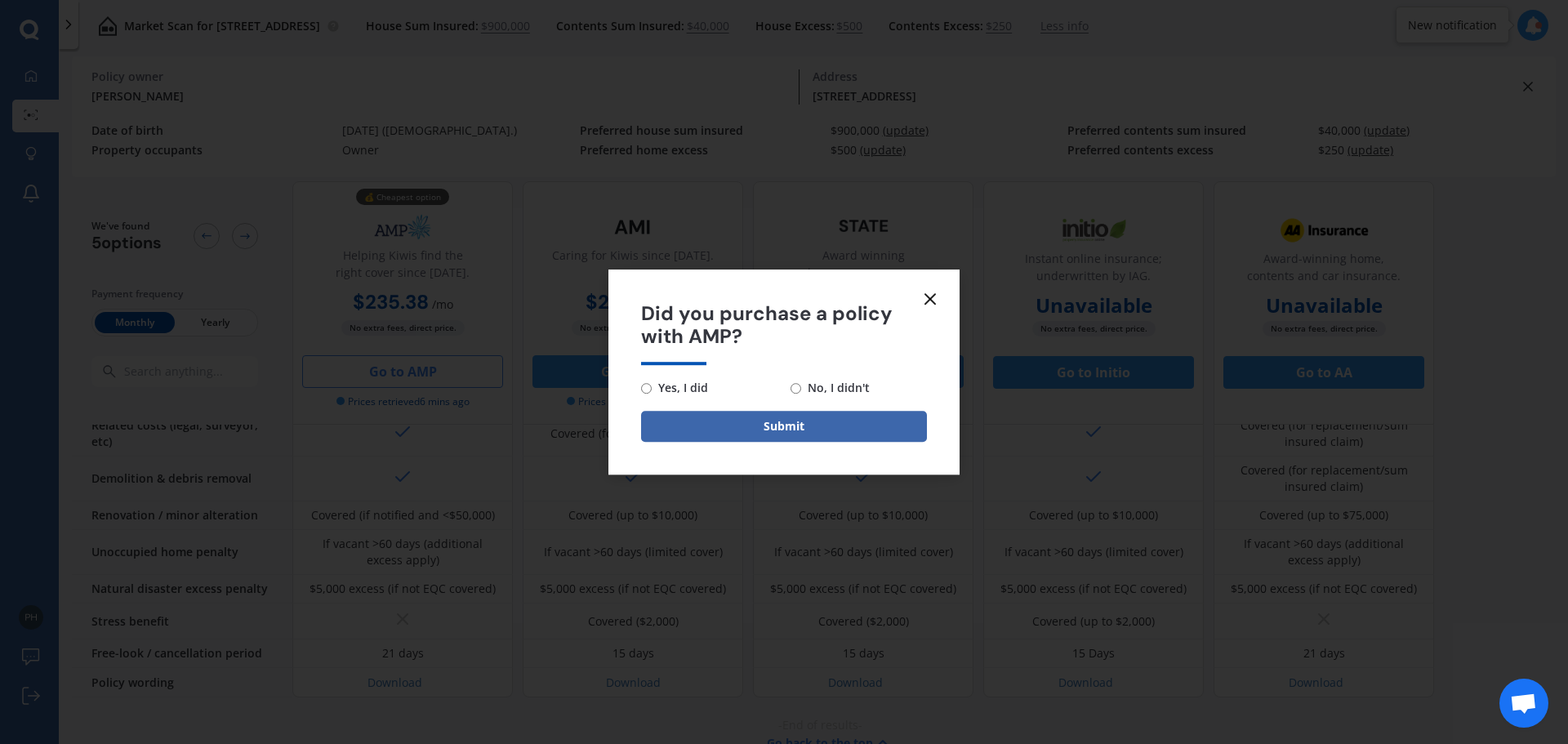
click at [931, 301] on line at bounding box center [930, 298] width 9 height 9
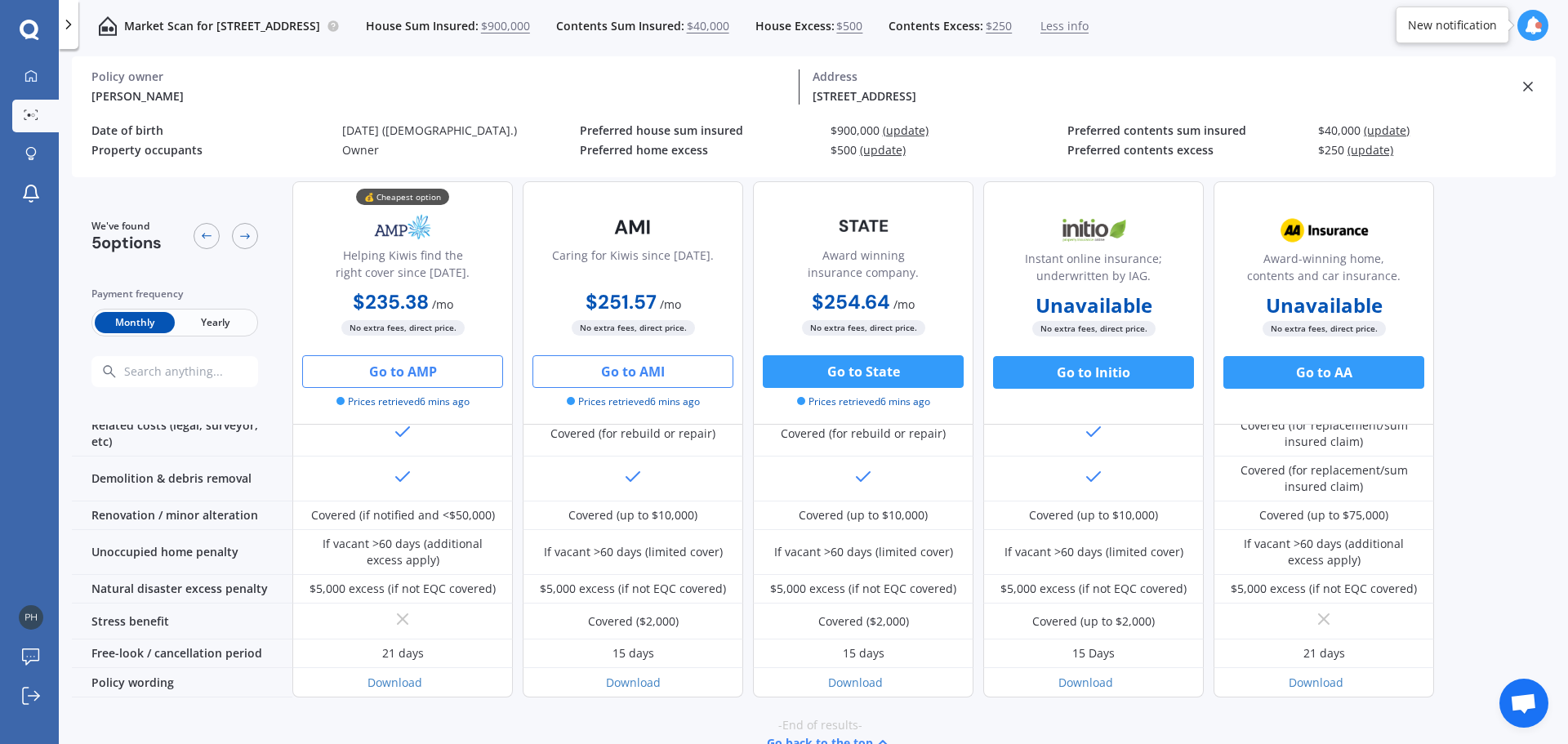
click at [624, 360] on button "Go to AMI" at bounding box center [632, 372] width 201 height 32
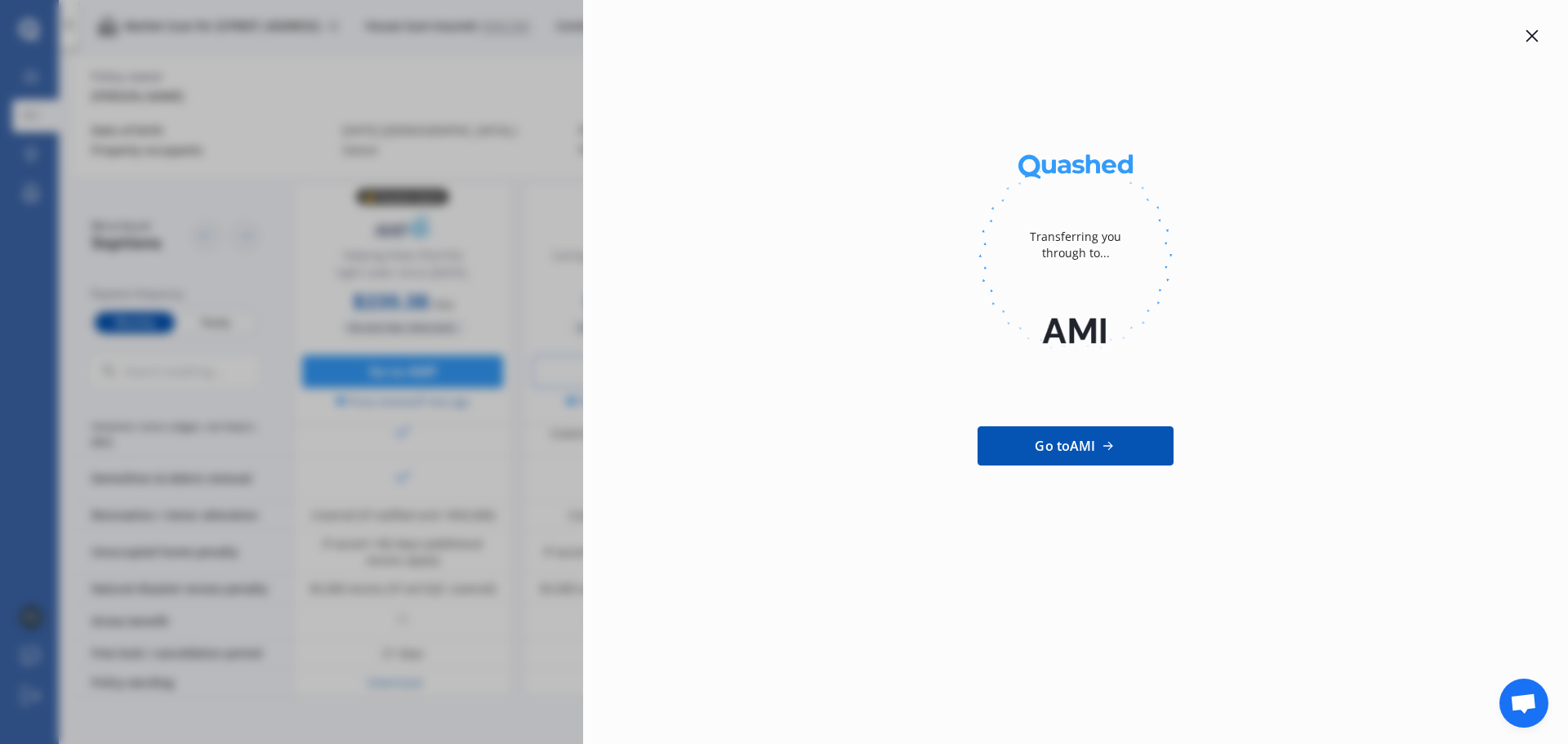
click at [525, 194] on div "Transferring you through to... Go to AMI" at bounding box center [784, 372] width 1568 height 744
click at [1524, 41] on div at bounding box center [1531, 36] width 20 height 20
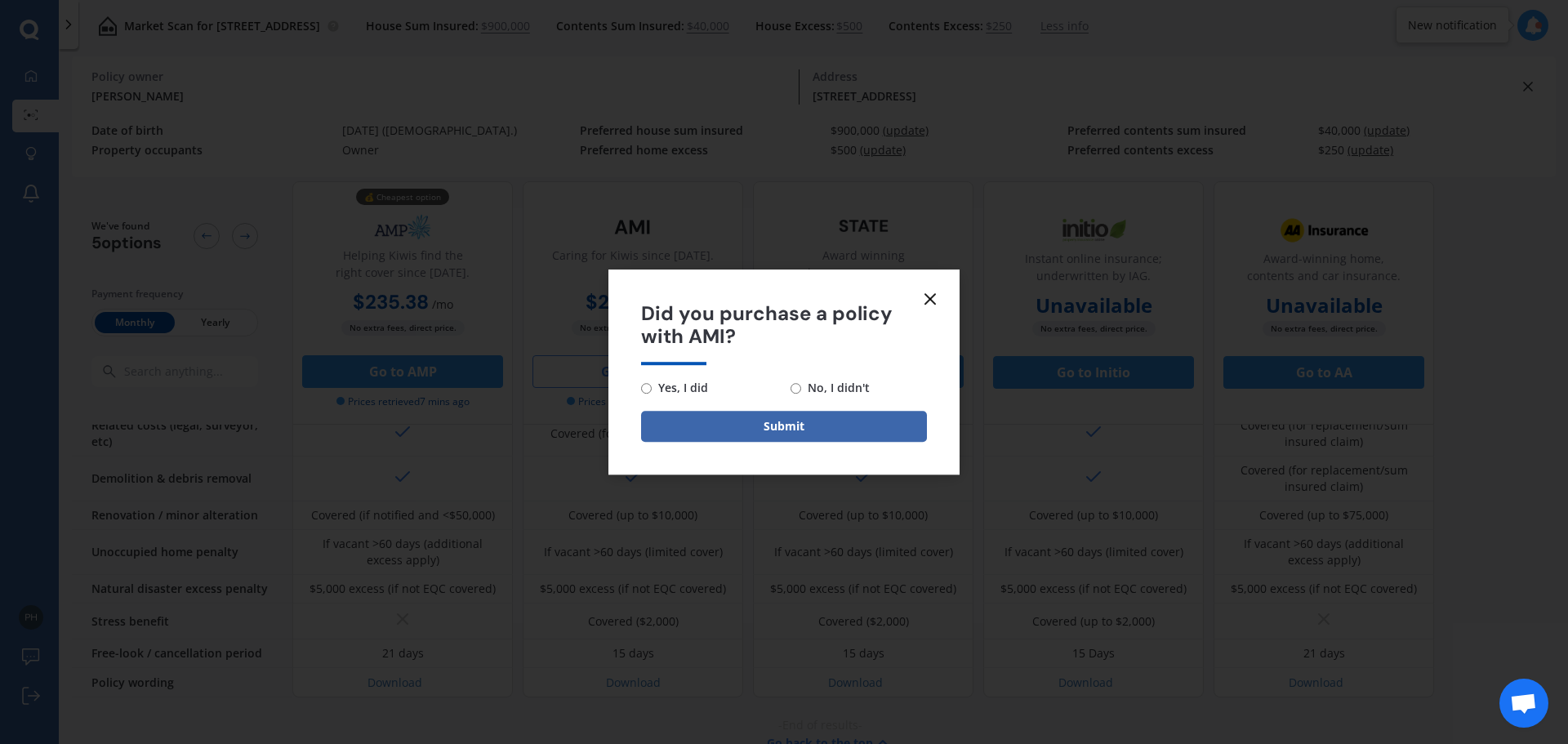
click at [921, 287] on form "Did you purchase a policy with AMI? Yes, I did No, I didn't Submit" at bounding box center [784, 372] width 351 height 206
click at [928, 293] on icon at bounding box center [930, 298] width 20 height 20
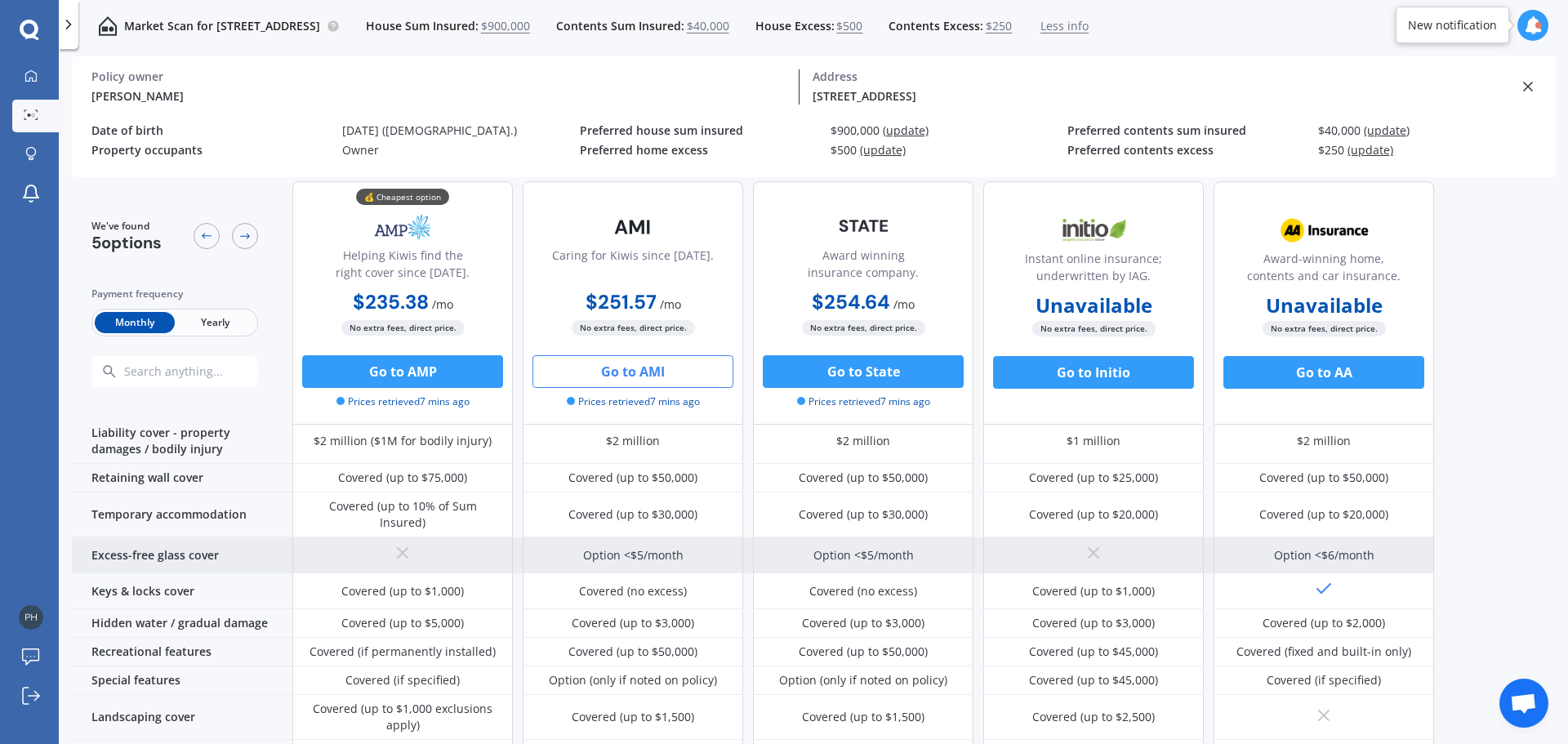
scroll to position [0, 0]
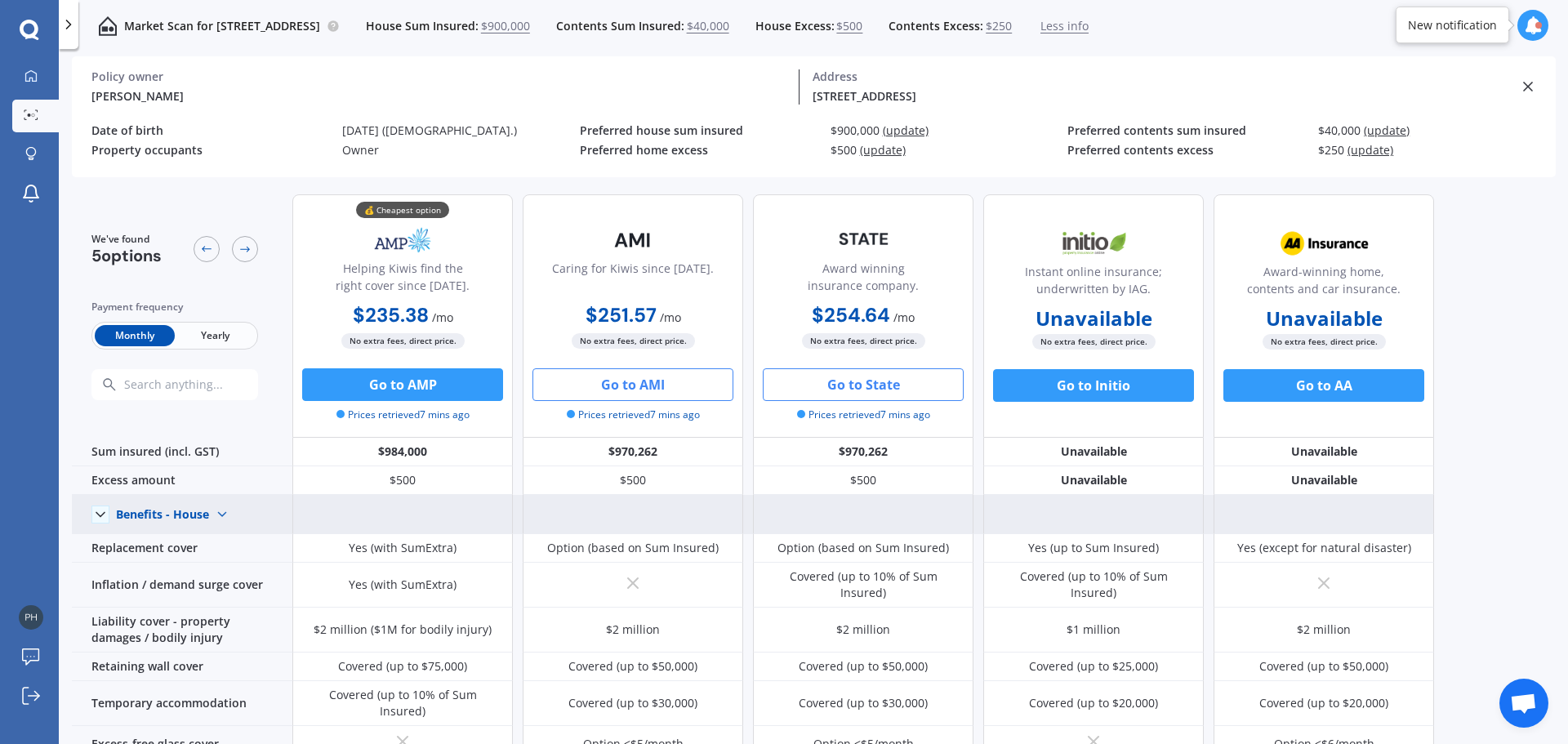
click at [892, 395] on button "Go to State" at bounding box center [862, 384] width 201 height 32
